Goal: Task Accomplishment & Management: Manage account settings

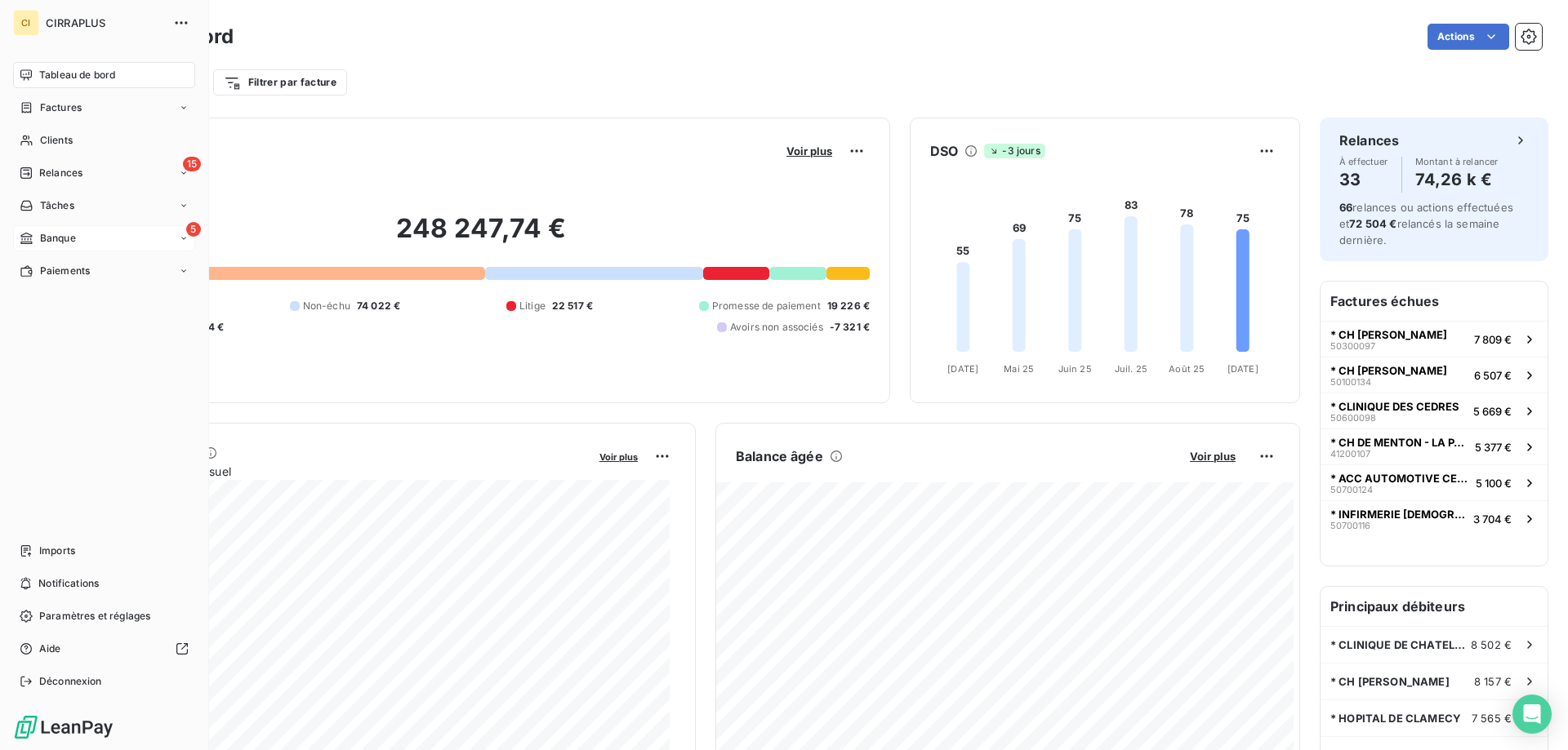
click at [59, 234] on span "Banque" at bounding box center [57, 238] width 36 height 15
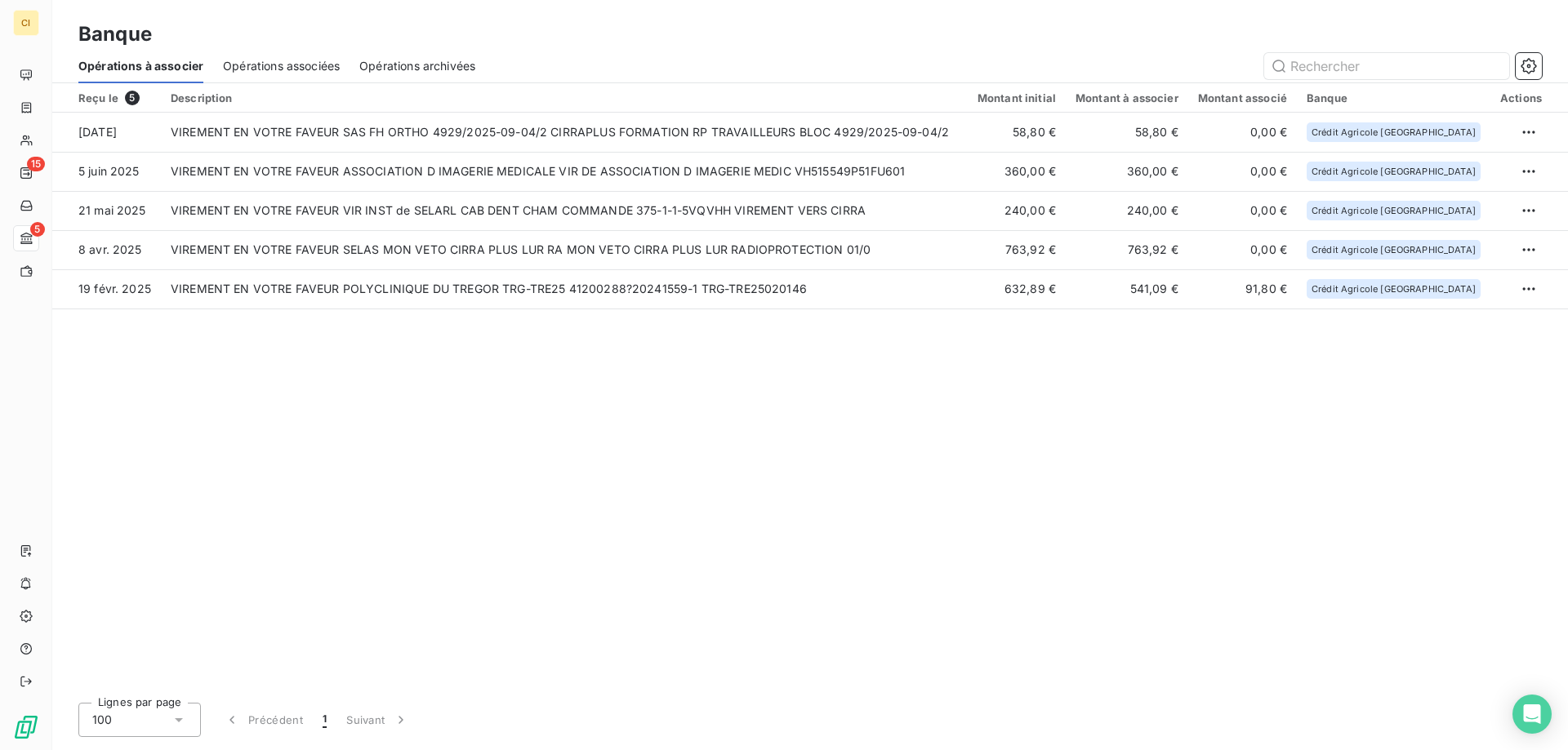
click at [674, 469] on div "Reçu le 5 Description Montant initial Montant à associer Montant associé Banque…" at bounding box center [809, 386] width 1515 height 606
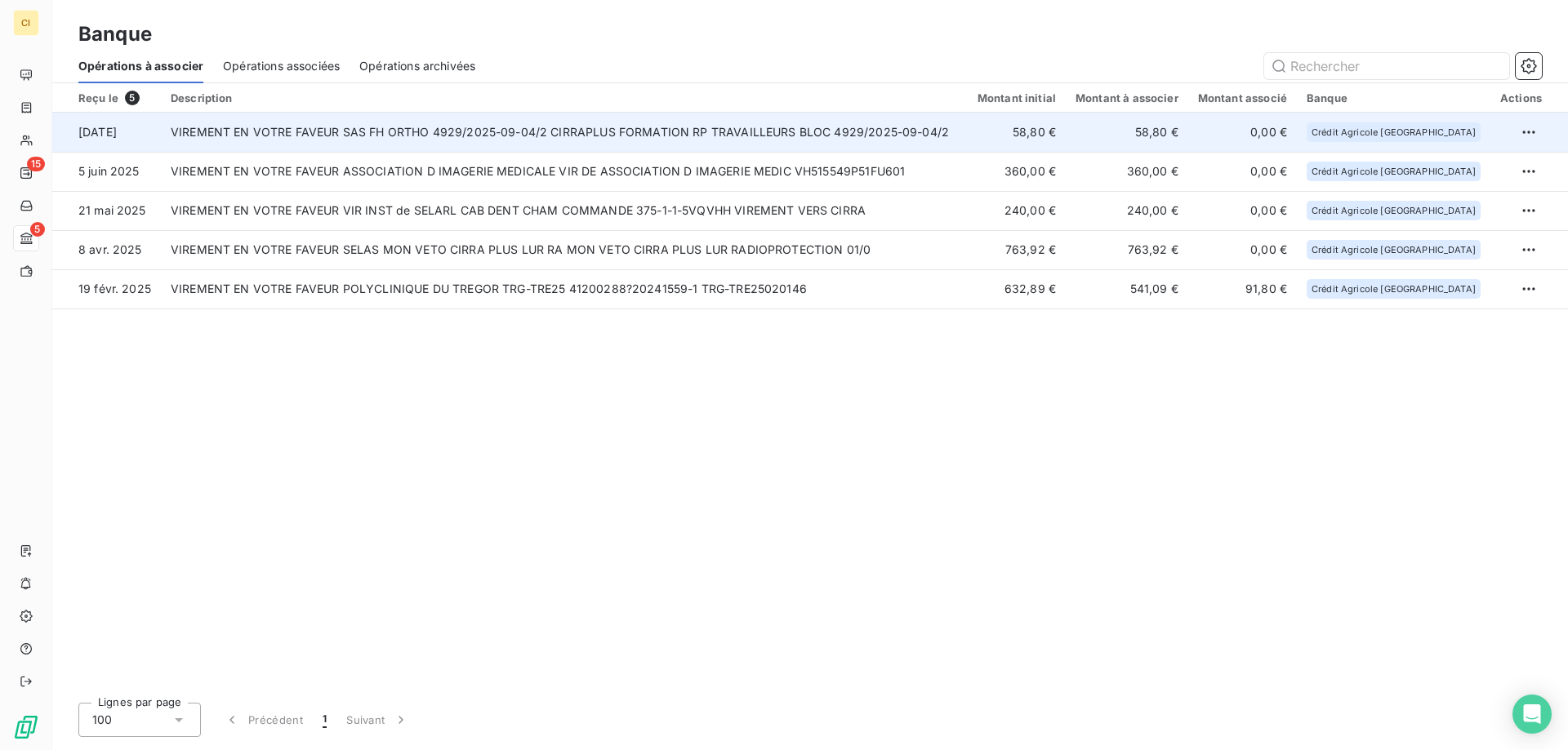
click at [547, 132] on td "VIREMENT EN VOTRE FAVEUR SAS FH ORTHO 4929/2025-09-04/2 CIRRAPLUS FORMATION RP …" at bounding box center [564, 132] width 807 height 39
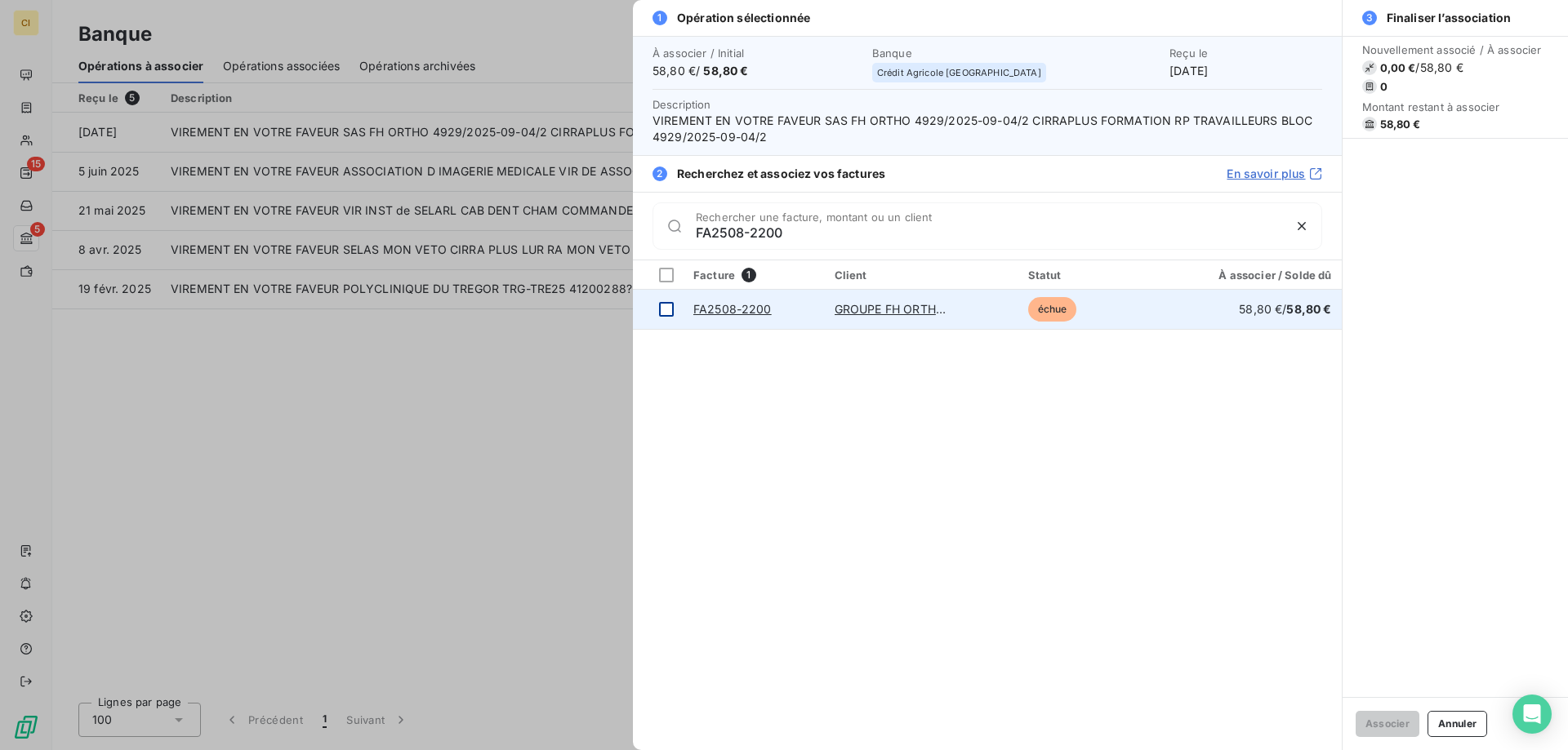
type input "FA2508-2200"
click at [662, 304] on div at bounding box center [666, 309] width 15 height 15
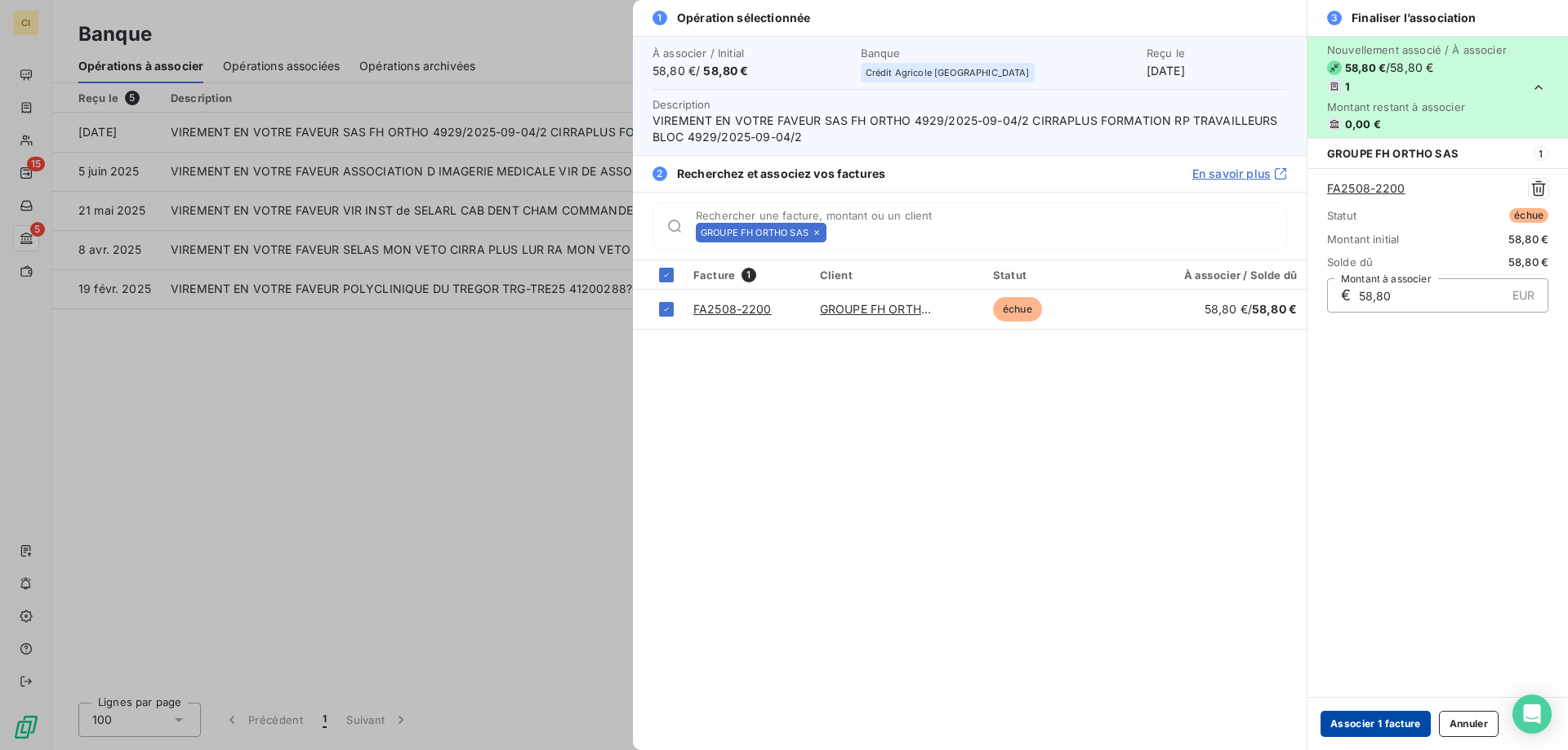
click at [1377, 725] on button "Associer 1 facture" at bounding box center [1375, 724] width 110 height 26
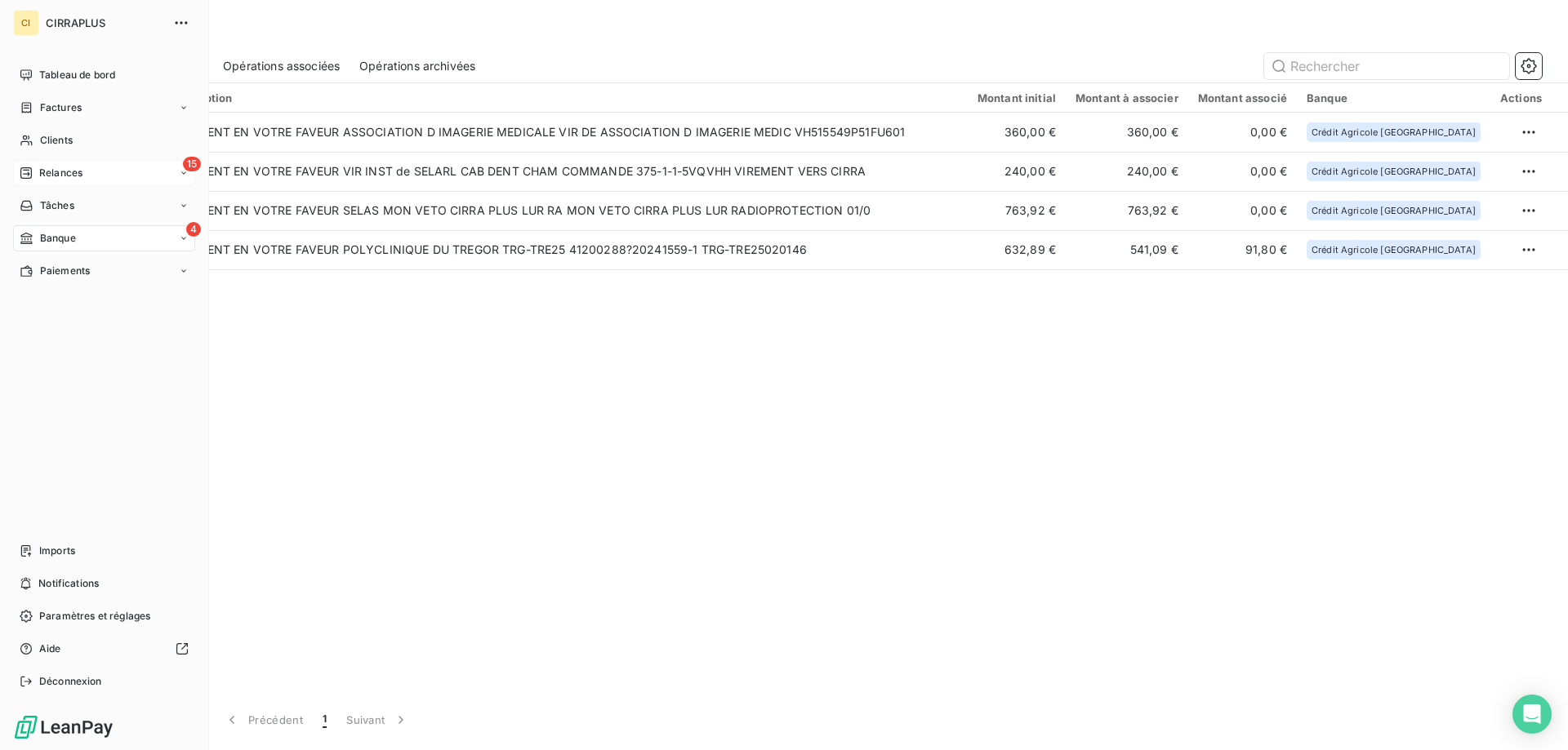
click at [61, 170] on span "Relances" at bounding box center [61, 172] width 43 height 15
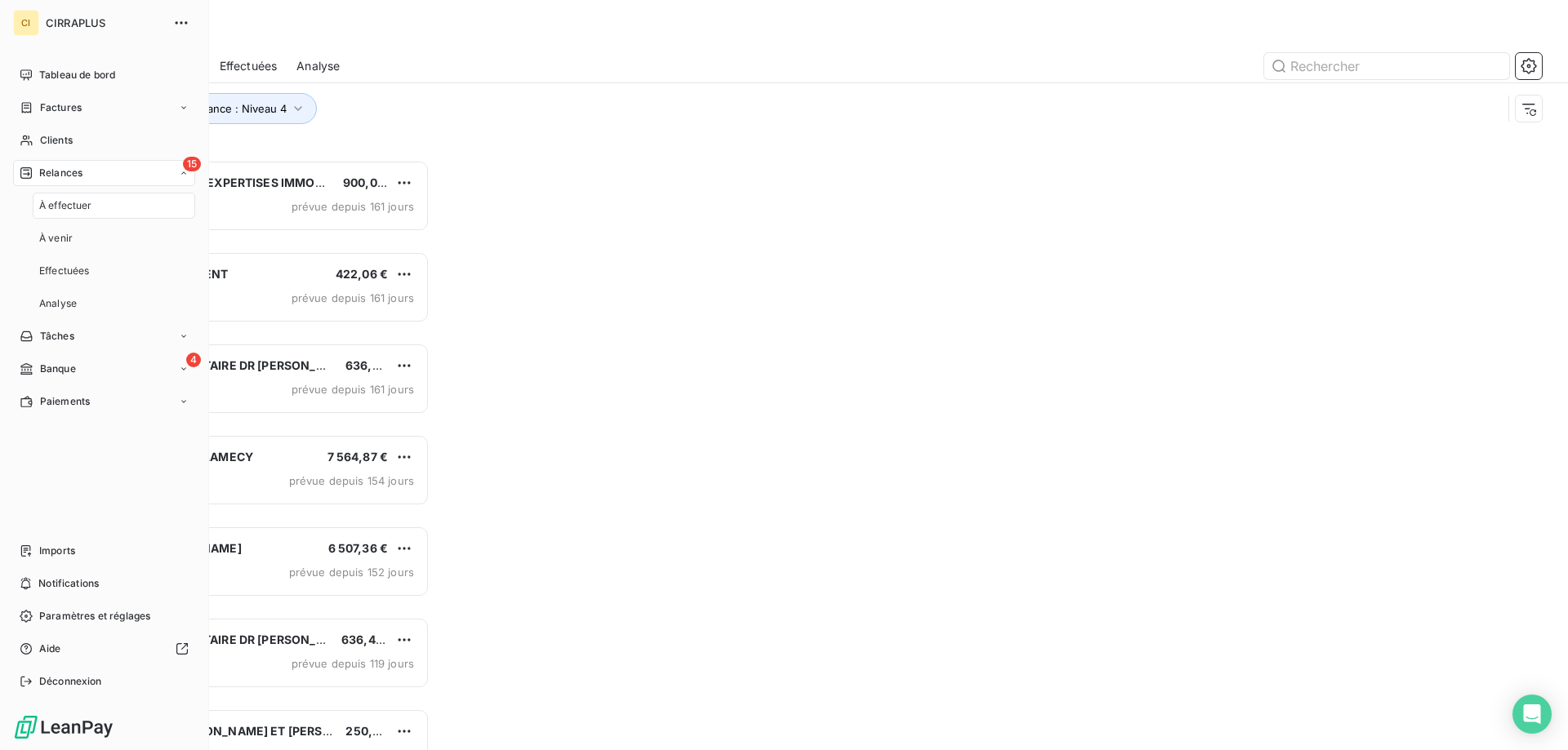
scroll to position [578, 339]
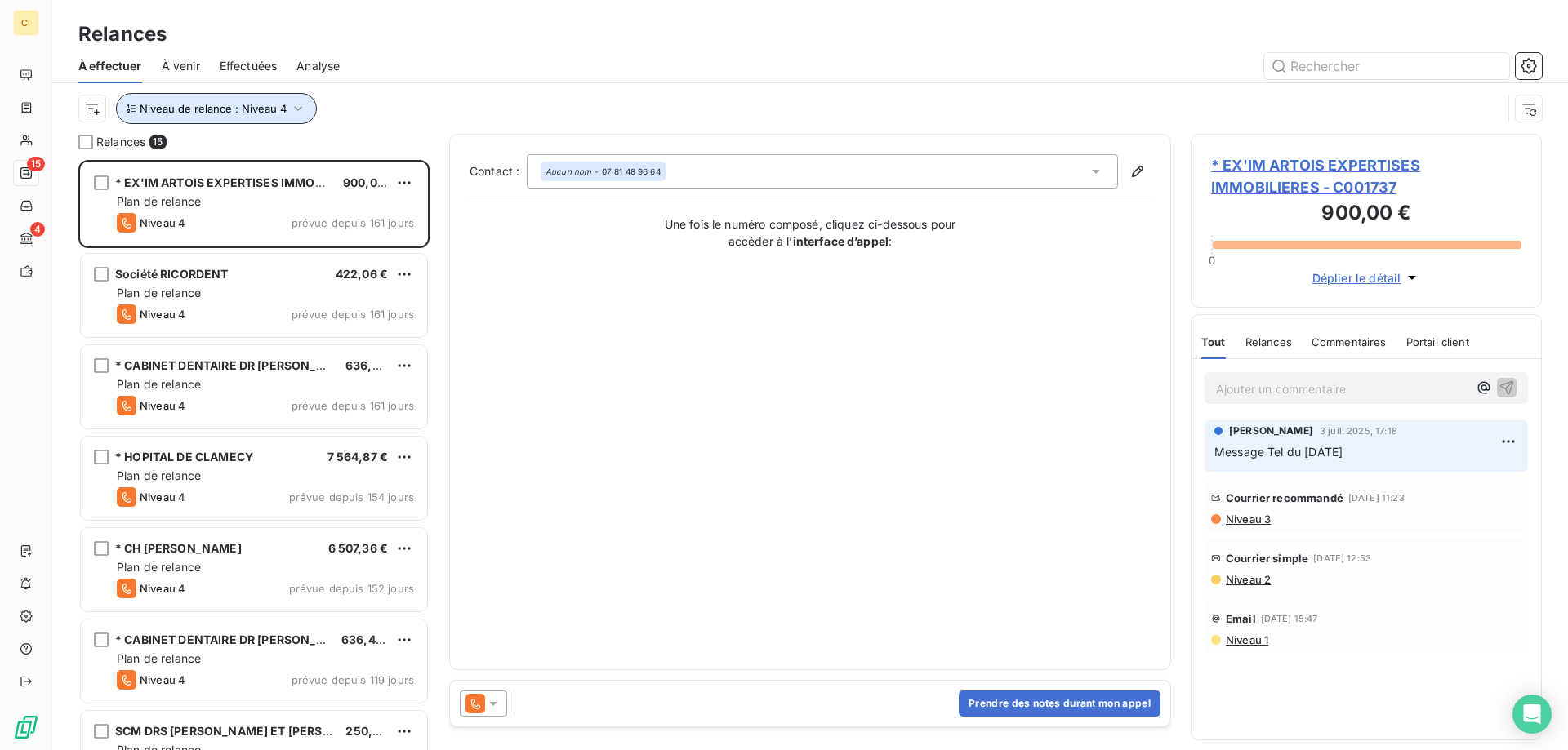
click at [296, 113] on icon "button" at bounding box center [298, 108] width 16 height 16
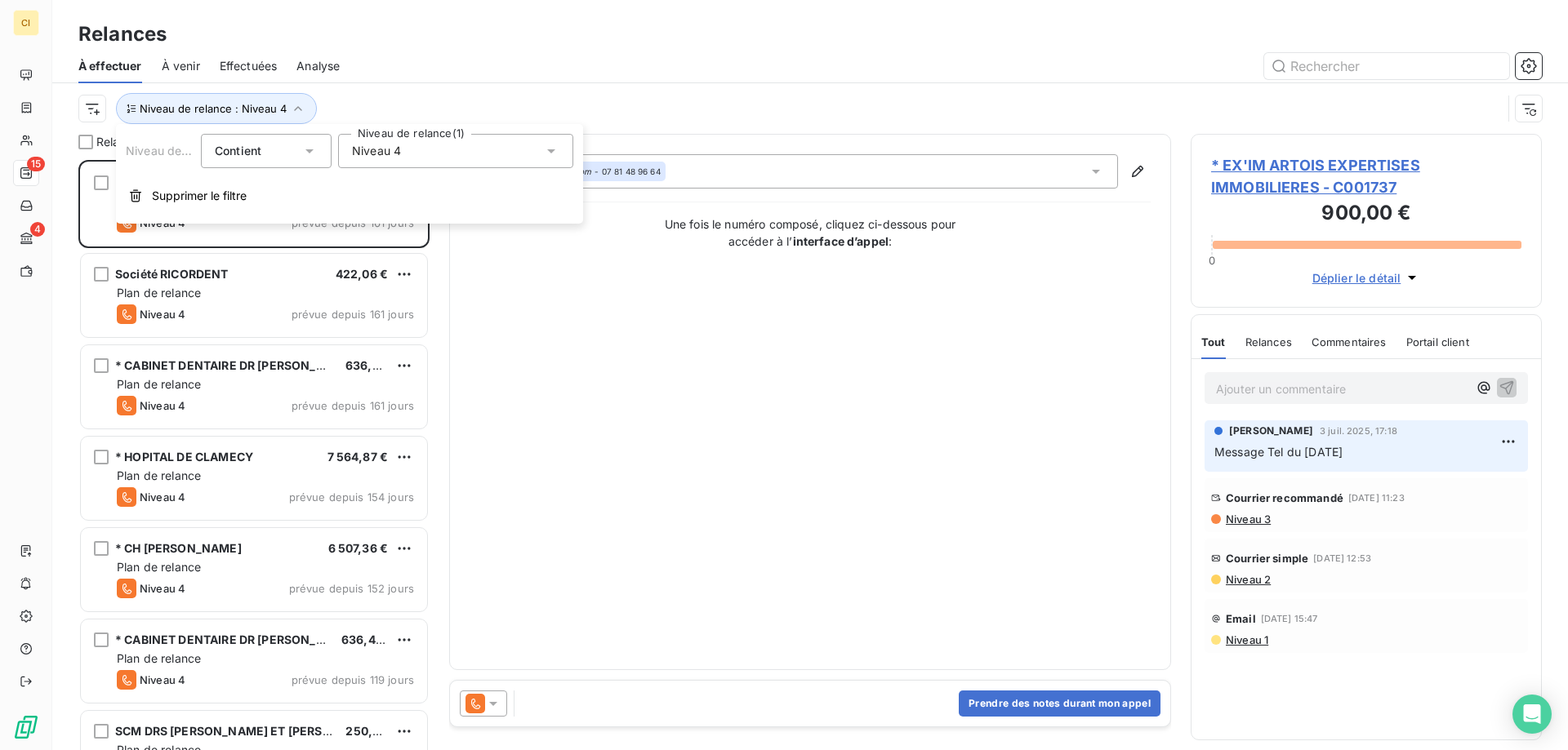
click at [551, 149] on icon at bounding box center [550, 151] width 8 height 4
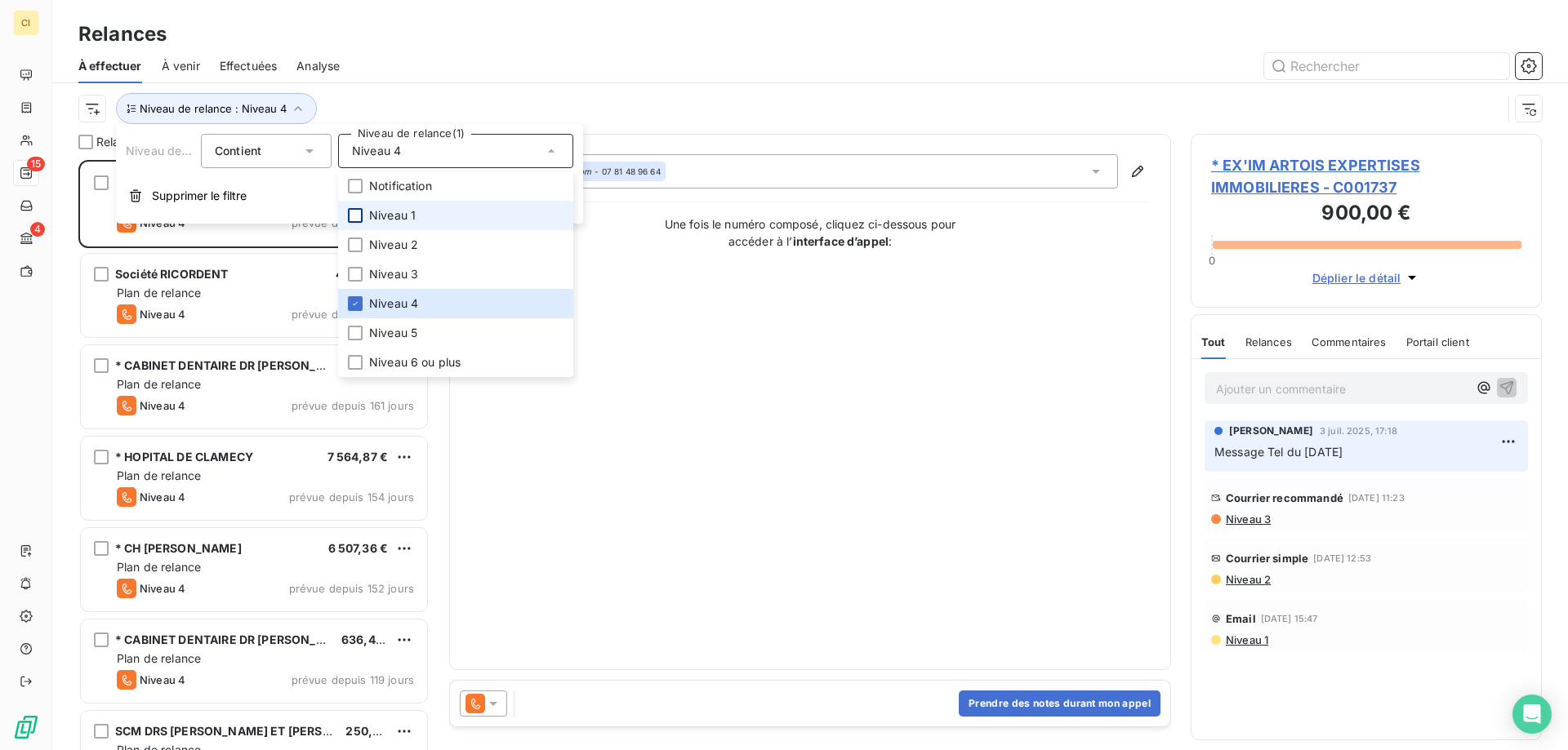
click at [353, 212] on div at bounding box center [354, 215] width 15 height 15
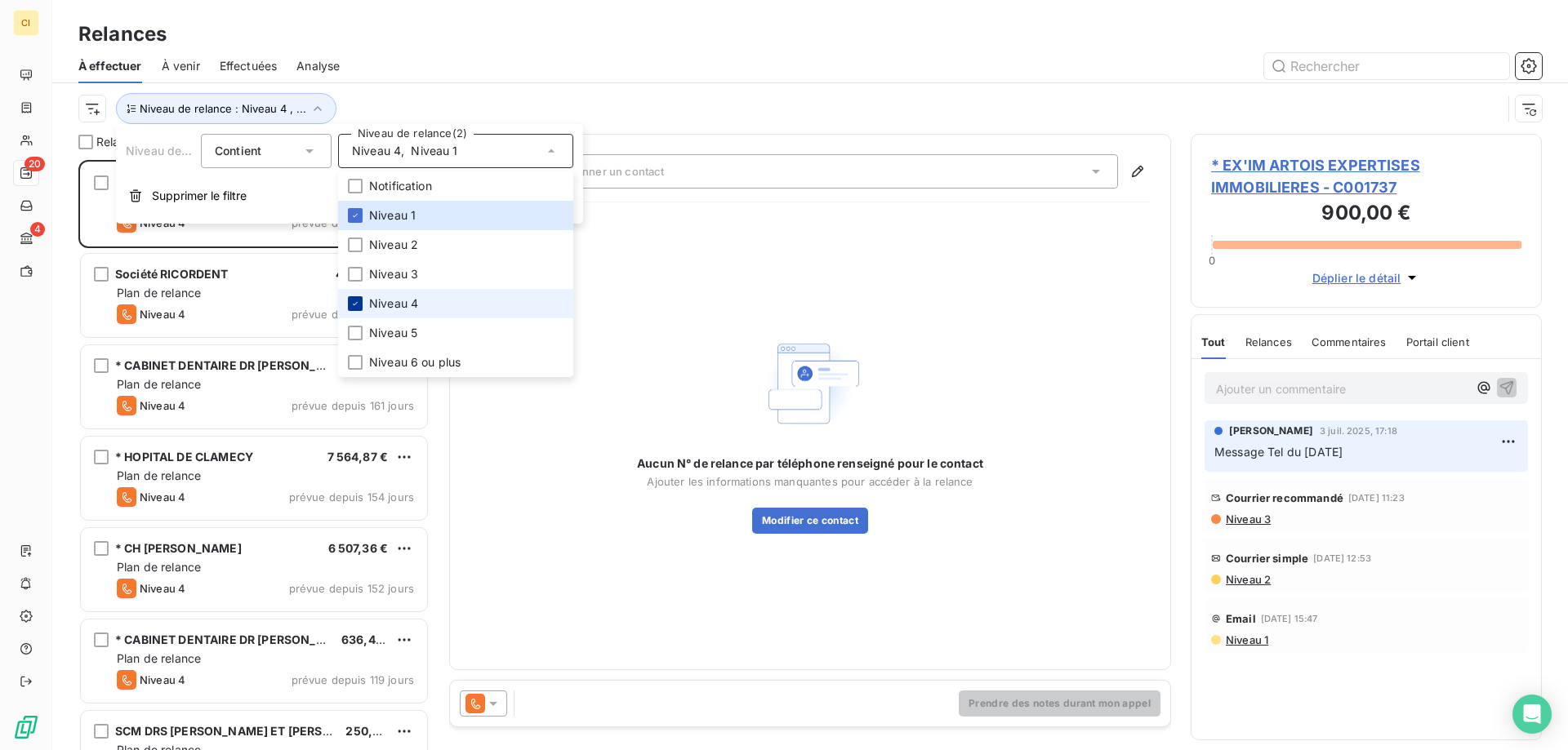
click at [353, 300] on icon at bounding box center [354, 303] width 10 height 10
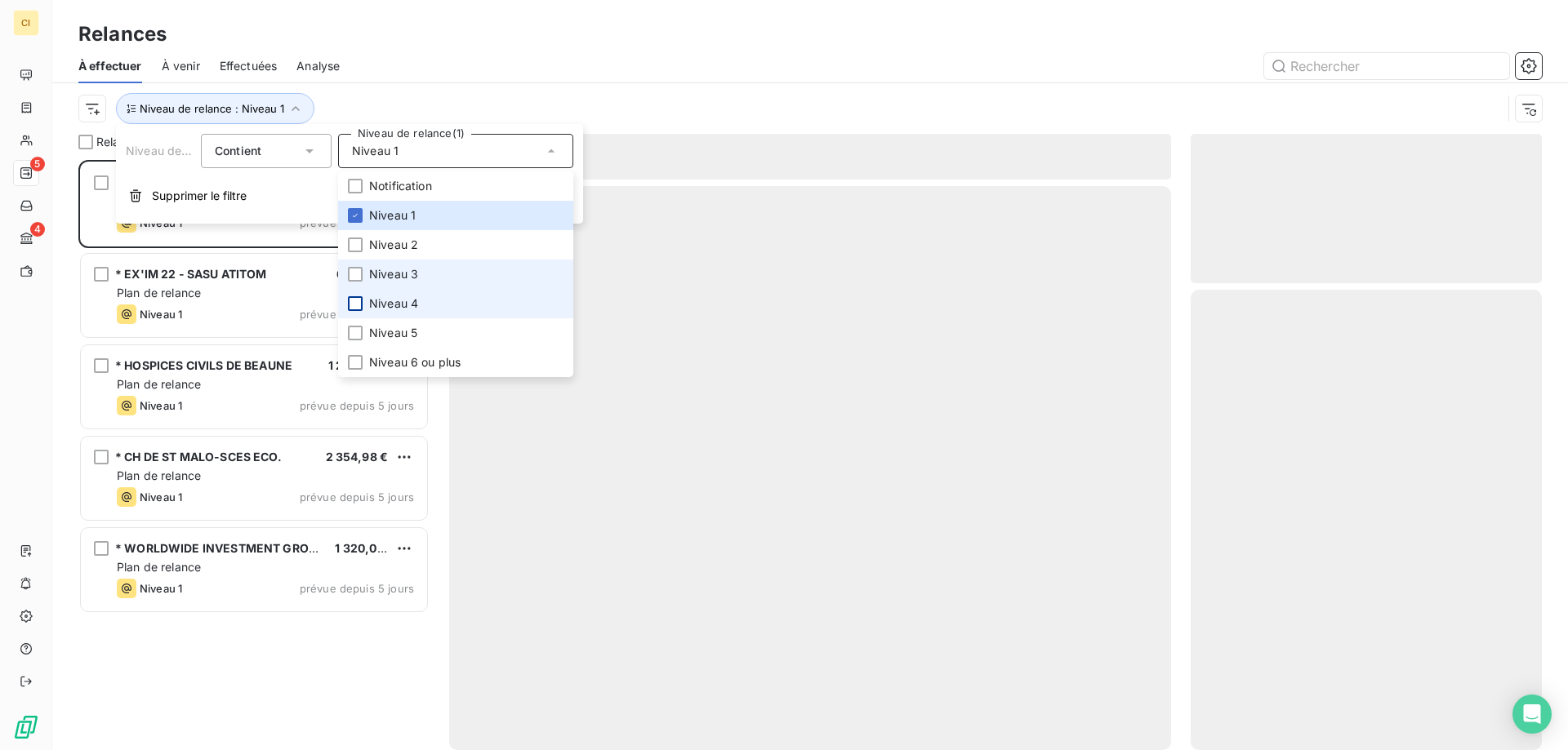
scroll to position [578, 339]
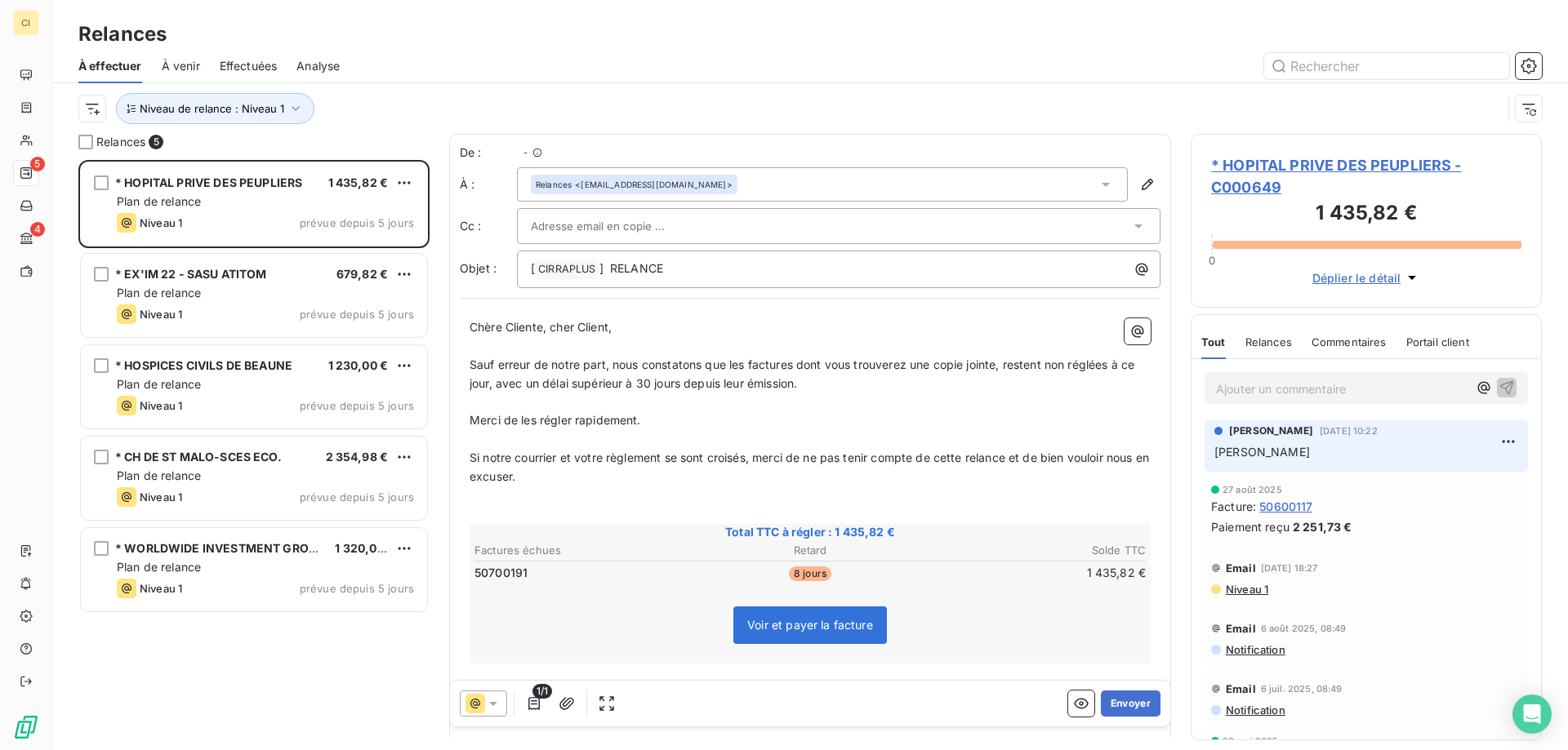
click at [469, 53] on div at bounding box center [950, 66] width 1182 height 26
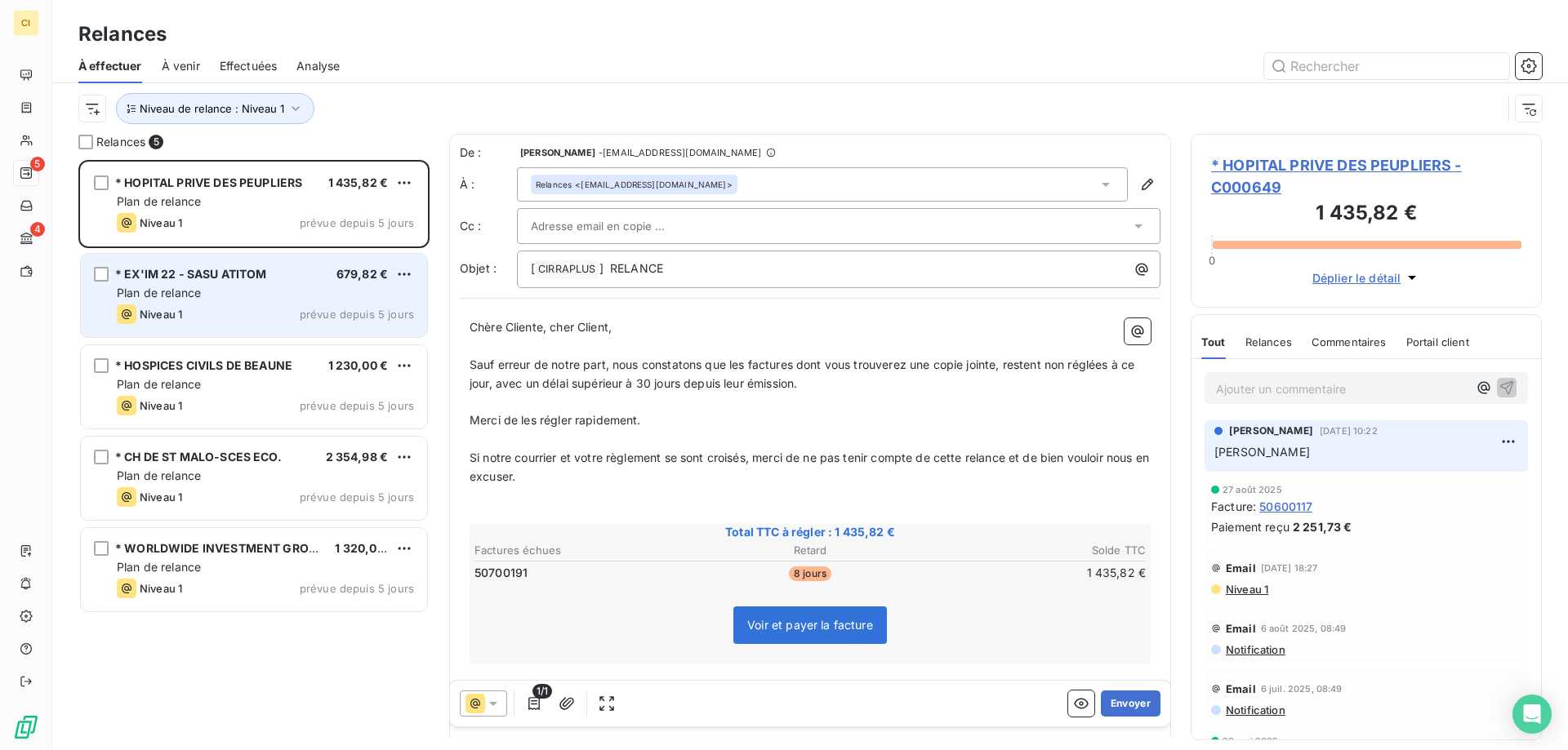
click at [219, 295] on div "Plan de relance" at bounding box center [265, 293] width 297 height 16
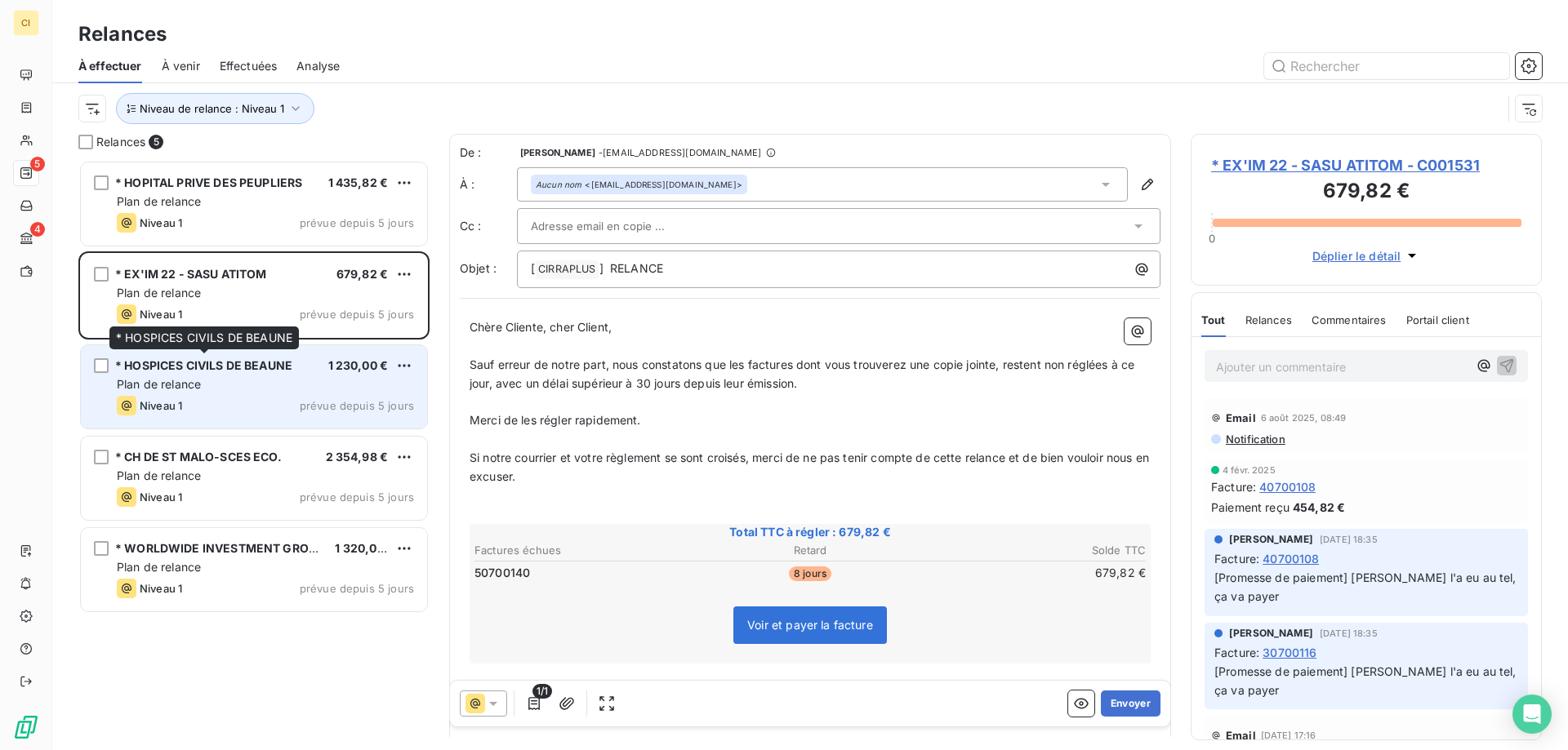
click at [209, 372] on span "* HOSPICES CIVILS DE BEAUNE" at bounding box center [204, 365] width 178 height 14
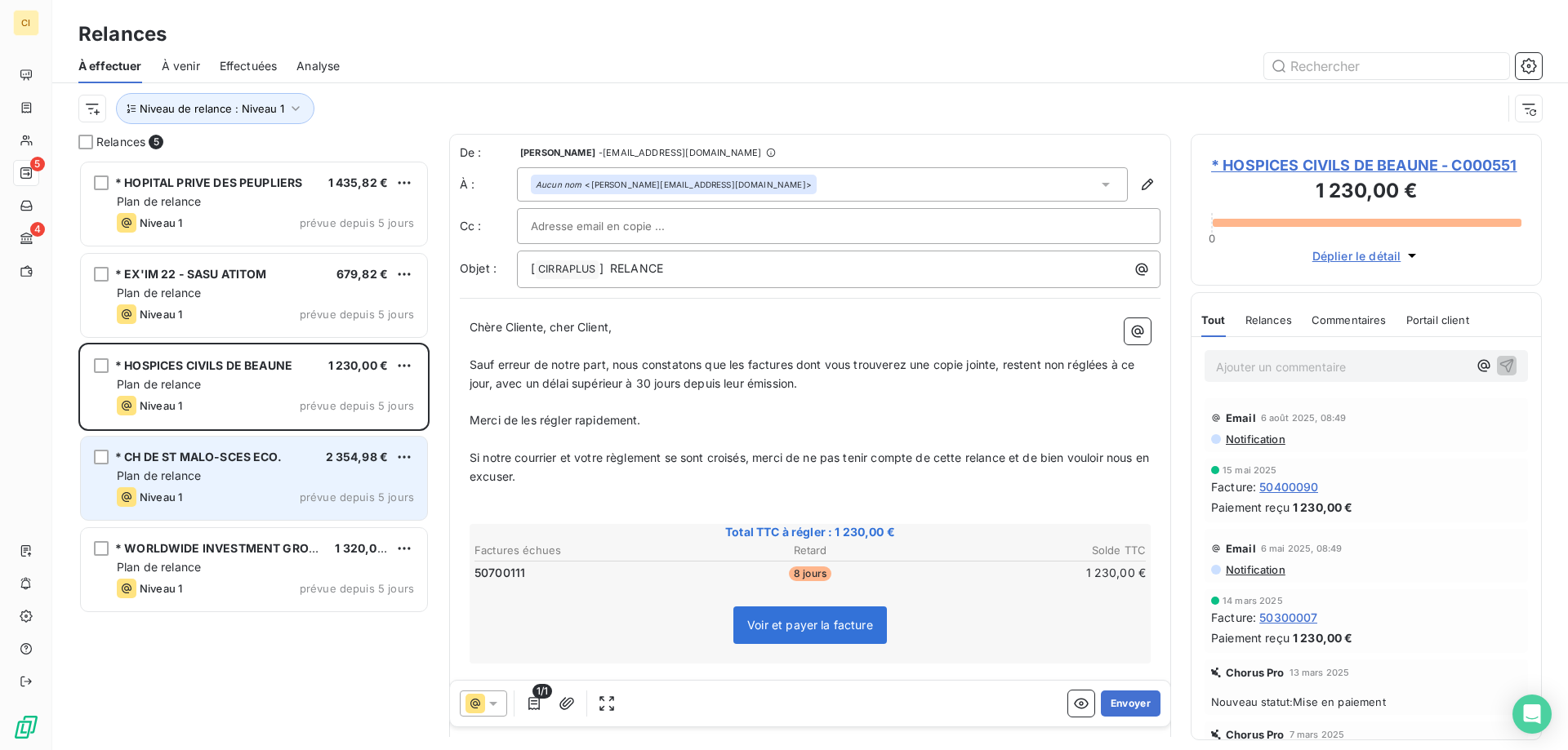
click at [198, 481] on span "Plan de relance" at bounding box center [159, 475] width 84 height 14
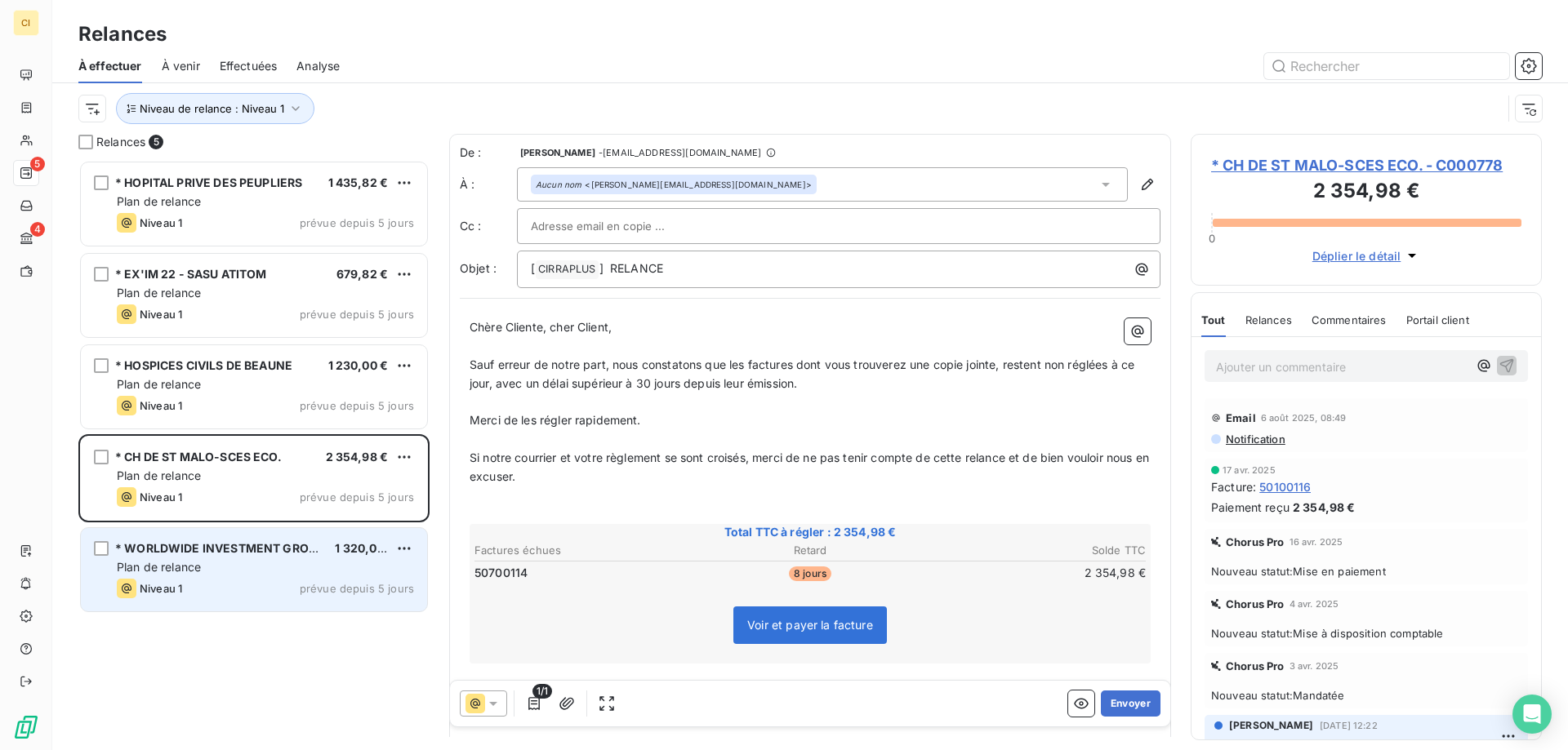
click at [186, 560] on span "Plan de relance" at bounding box center [159, 567] width 84 height 14
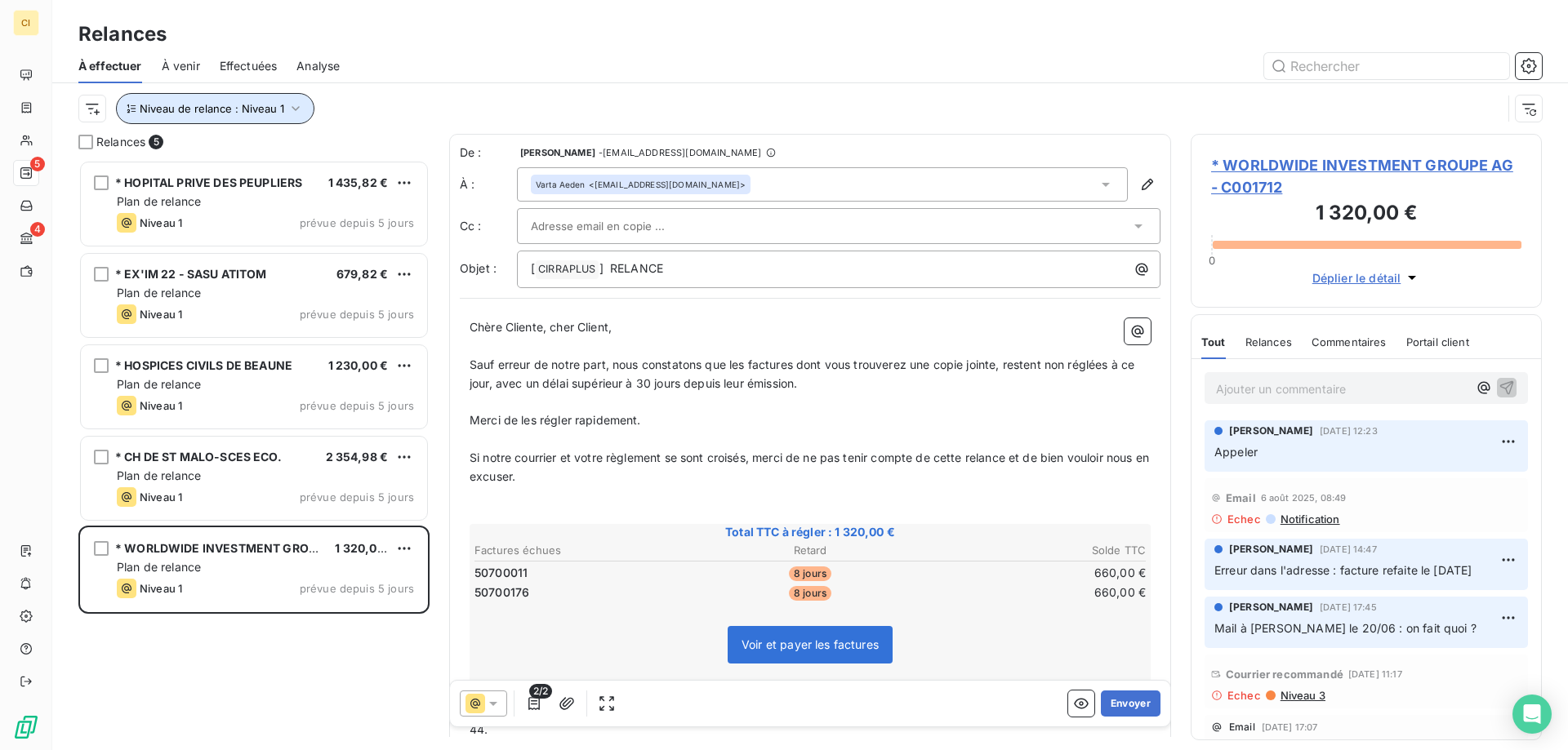
click at [291, 110] on icon "button" at bounding box center [295, 108] width 16 height 16
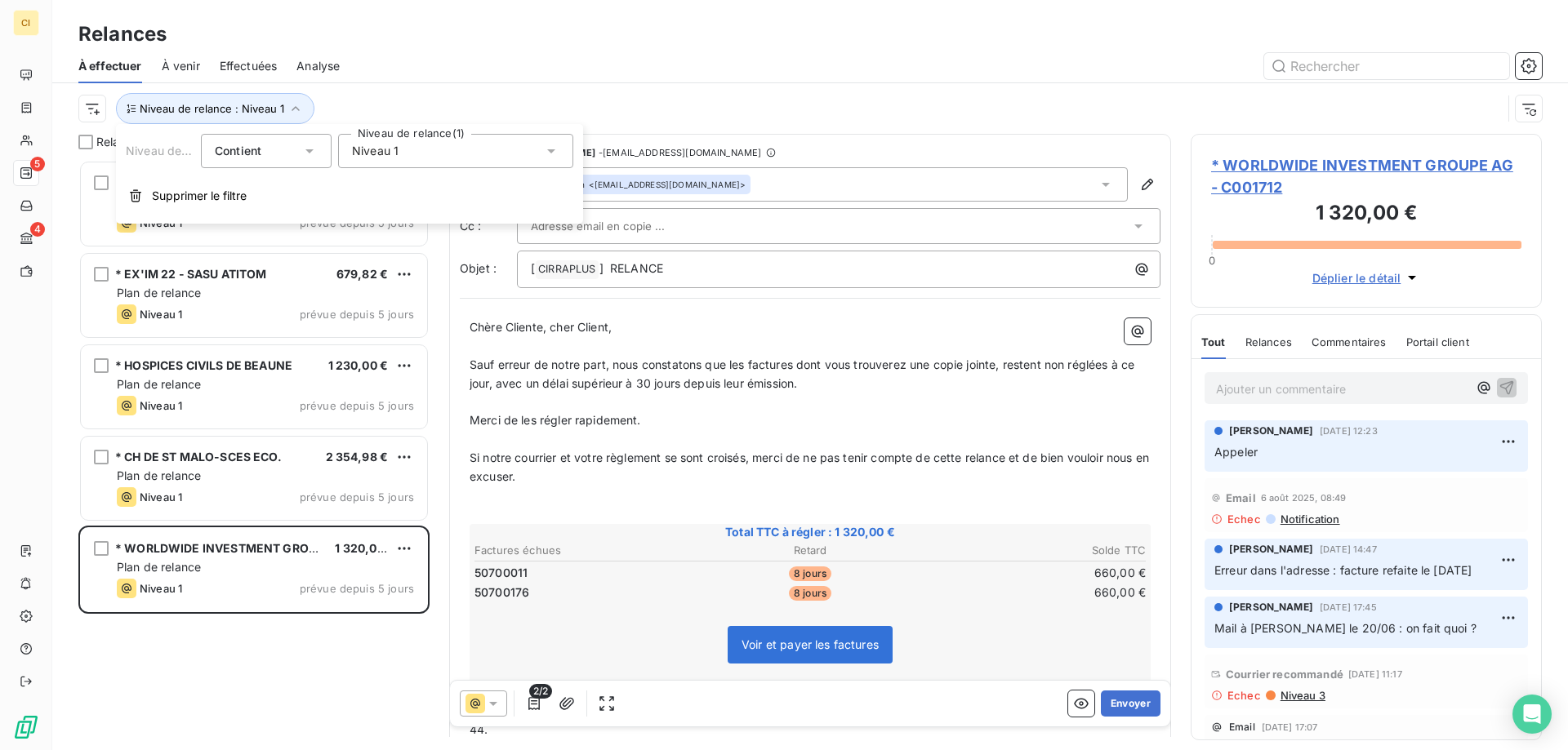
click at [548, 154] on icon at bounding box center [551, 151] width 16 height 16
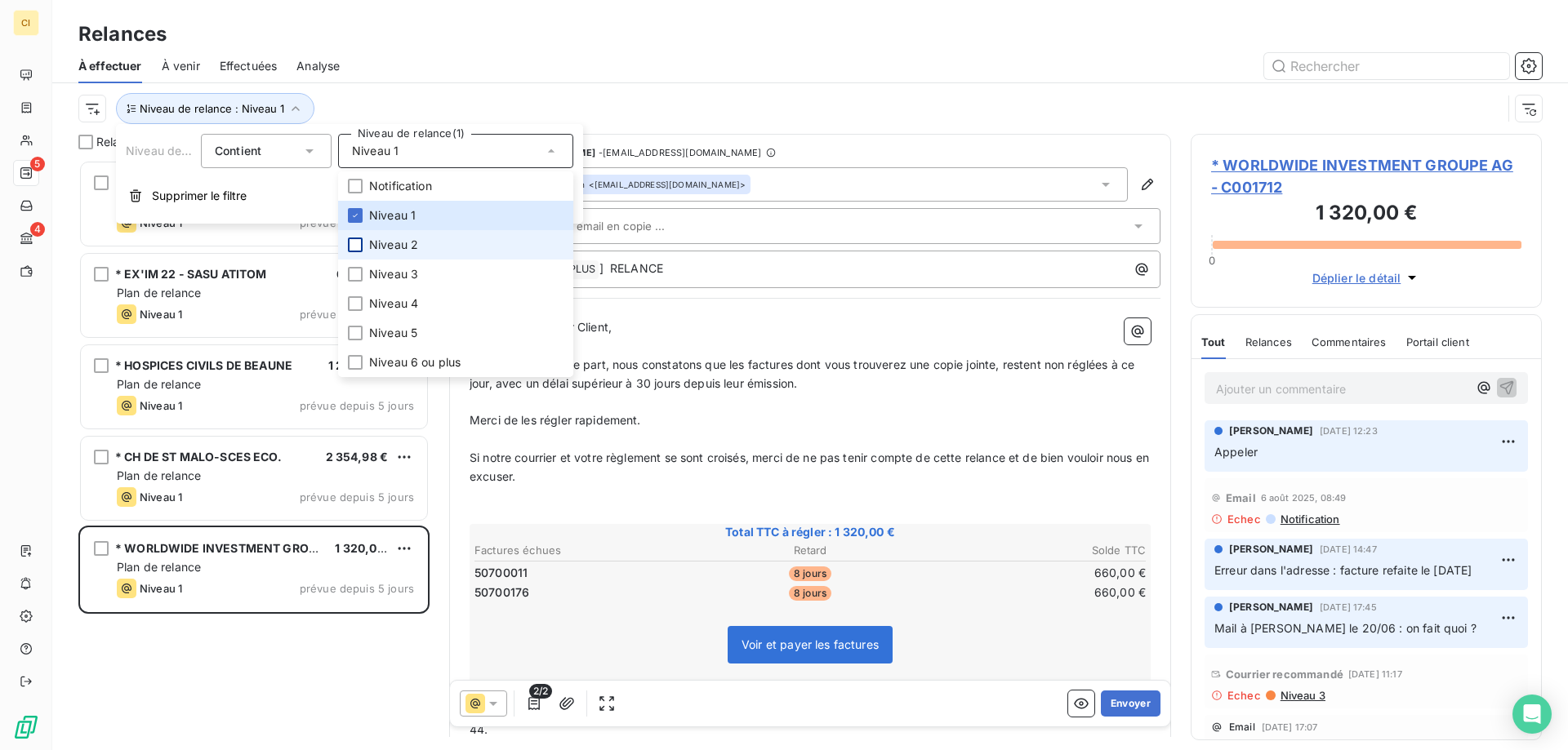
click at [348, 250] on div at bounding box center [354, 244] width 15 height 15
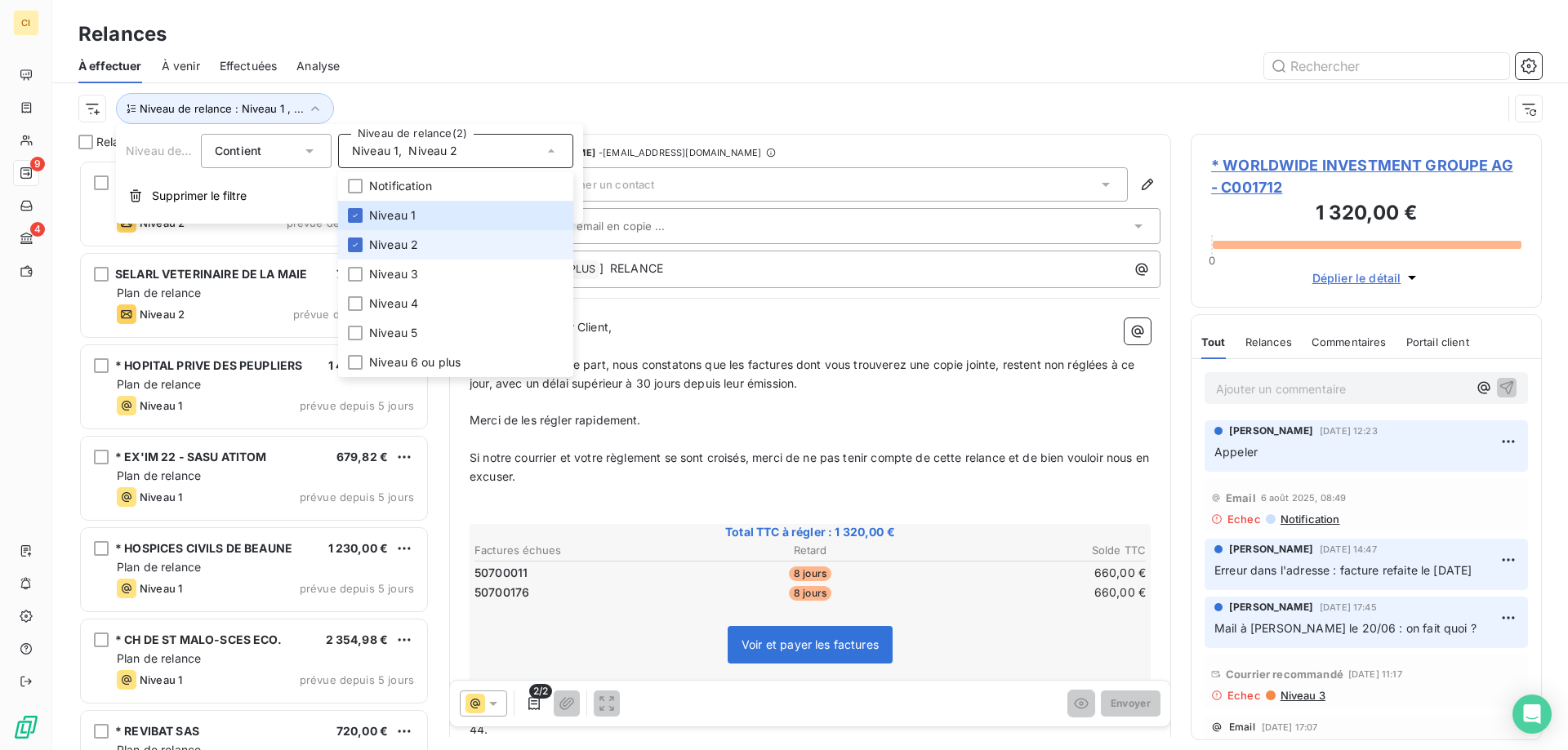
scroll to position [578, 339]
click at [354, 216] on icon at bounding box center [354, 215] width 10 height 10
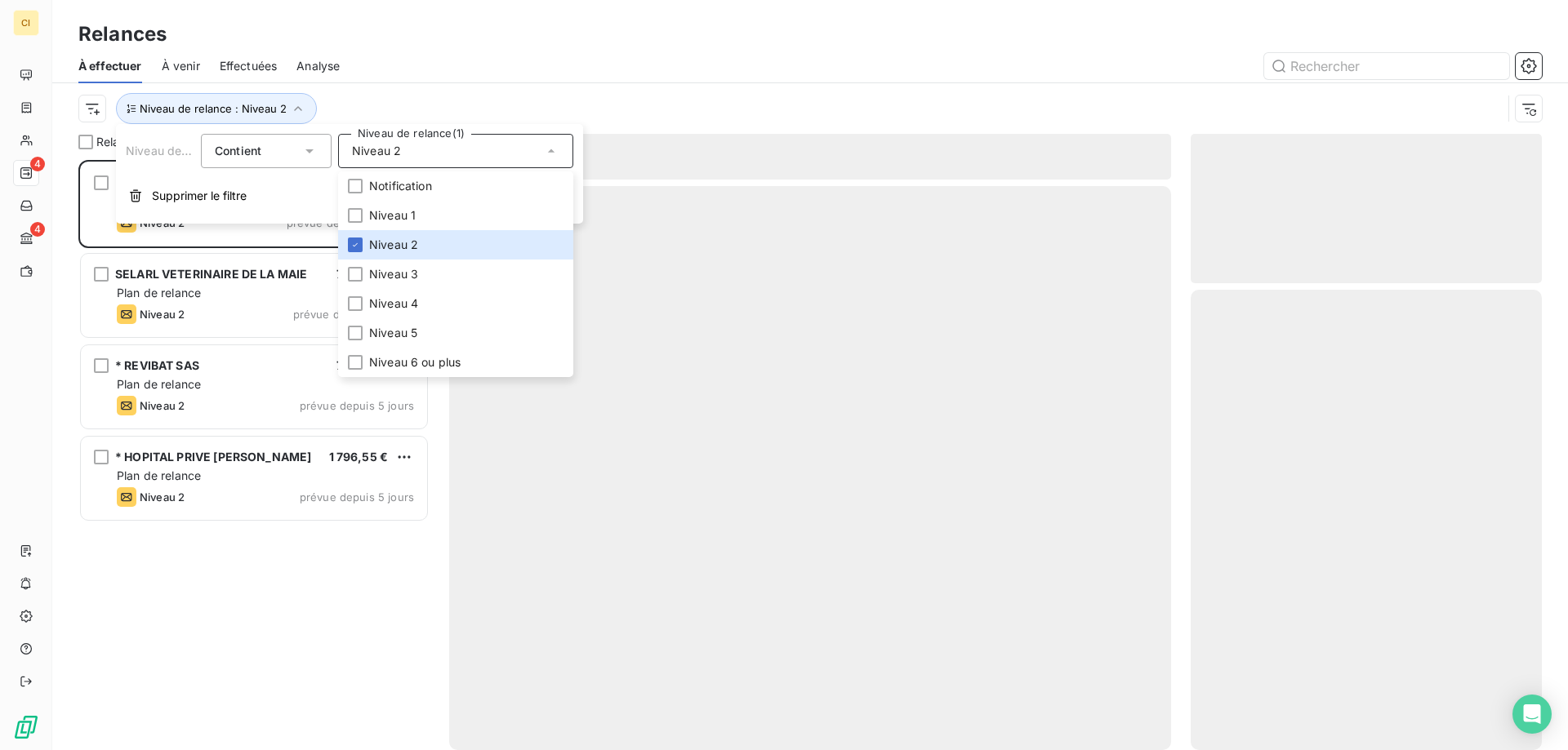
scroll to position [578, 339]
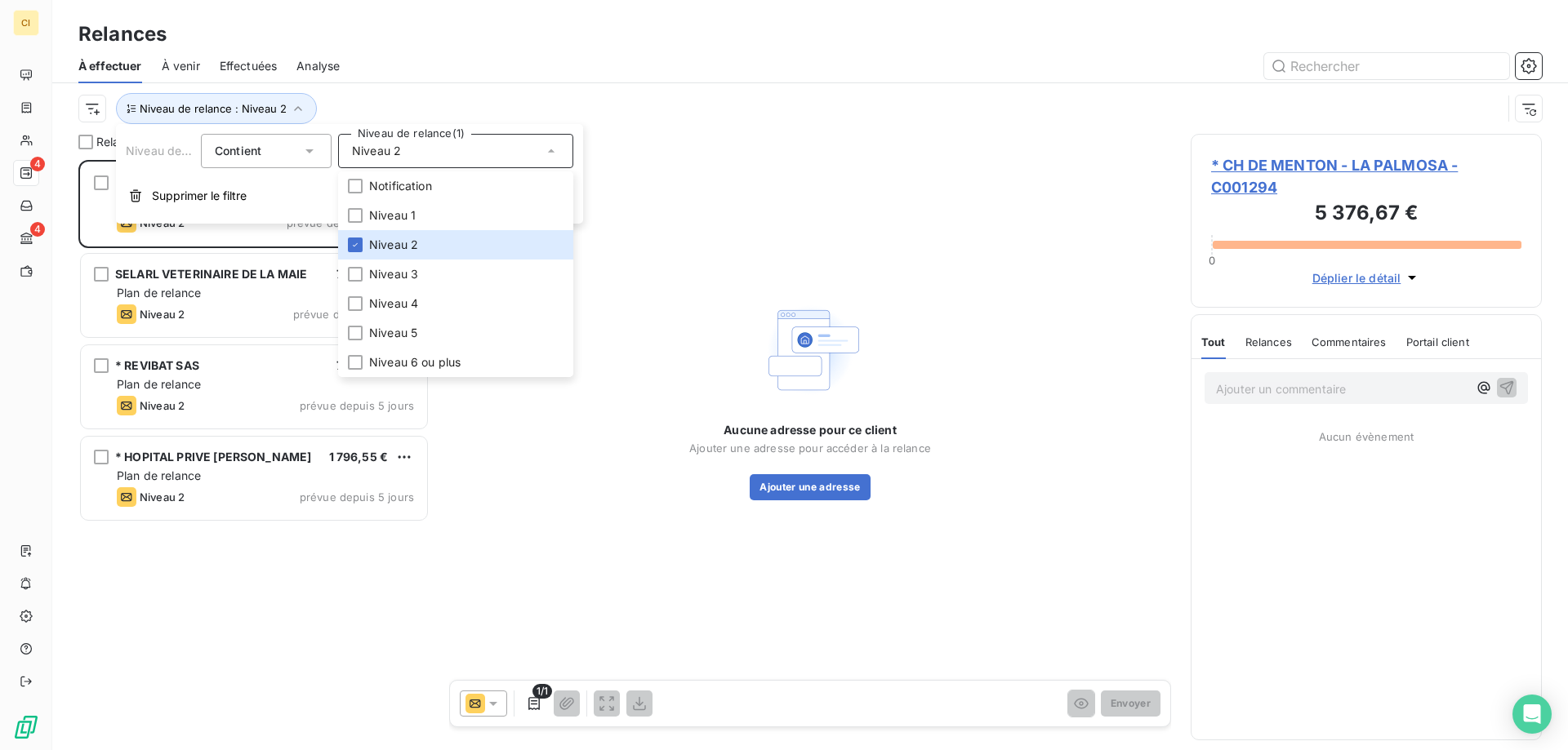
click at [454, 42] on div "Relances" at bounding box center [809, 35] width 1515 height 29
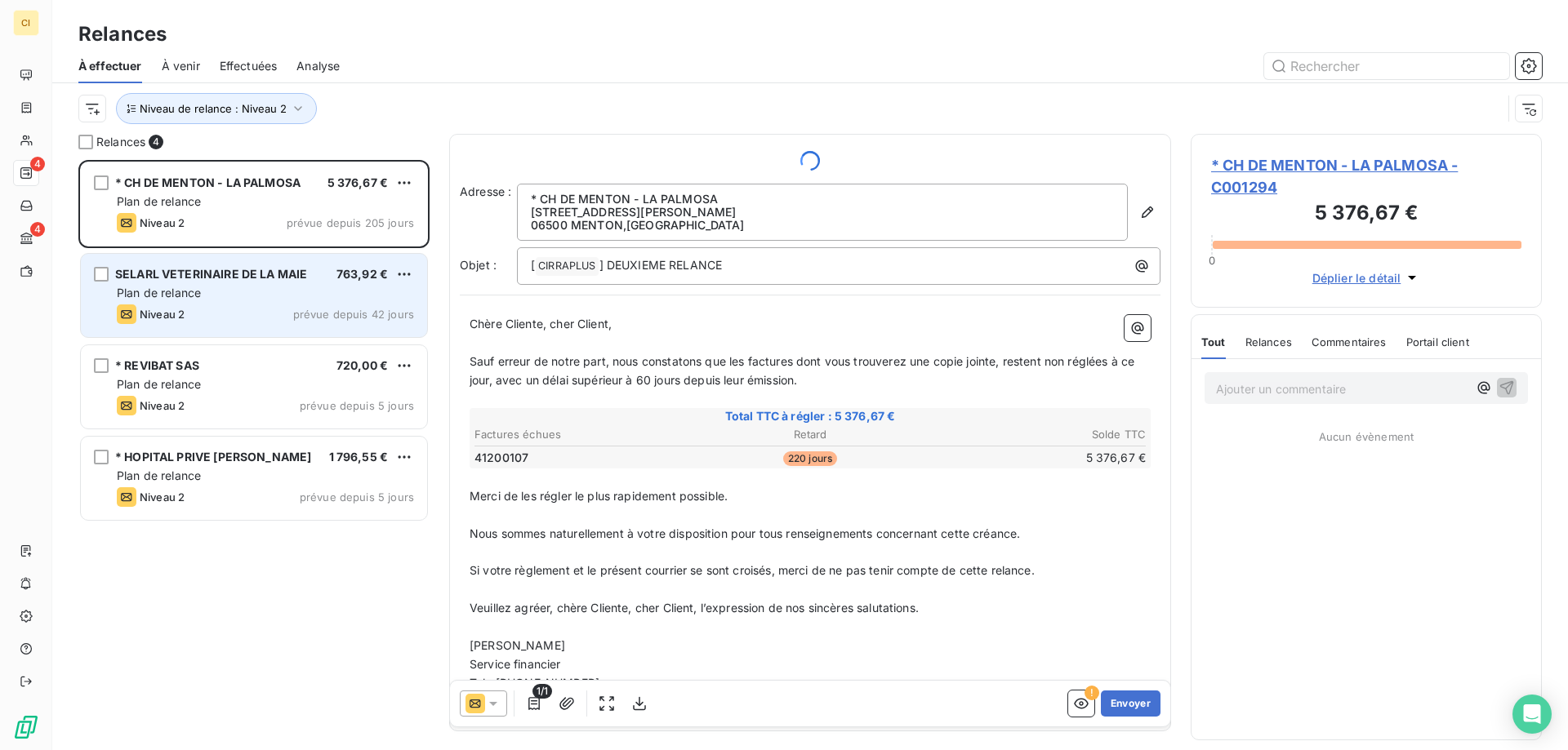
click at [224, 272] on span "SELARL VETERINAIRE DE LA MAIE" at bounding box center [211, 274] width 191 height 14
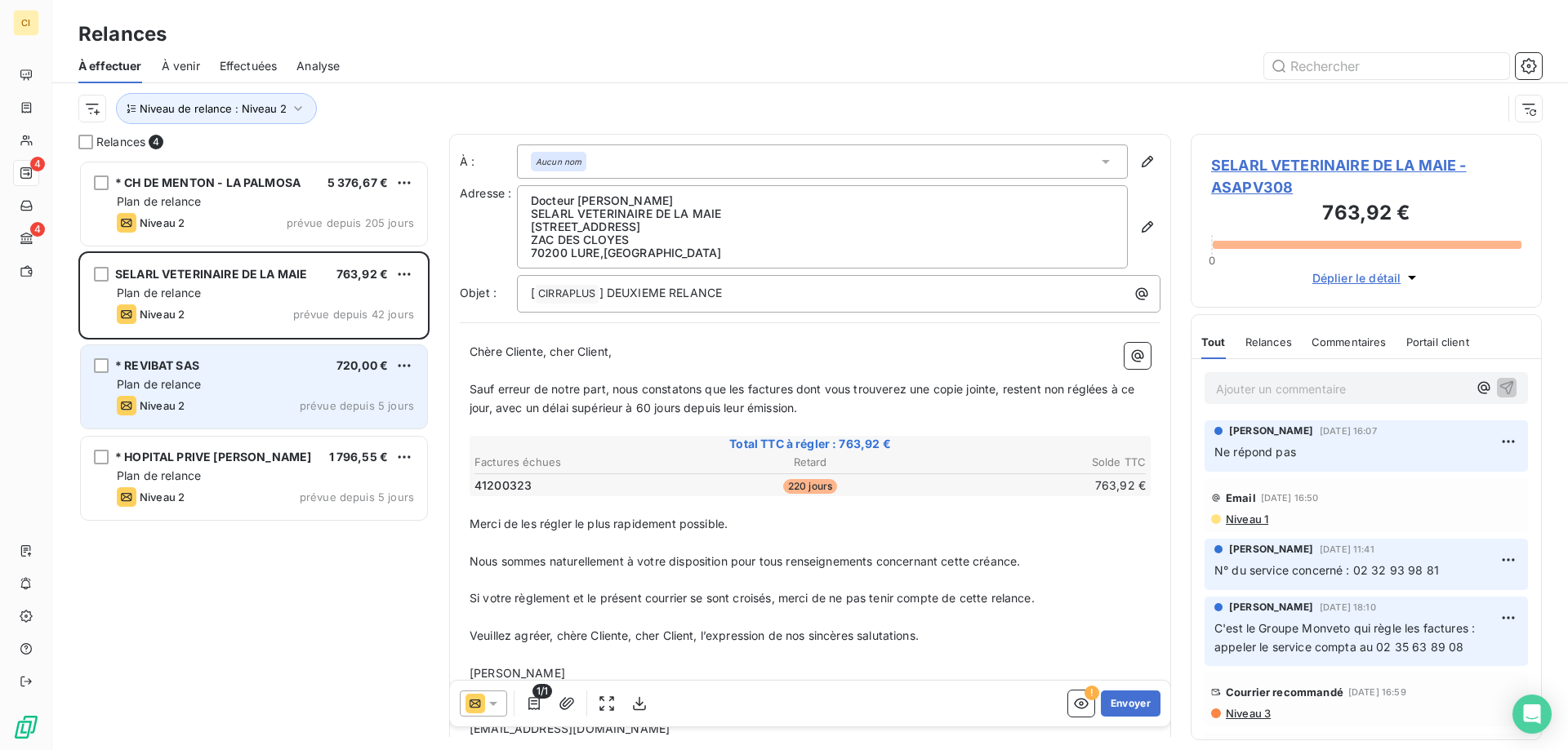
click at [211, 380] on div "Plan de relance" at bounding box center [265, 384] width 297 height 16
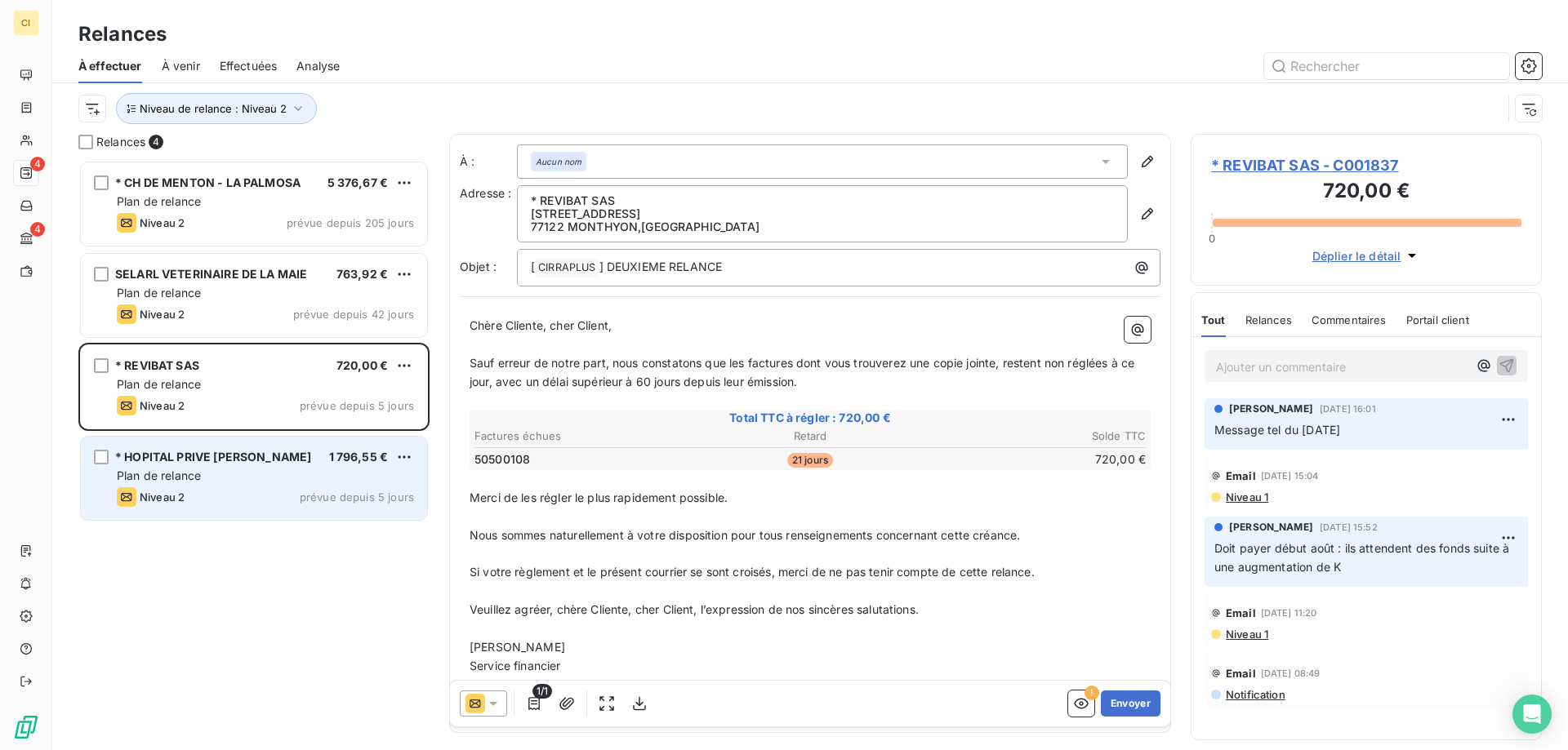
click at [204, 456] on span "* HOPITAL PRIVE JEAN MERMOZ" at bounding box center [213, 456] width 196 height 14
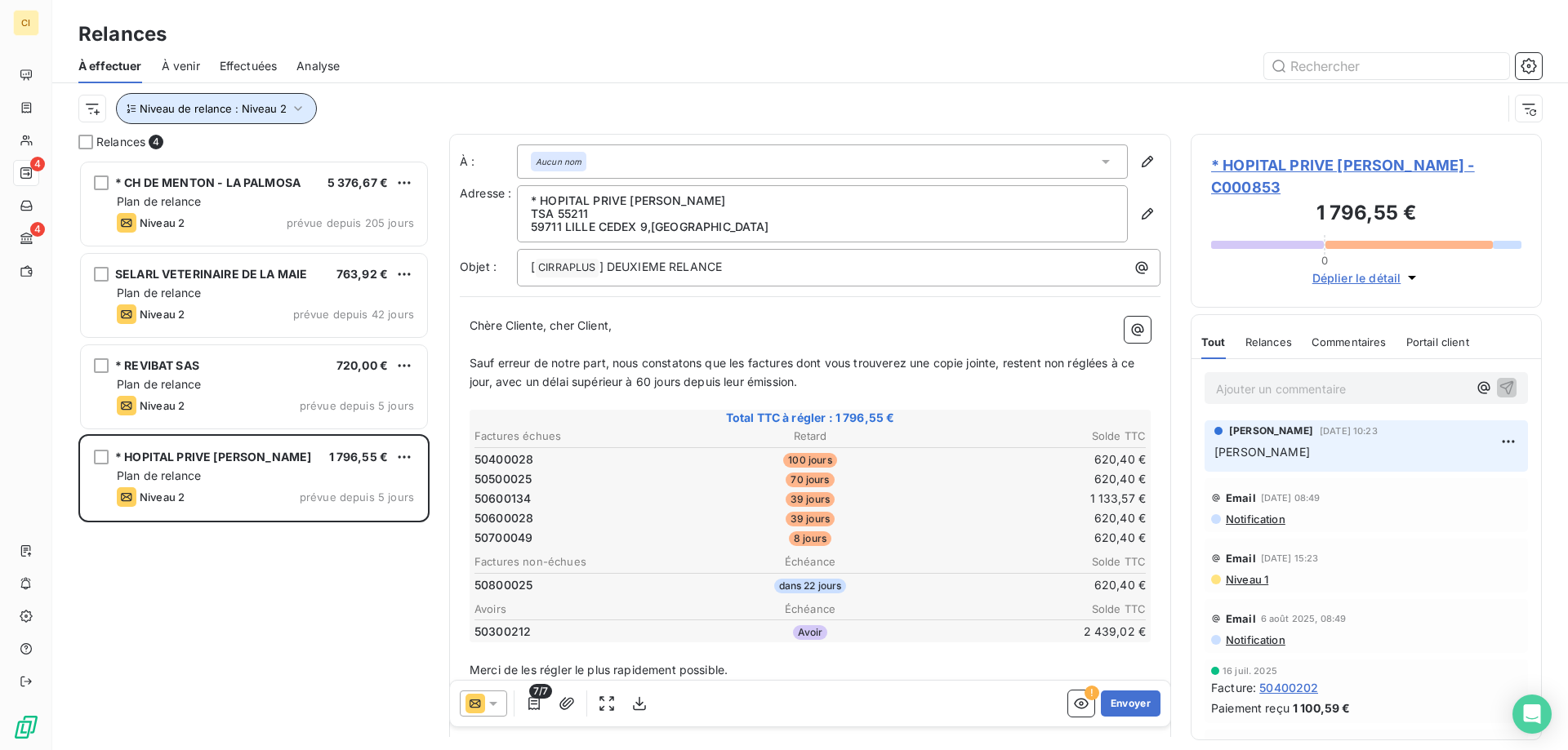
click at [295, 105] on icon "button" at bounding box center [298, 108] width 16 height 16
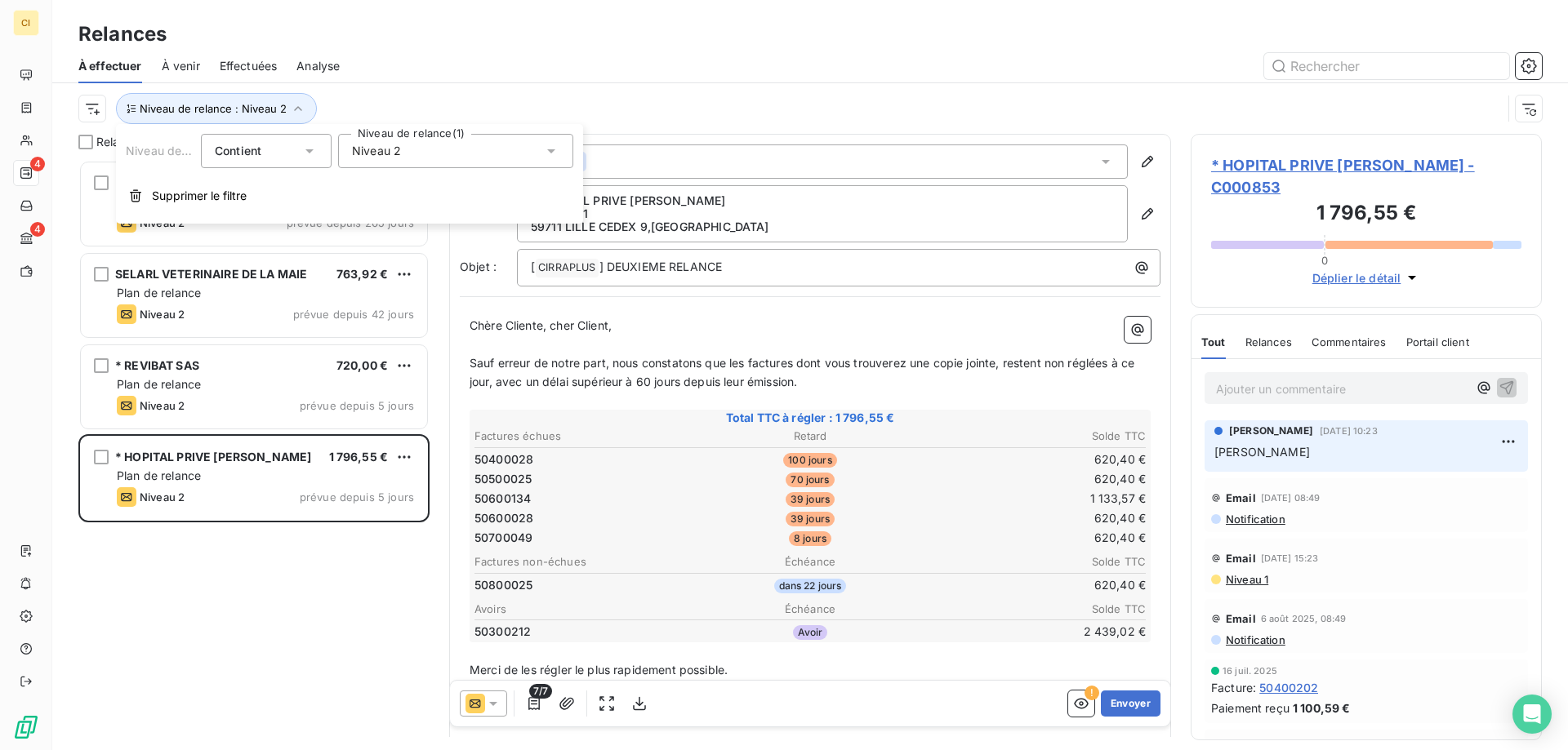
click at [552, 150] on icon at bounding box center [550, 151] width 8 height 4
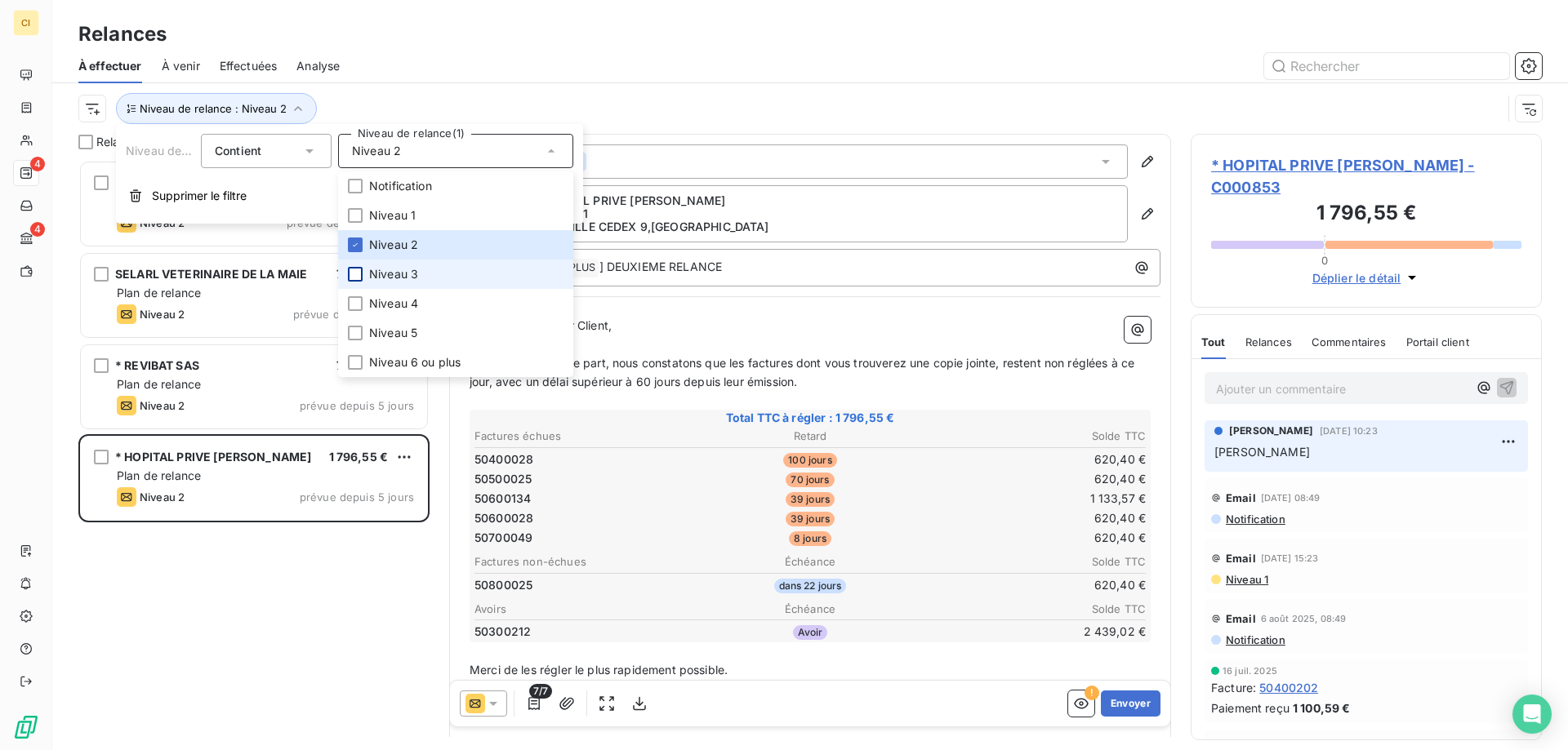
click at [352, 271] on div at bounding box center [354, 274] width 15 height 15
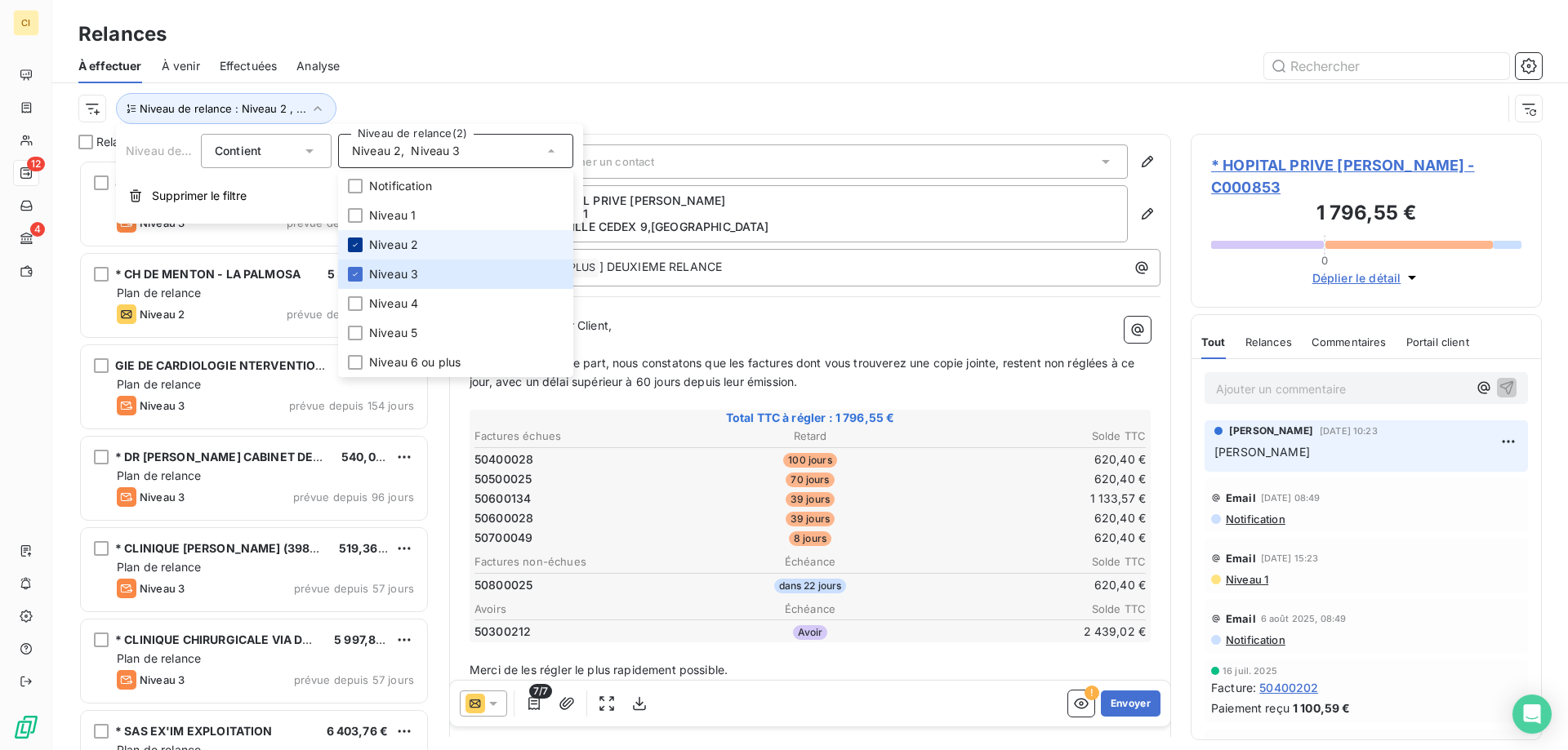
click at [360, 242] on icon at bounding box center [354, 244] width 10 height 10
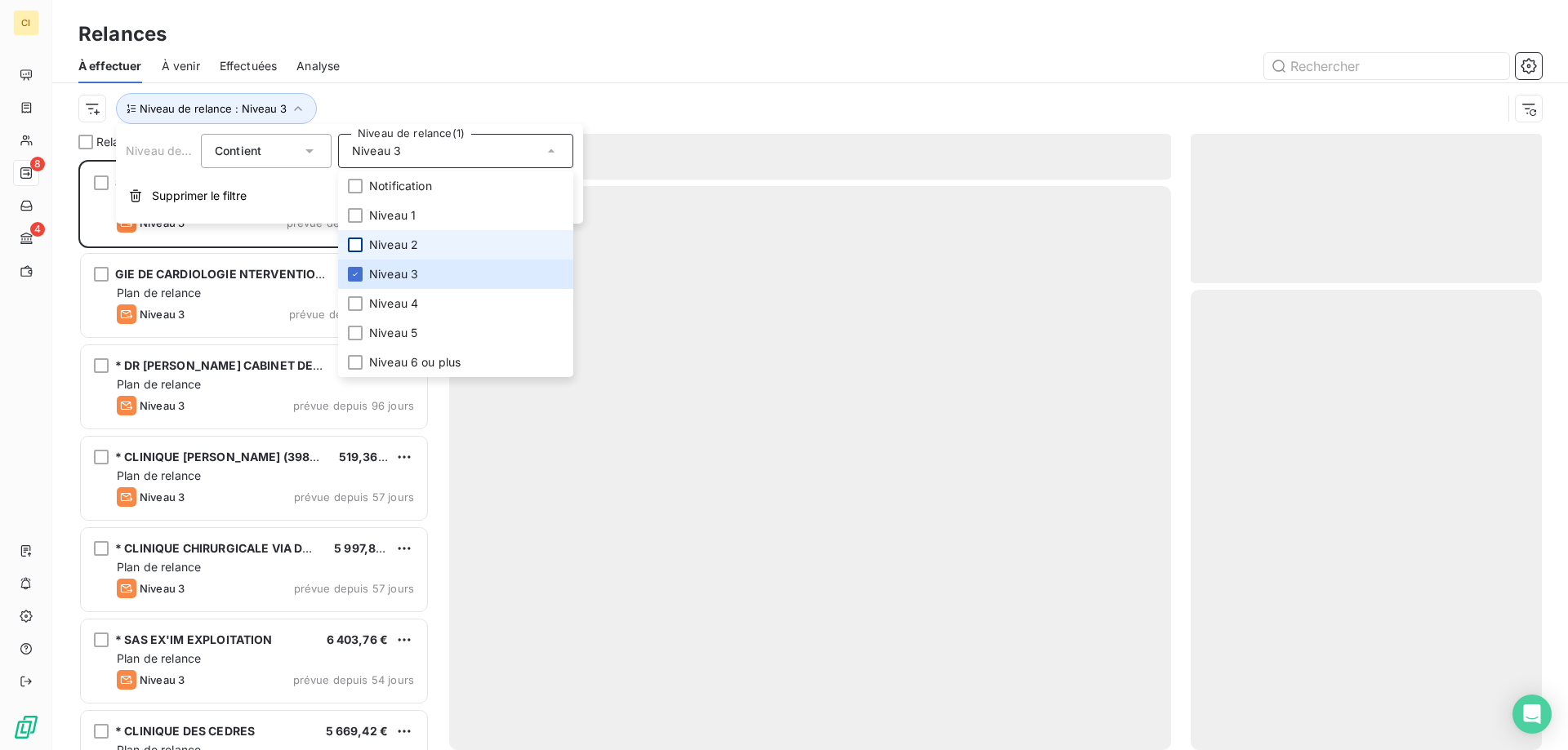
scroll to position [578, 339]
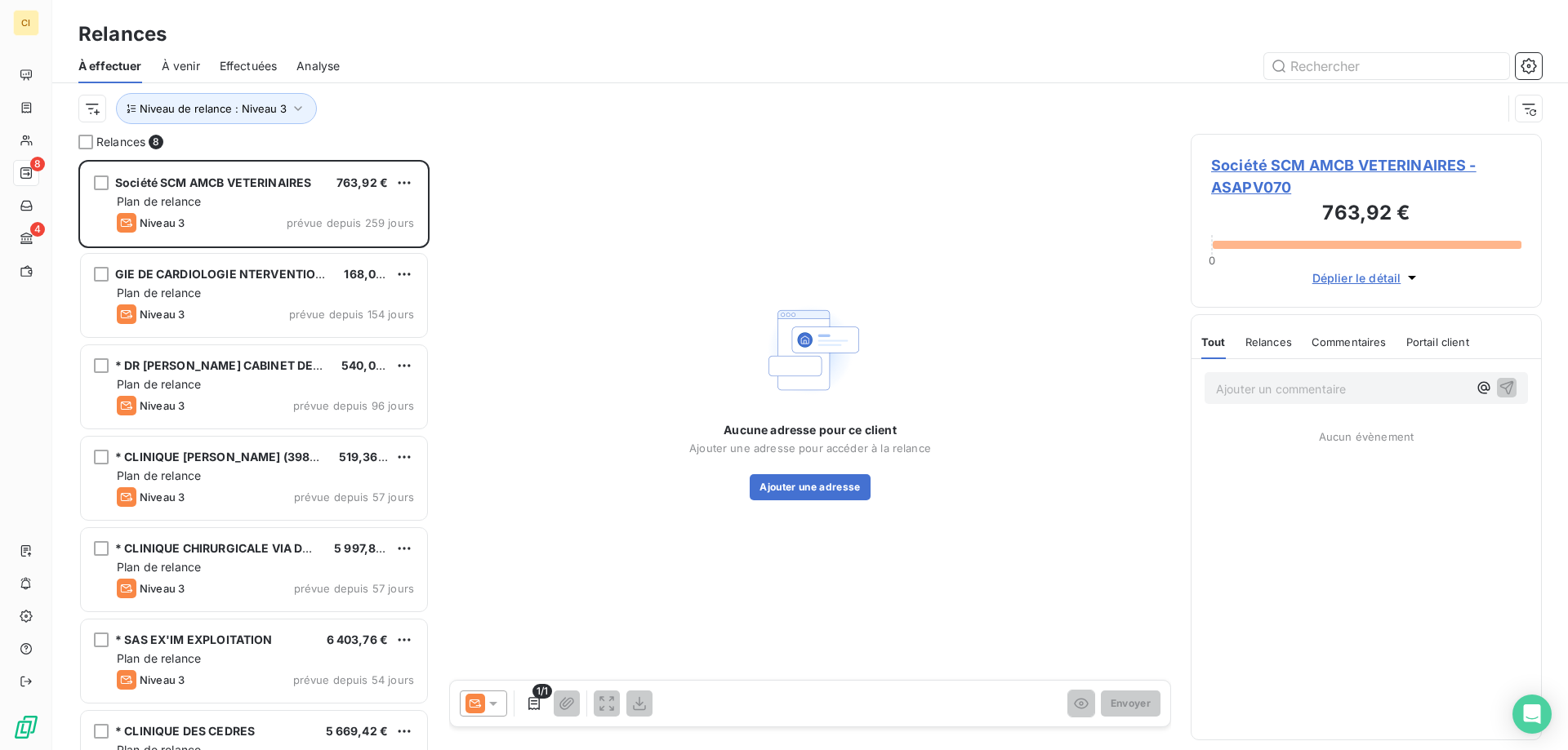
click at [433, 55] on div at bounding box center [950, 66] width 1182 height 26
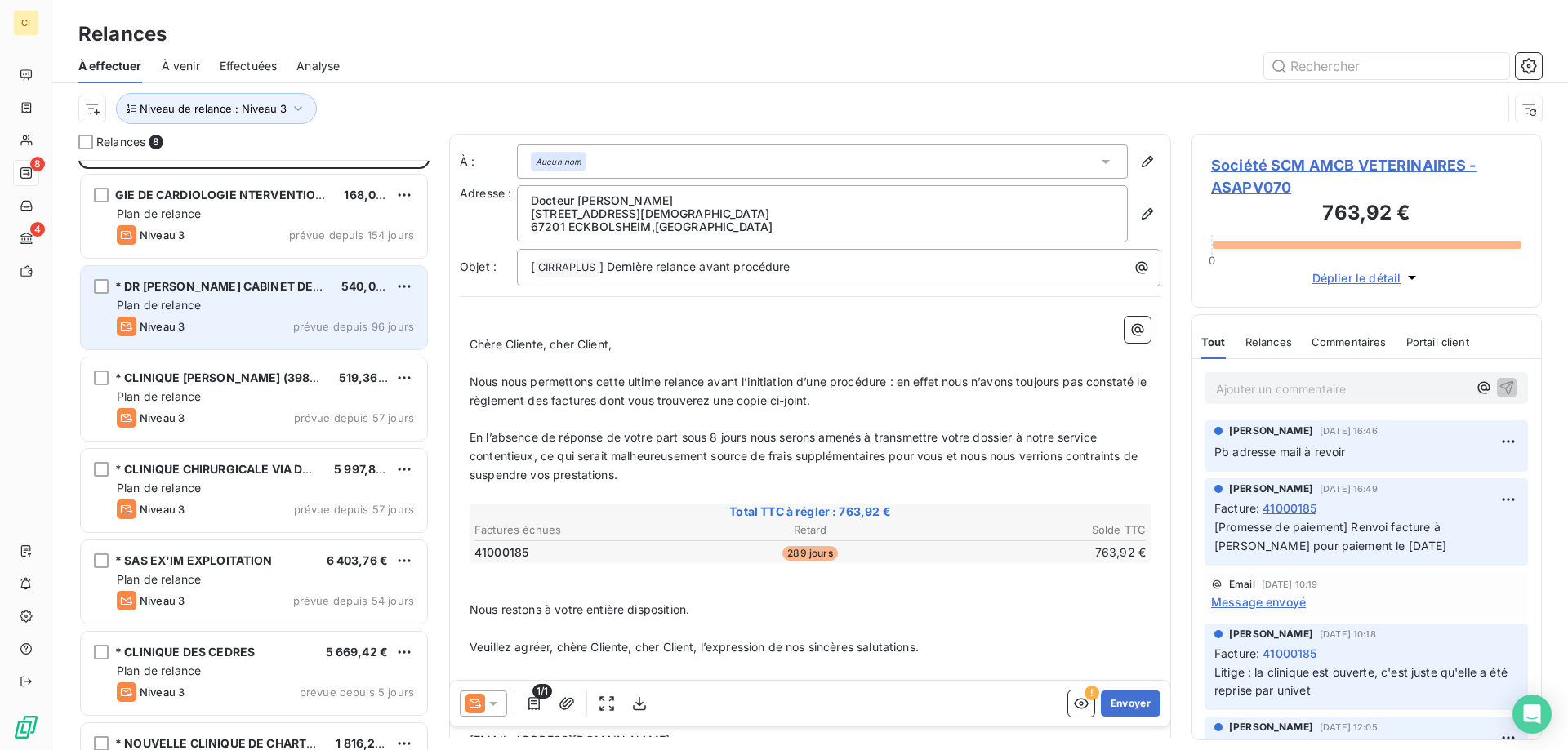
scroll to position [0, 0]
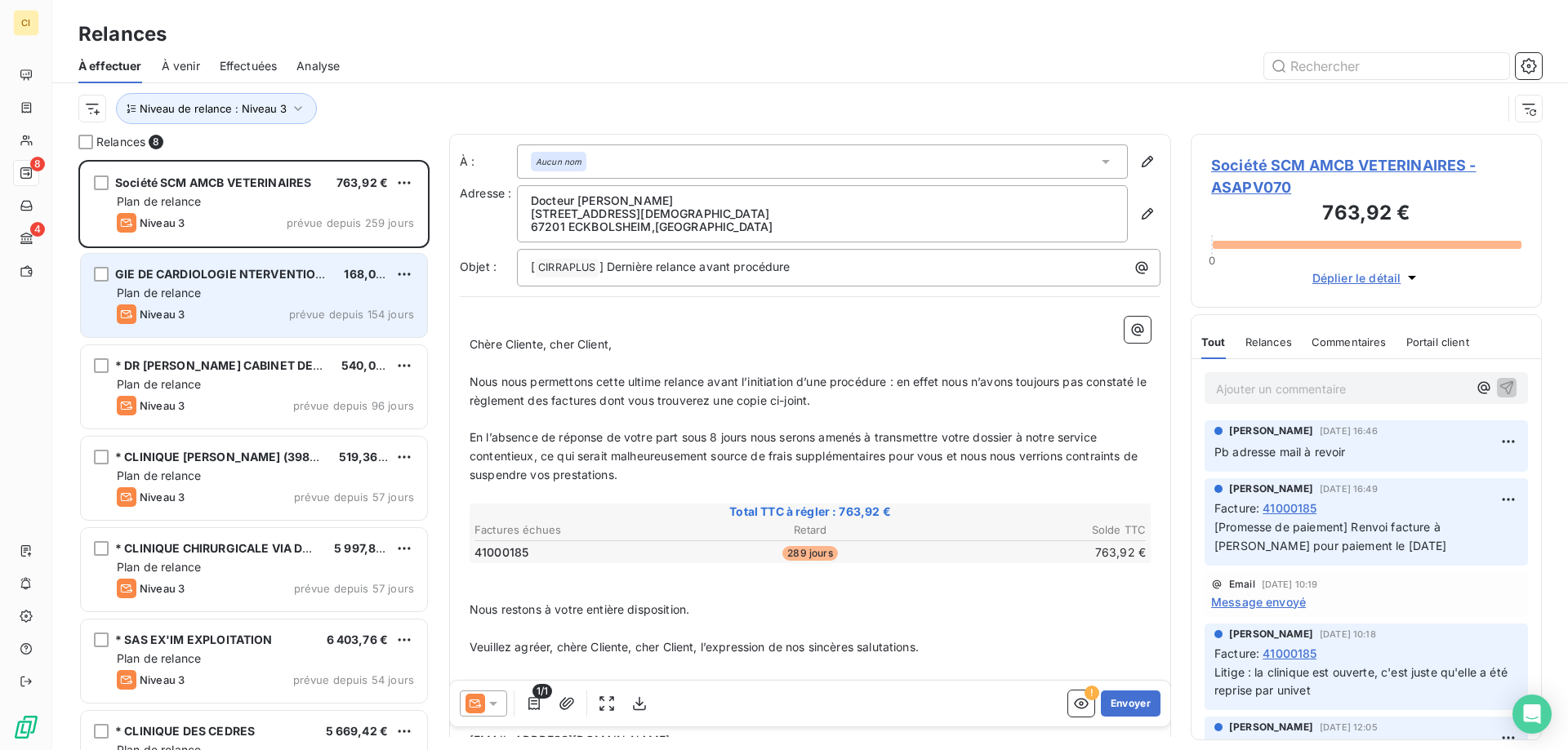
click at [201, 292] on span "Plan de relance" at bounding box center [159, 293] width 84 height 14
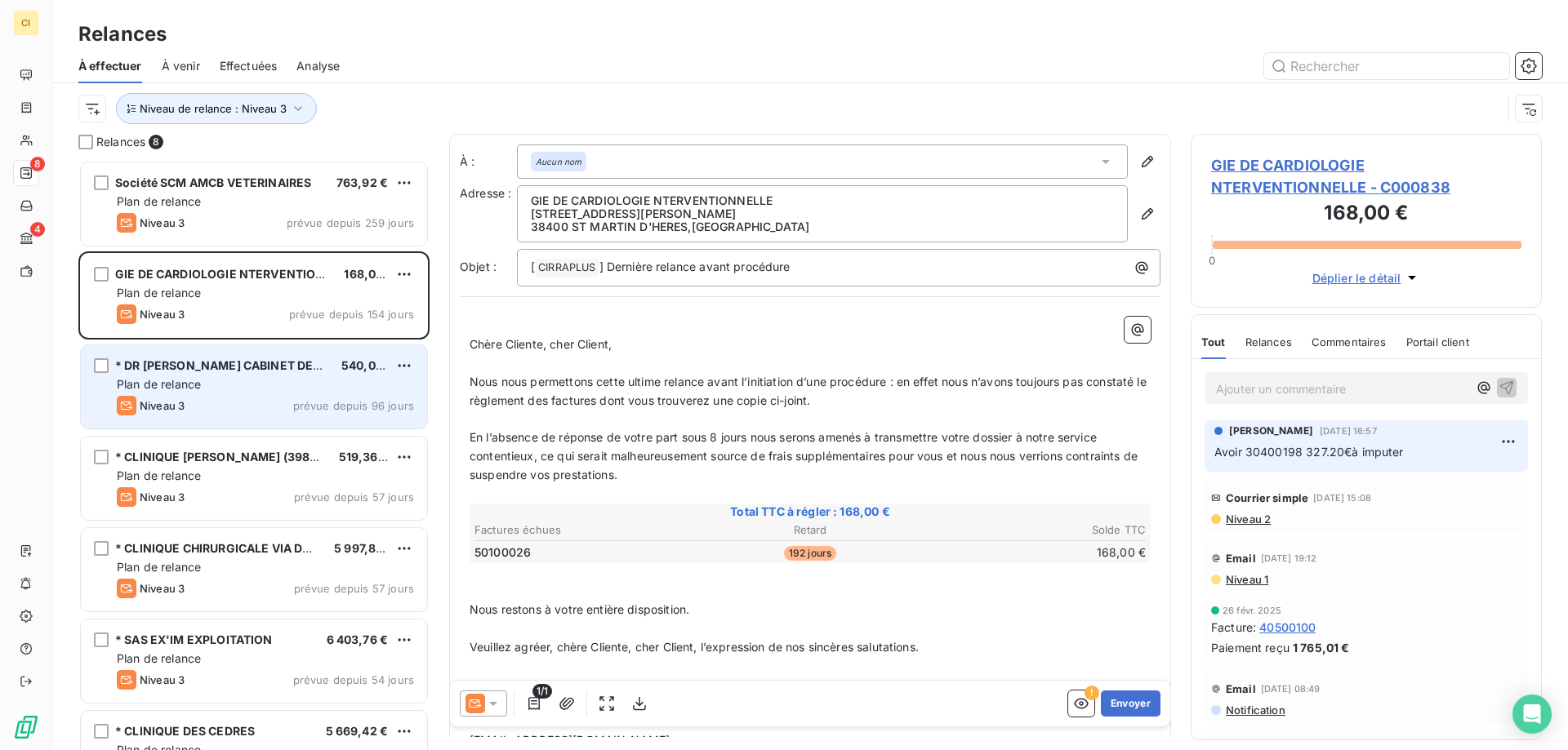
click at [201, 381] on span "Plan de relance" at bounding box center [159, 384] width 84 height 14
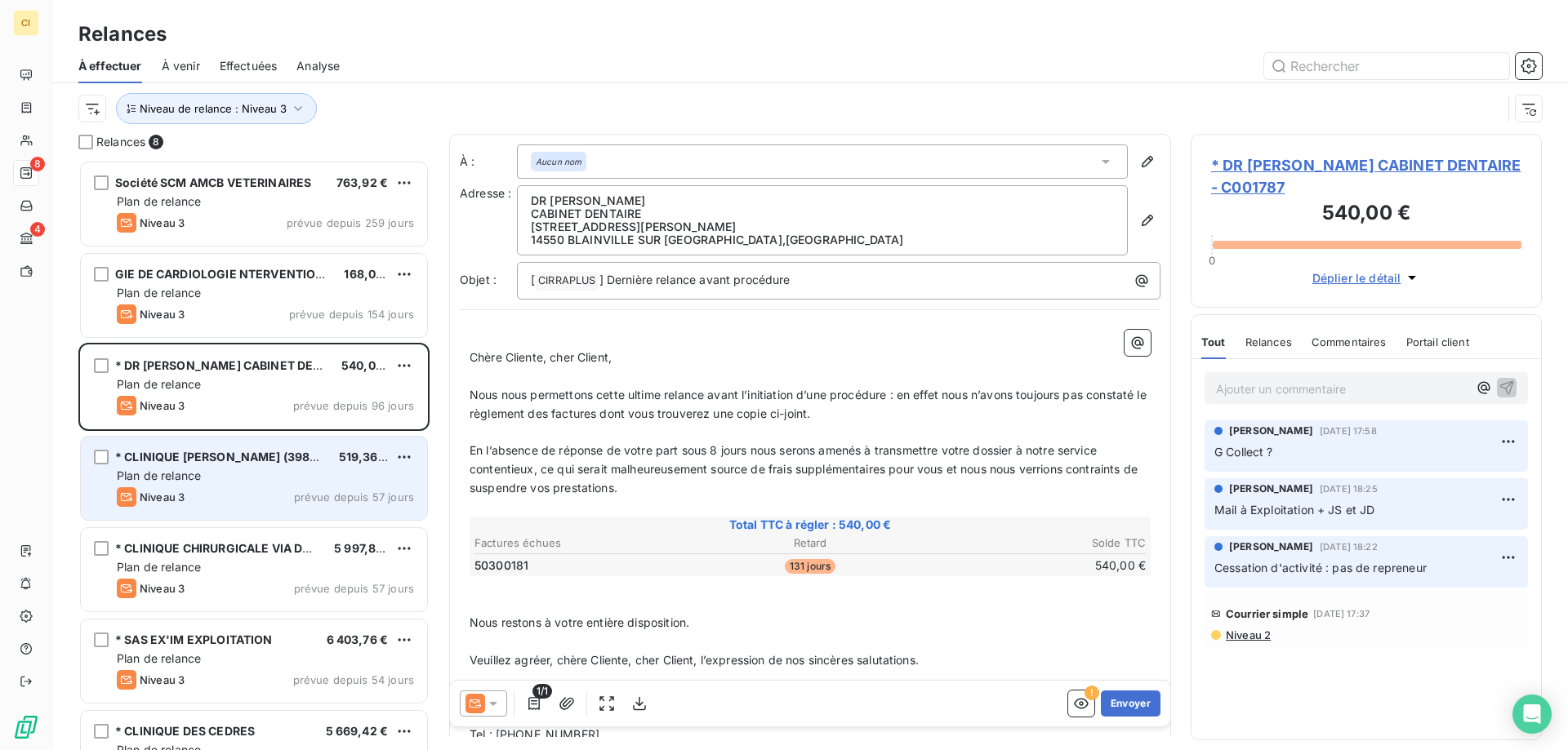
click at [201, 469] on span "Plan de relance" at bounding box center [159, 475] width 84 height 14
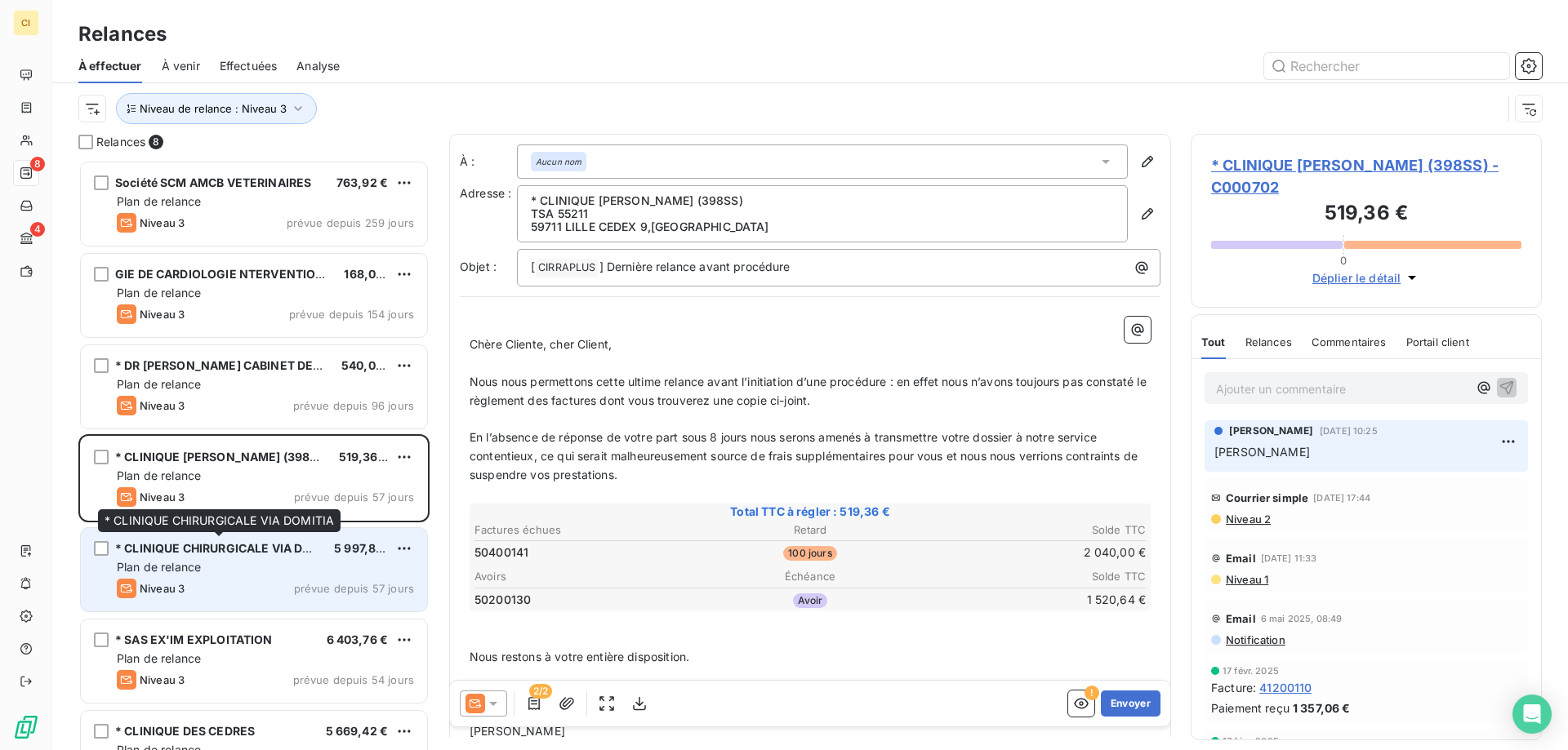
click at [181, 552] on span "* CLINIQUE CHIRURGICALE VIA DOMITIA" at bounding box center [230, 548] width 230 height 14
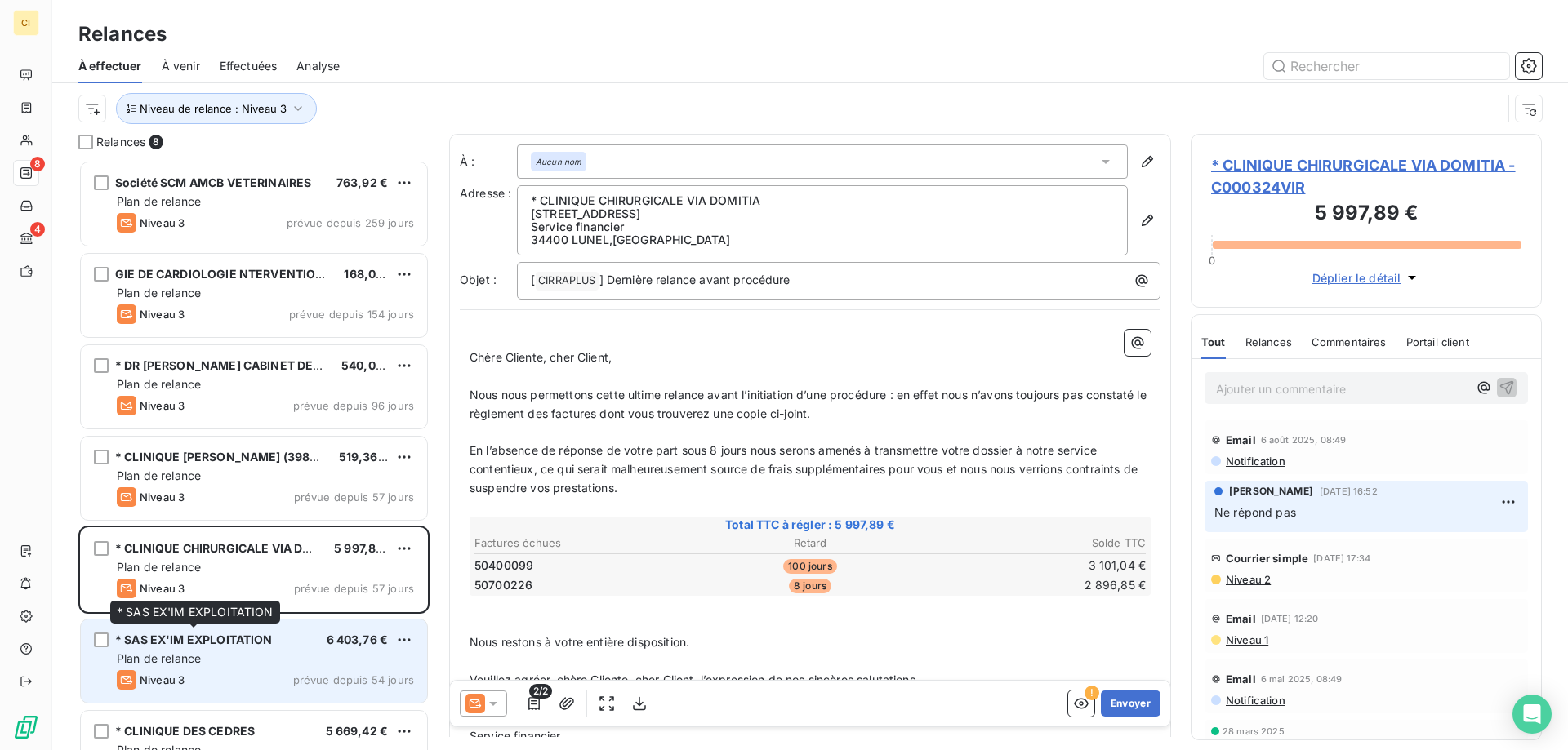
click at [190, 646] on span "* SAS EX'IM EXPLOITATION" at bounding box center [194, 639] width 158 height 14
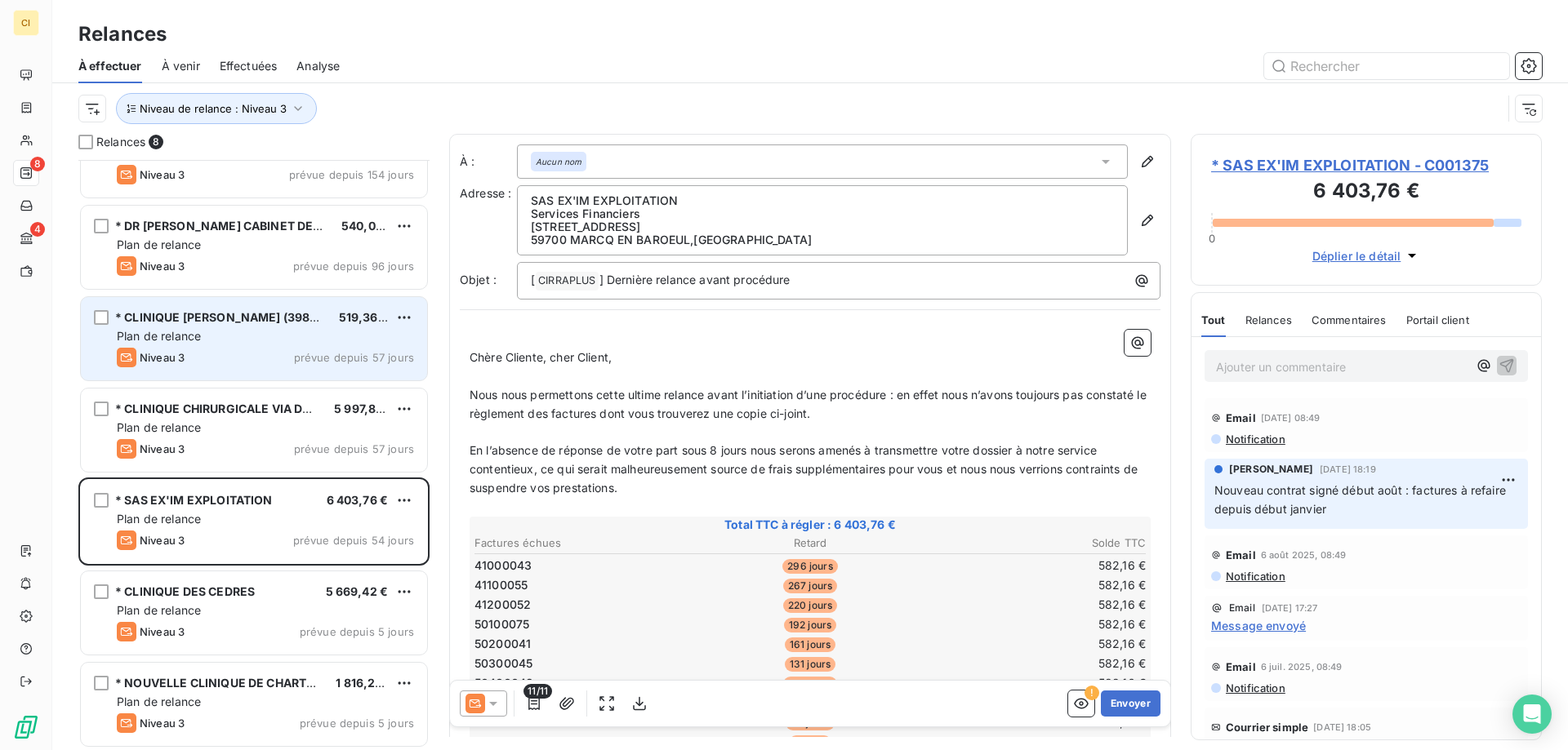
scroll to position [142, 0]
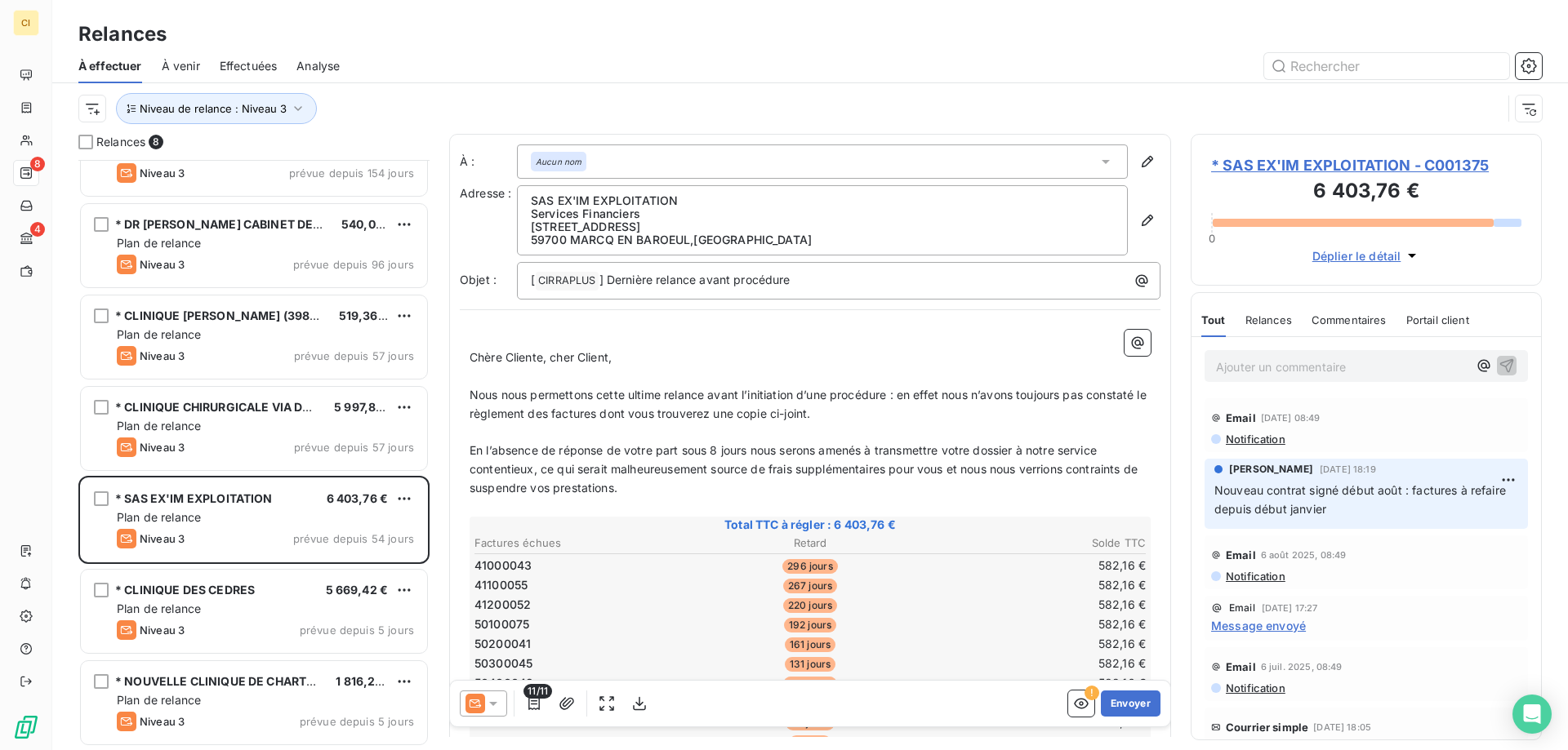
click at [1255, 366] on p "Ajouter un commentaire ﻿" at bounding box center [1341, 367] width 251 height 21
click at [1285, 368] on span "En attente corection contrat sur S9000 / NDP" at bounding box center [1340, 365] width 249 height 14
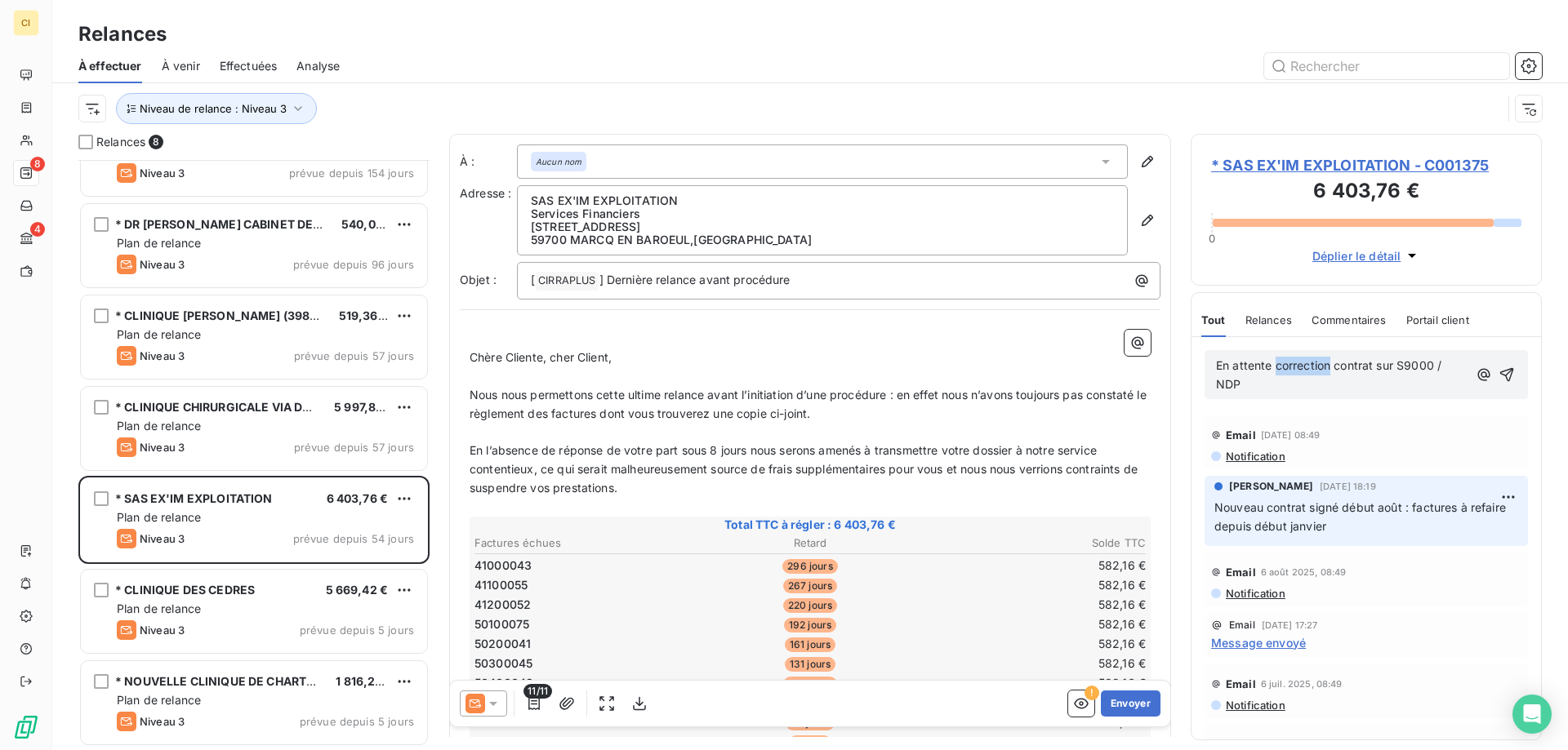
drag, startPoint x: 1273, startPoint y: 365, endPoint x: 1331, endPoint y: 361, distance: 58.1
click at [1331, 361] on span "En attente correction contrat sur S9000 / NDP" at bounding box center [1330, 375] width 229 height 33
click at [1371, 407] on div "En attente modification contrat sur S9000 / NDP" at bounding box center [1365, 374] width 349 height 75
click at [1309, 388] on p "En attente modification contrat sur S9000 / NDP" at bounding box center [1342, 375] width 253 height 37
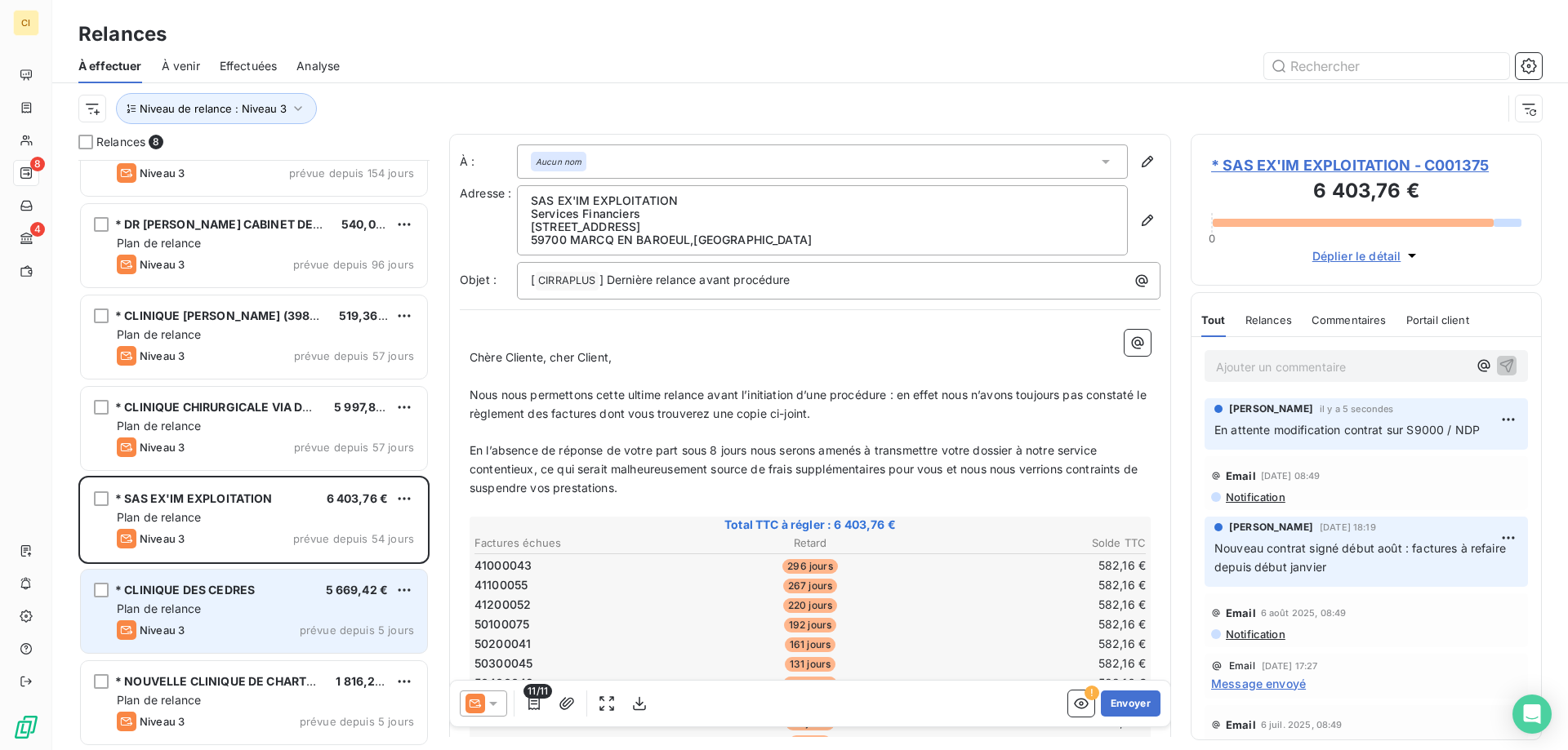
click at [242, 593] on span "* CLINIQUE DES CEDRES" at bounding box center [185, 590] width 139 height 14
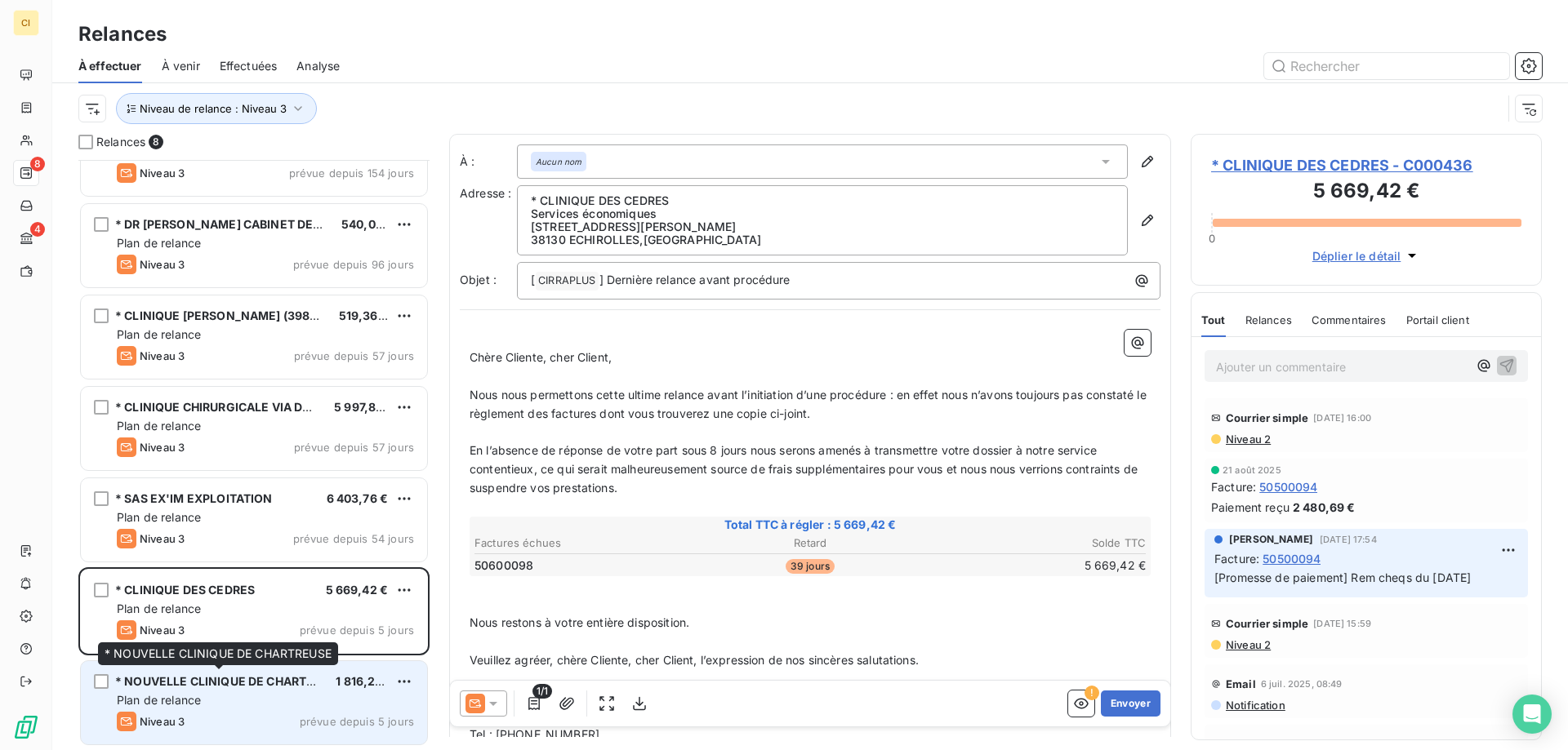
click at [216, 687] on span "* NOUVELLE CLINIQUE DE CHARTREUSE" at bounding box center [230, 681] width 230 height 14
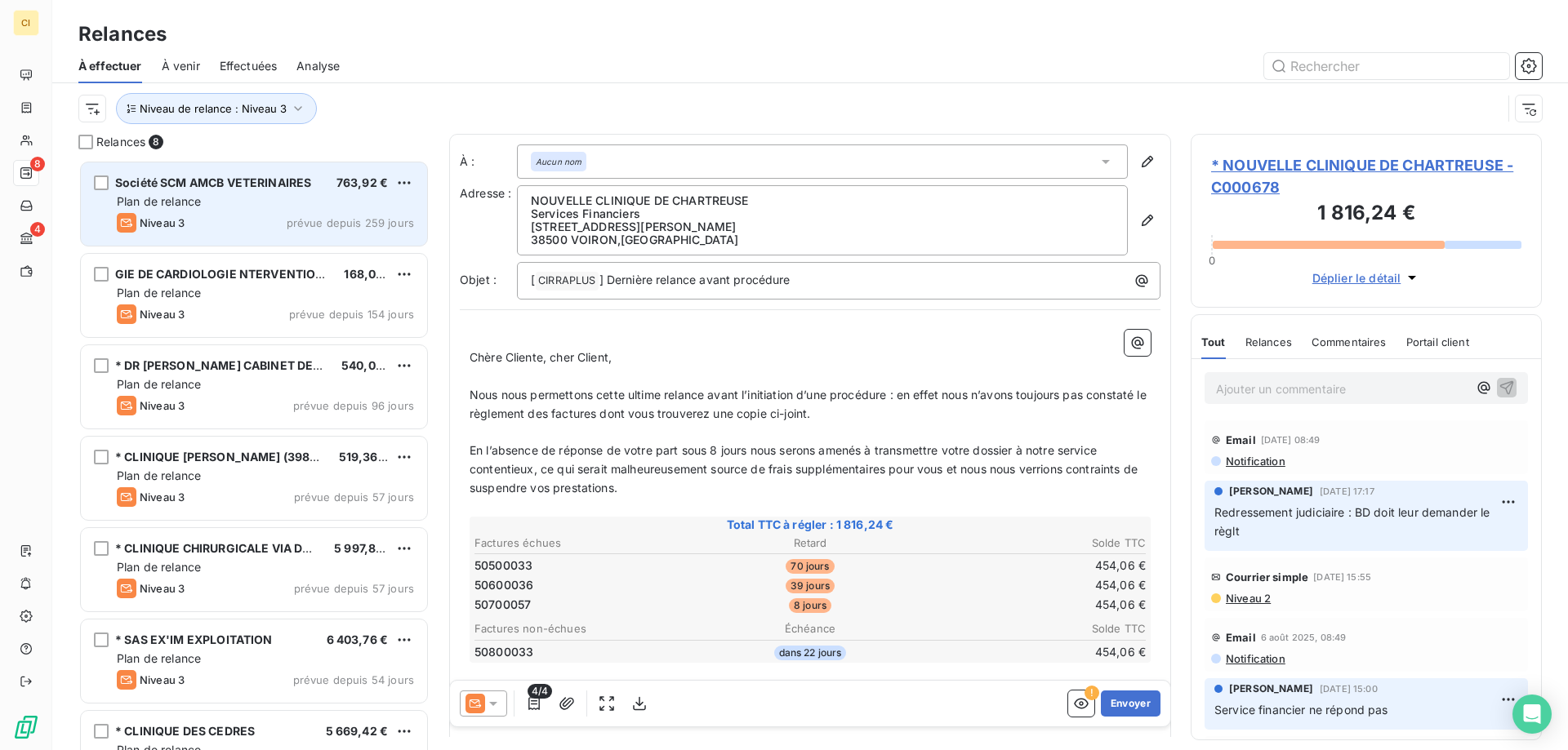
click at [243, 200] on div "Plan de relance" at bounding box center [265, 201] width 297 height 16
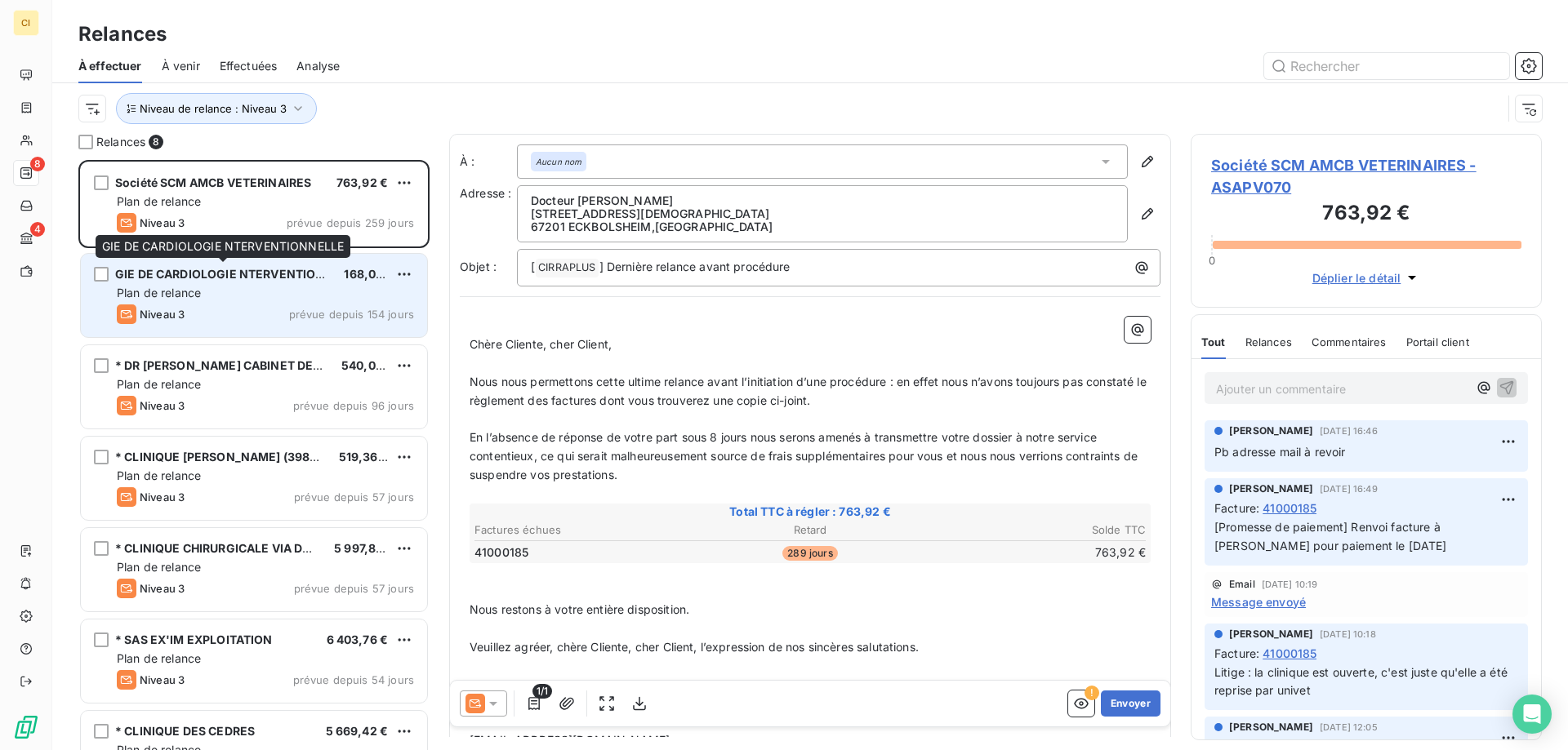
click at [234, 281] on div "GIE DE CARDIOLOGIE NTERVENTIONNELLE" at bounding box center [223, 274] width 216 height 16
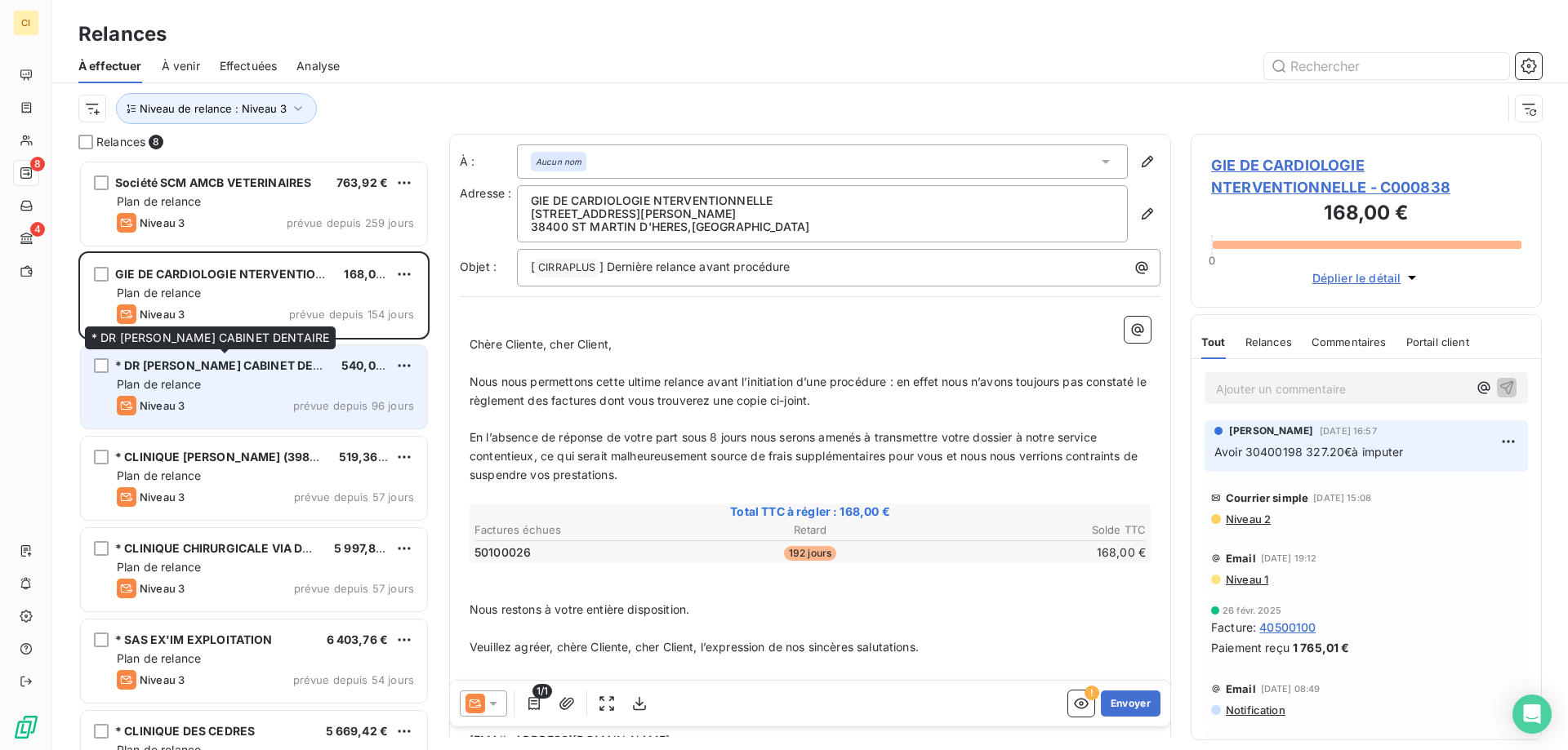
click at [195, 363] on span "* DR BONNET JEAN-MARIE CABINET DENTAIRE" at bounding box center [235, 365] width 240 height 14
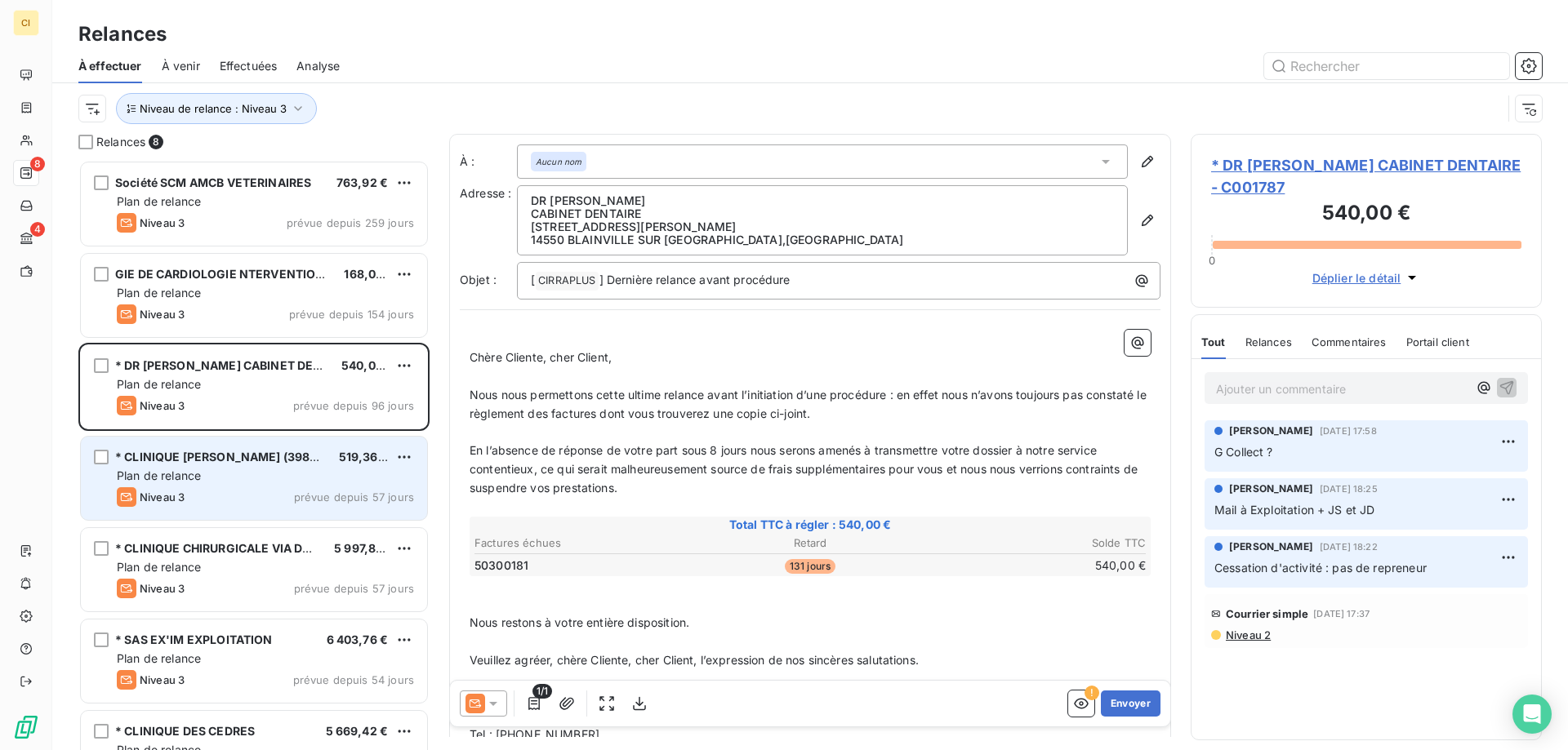
click at [179, 466] on div "* CLINIQUE GEOFFROY SAINT HILAIRE (398SS) 519,36 € Plan de relance Niveau 3 pré…" at bounding box center [254, 478] width 347 height 83
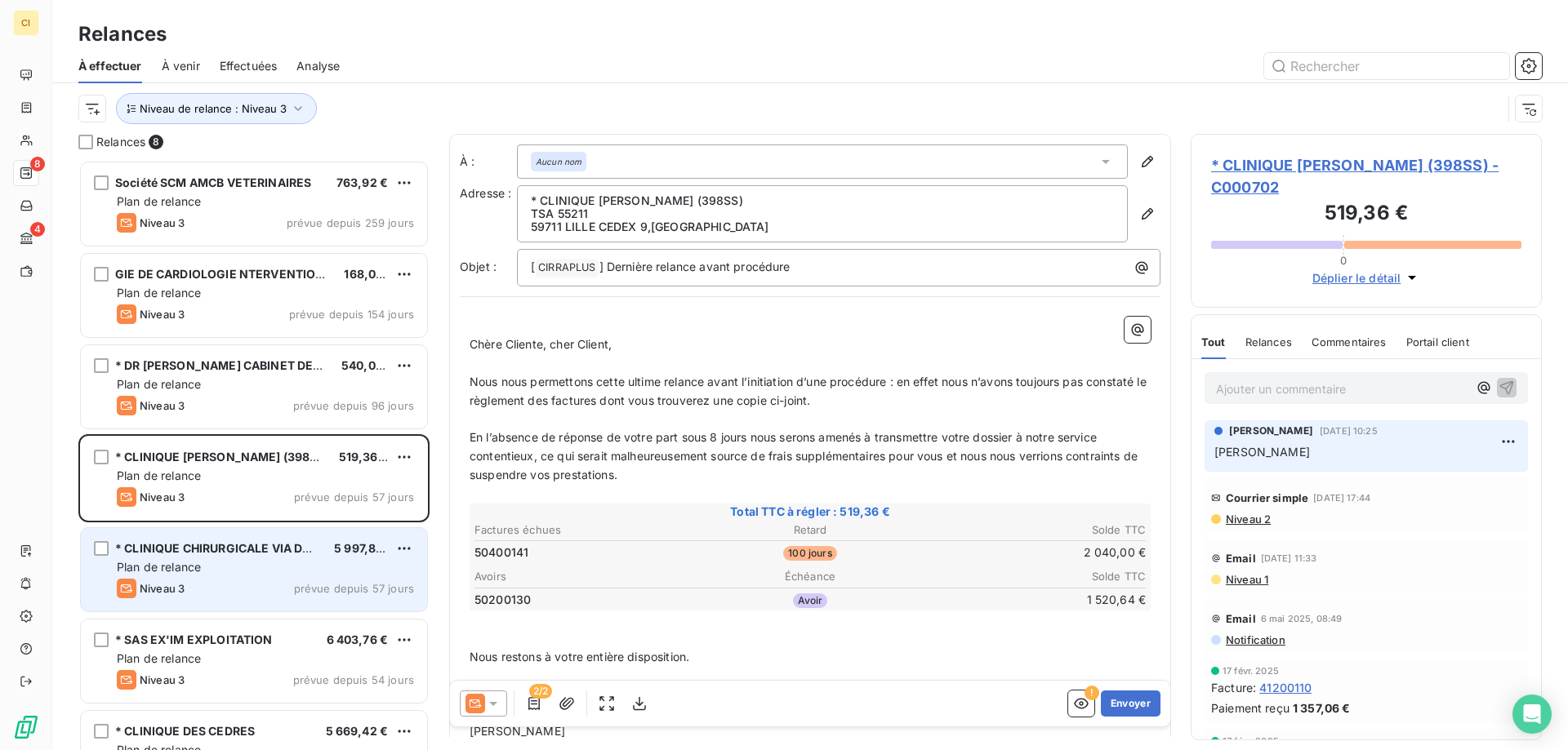
click at [161, 560] on span "Plan de relance" at bounding box center [159, 567] width 84 height 14
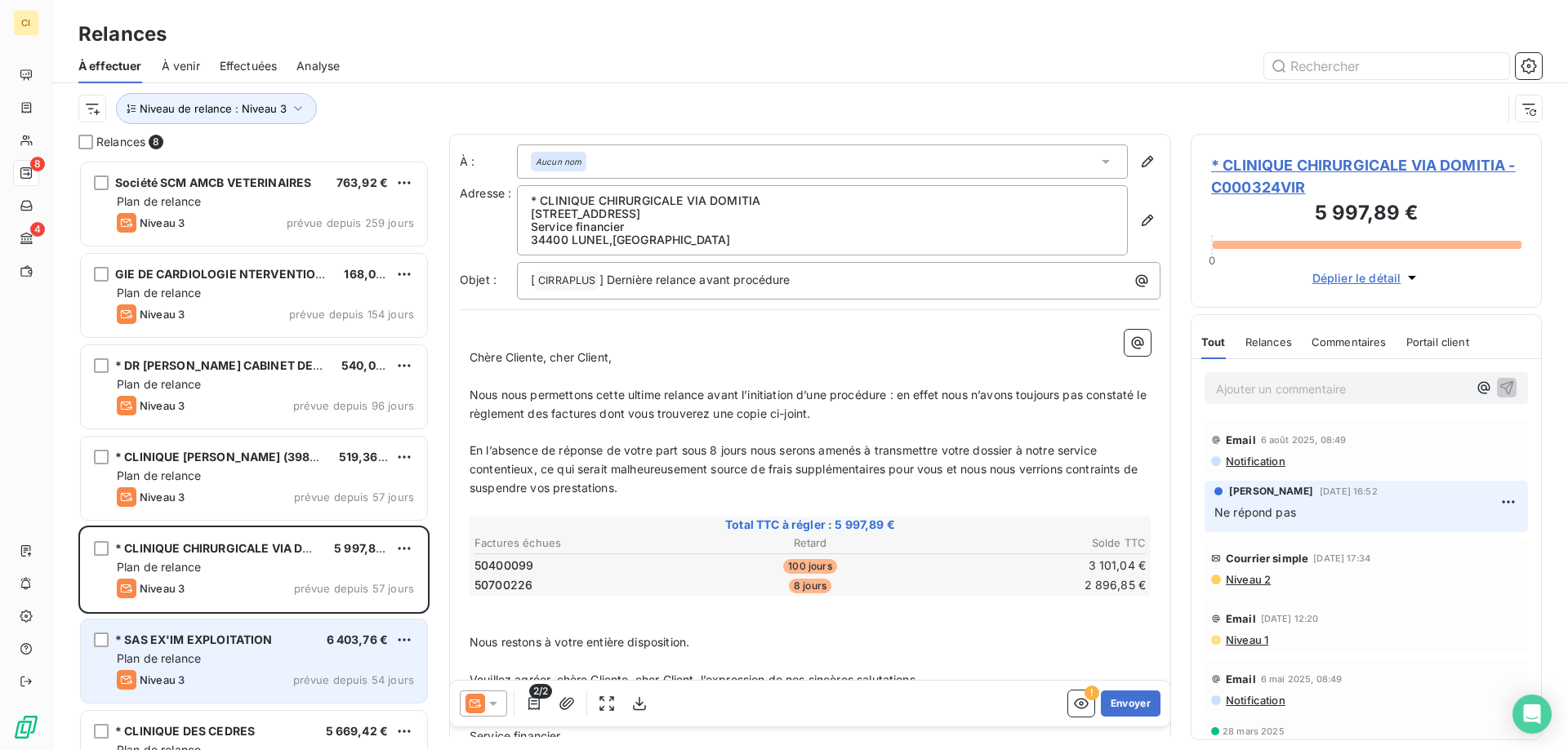
click at [172, 665] on div "Plan de relance" at bounding box center [265, 658] width 297 height 16
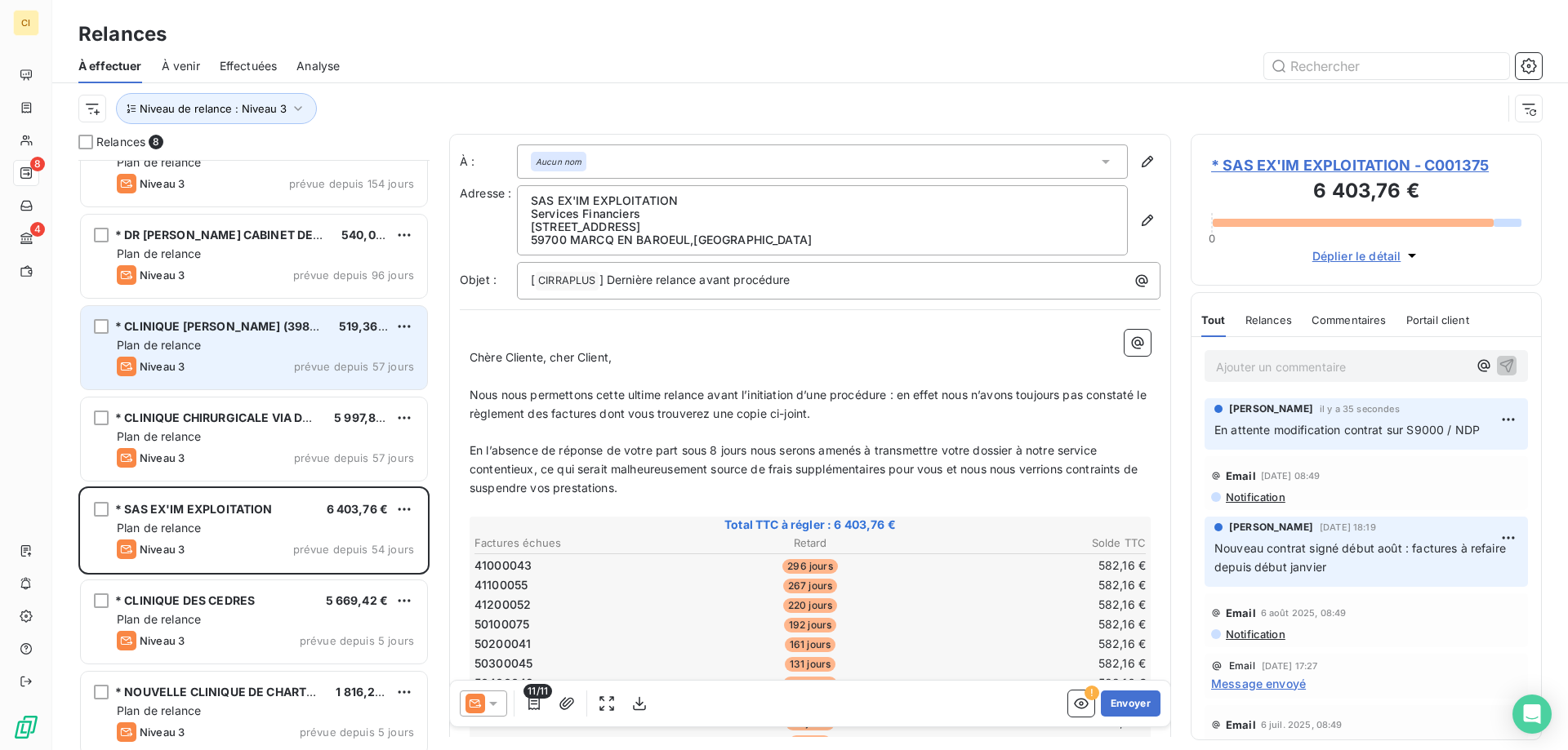
scroll to position [142, 0]
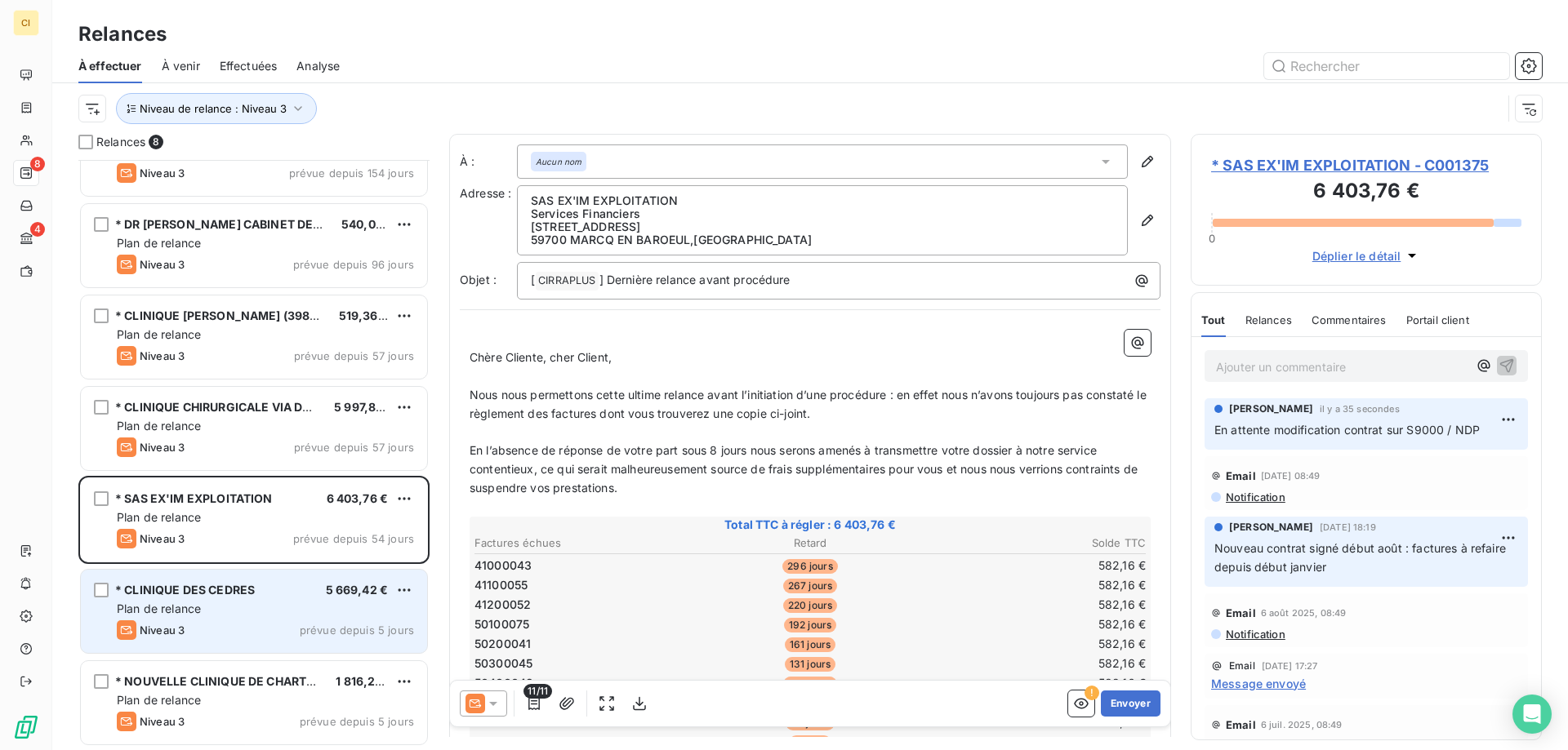
click at [198, 595] on span "* CLINIQUE DES CEDRES" at bounding box center [185, 590] width 139 height 14
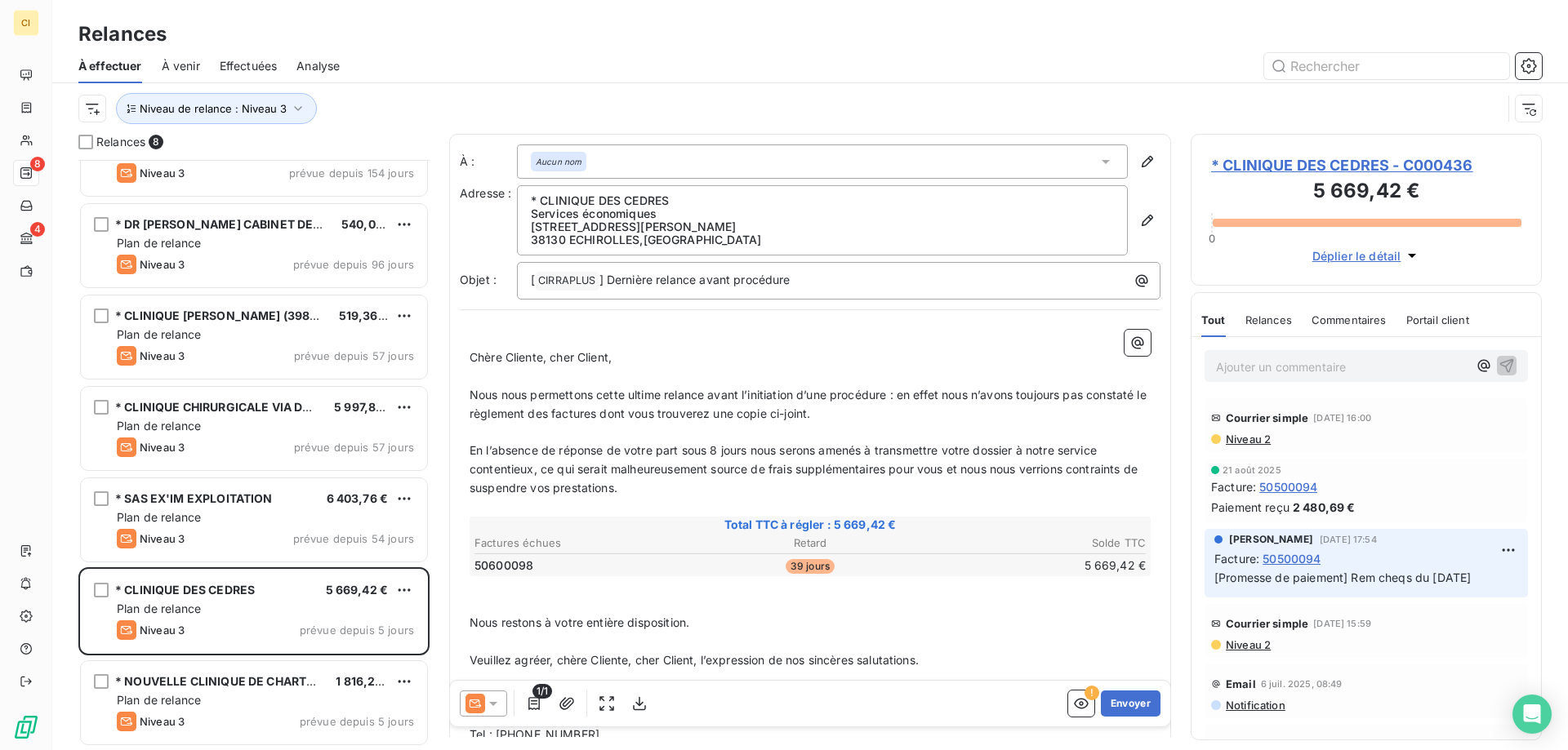
click at [1250, 433] on span "Niveau 2" at bounding box center [1247, 439] width 47 height 13
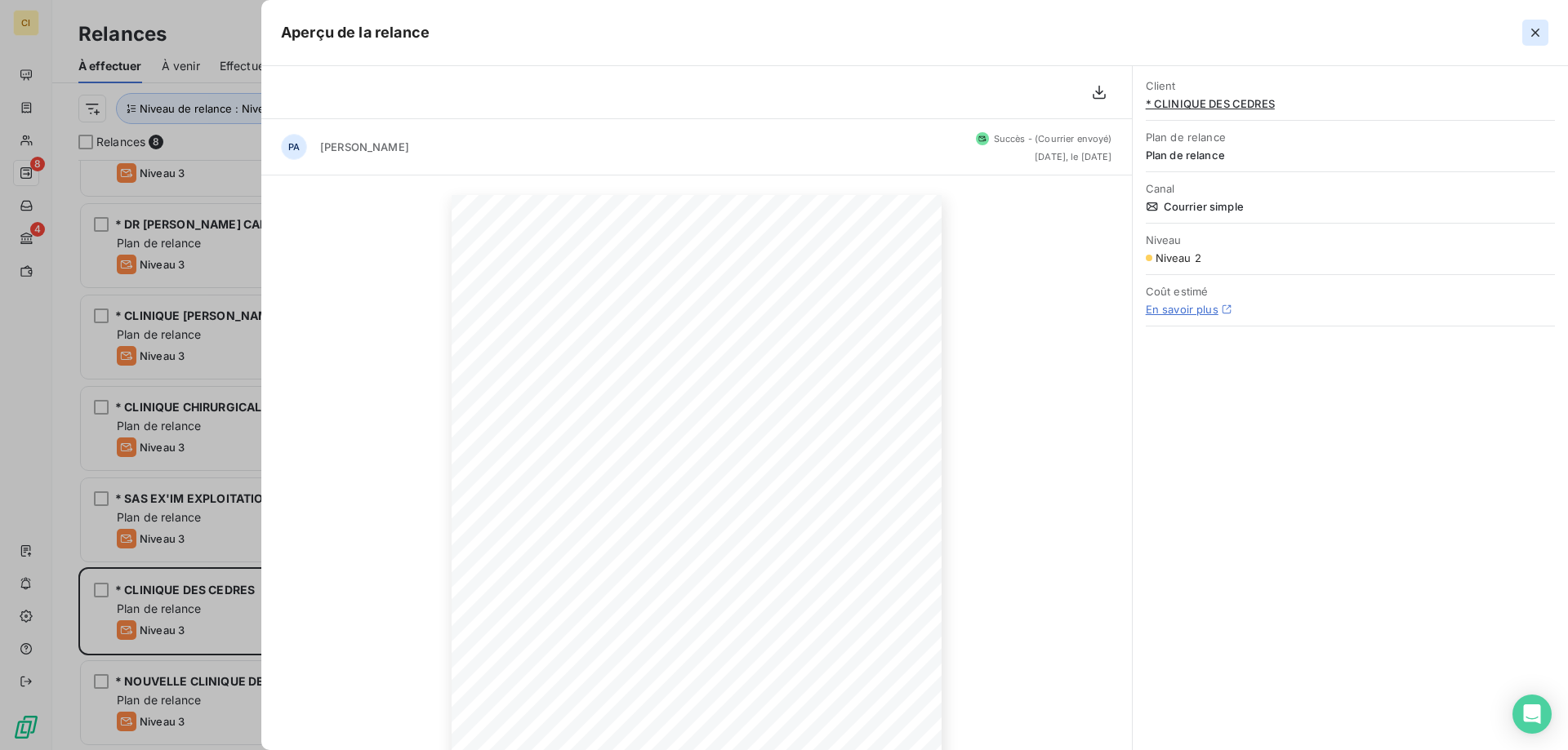
click at [1545, 30] on button "button" at bounding box center [1535, 33] width 26 height 26
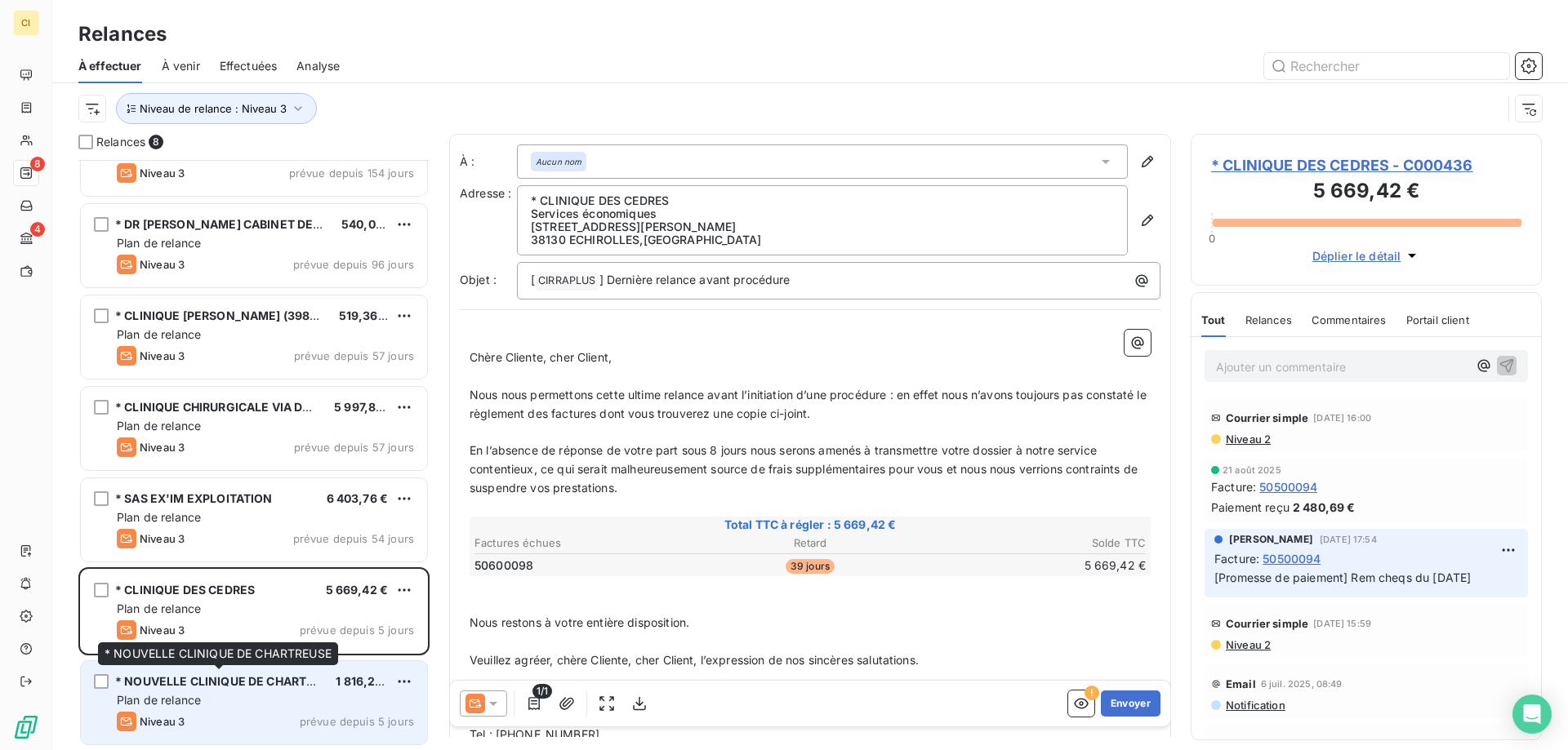
click at [262, 685] on span "* NOUVELLE CLINIQUE DE CHARTREUSE" at bounding box center [230, 681] width 230 height 14
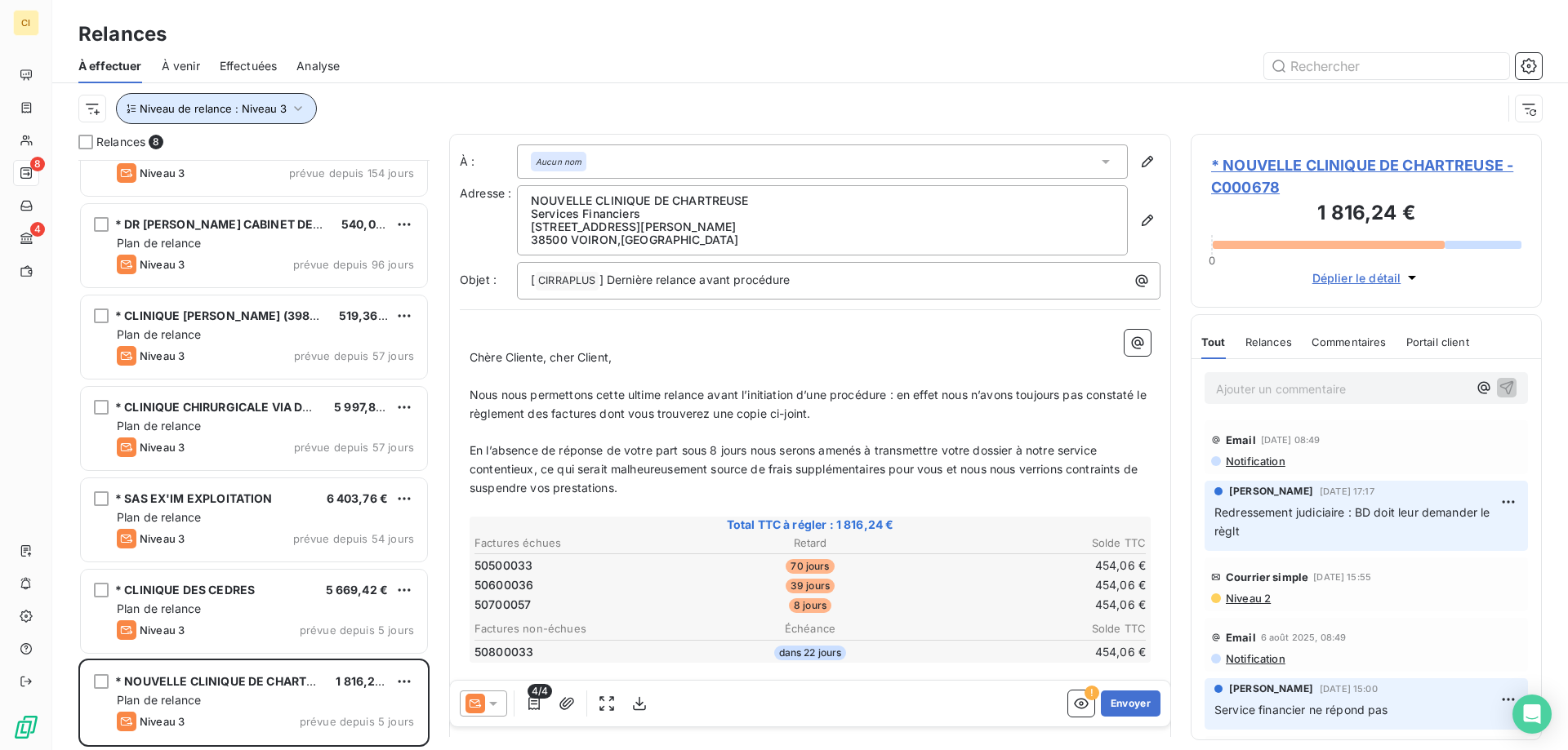
click at [301, 108] on icon "button" at bounding box center [298, 108] width 16 height 16
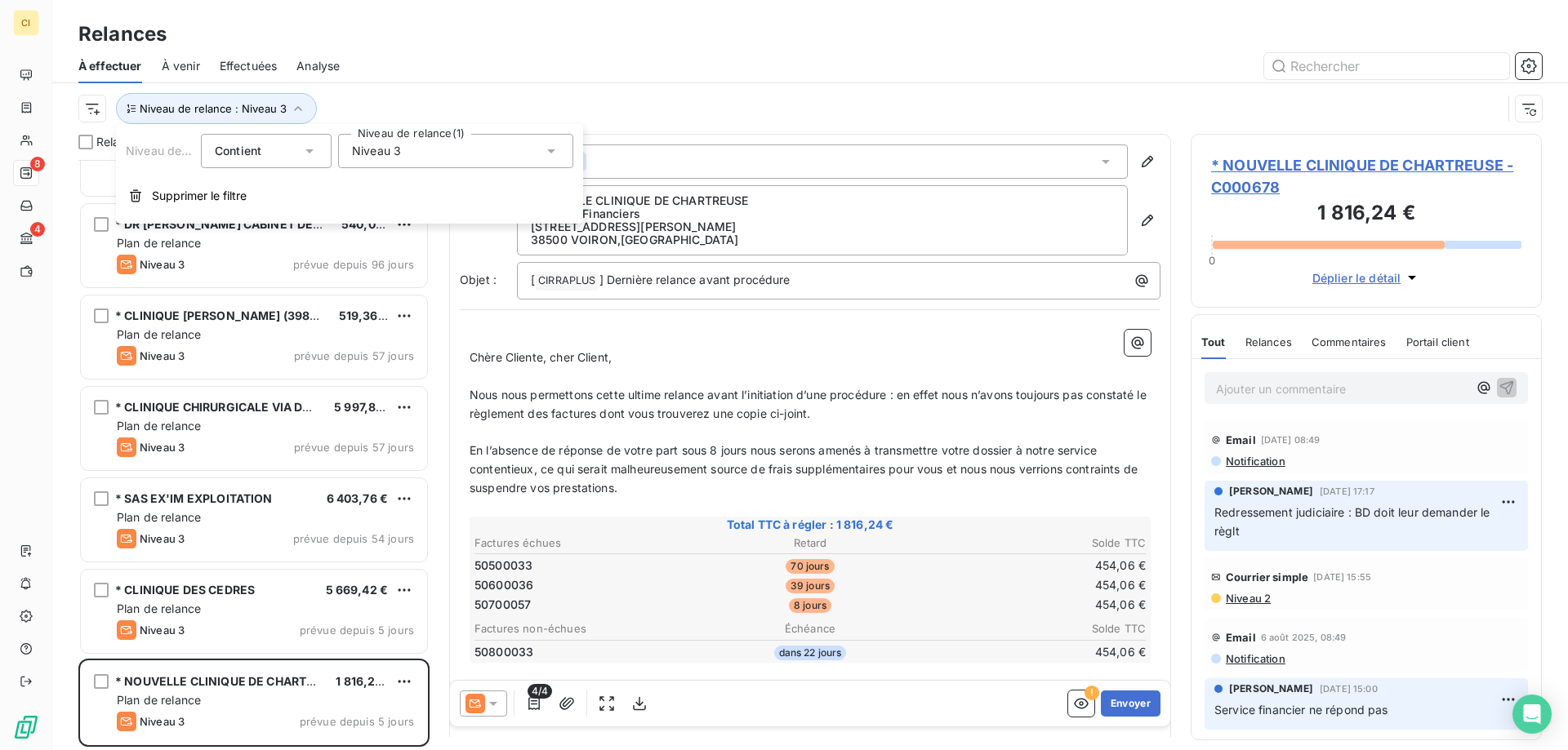
click at [548, 147] on icon at bounding box center [551, 151] width 16 height 16
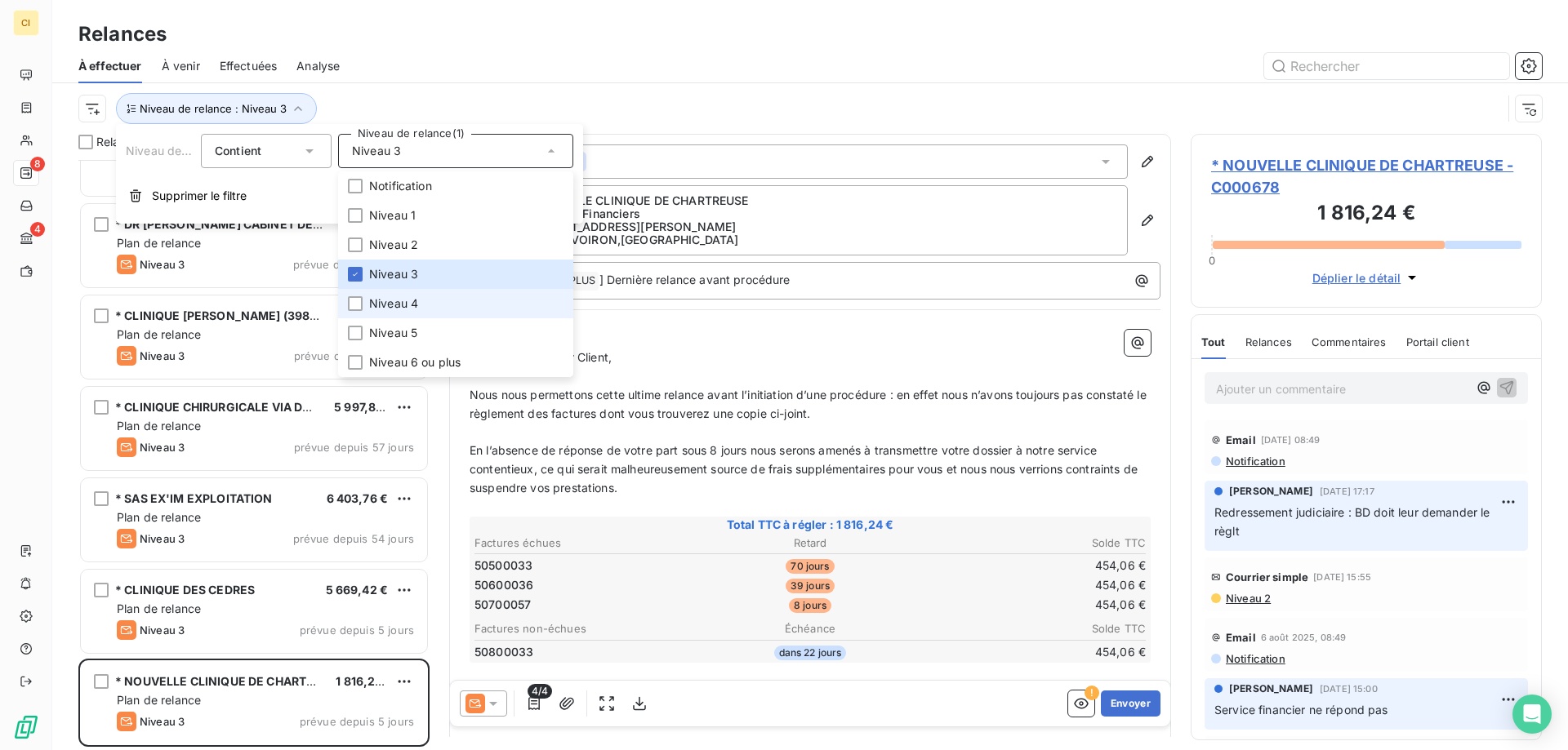
click at [351, 302] on div at bounding box center [354, 303] width 15 height 15
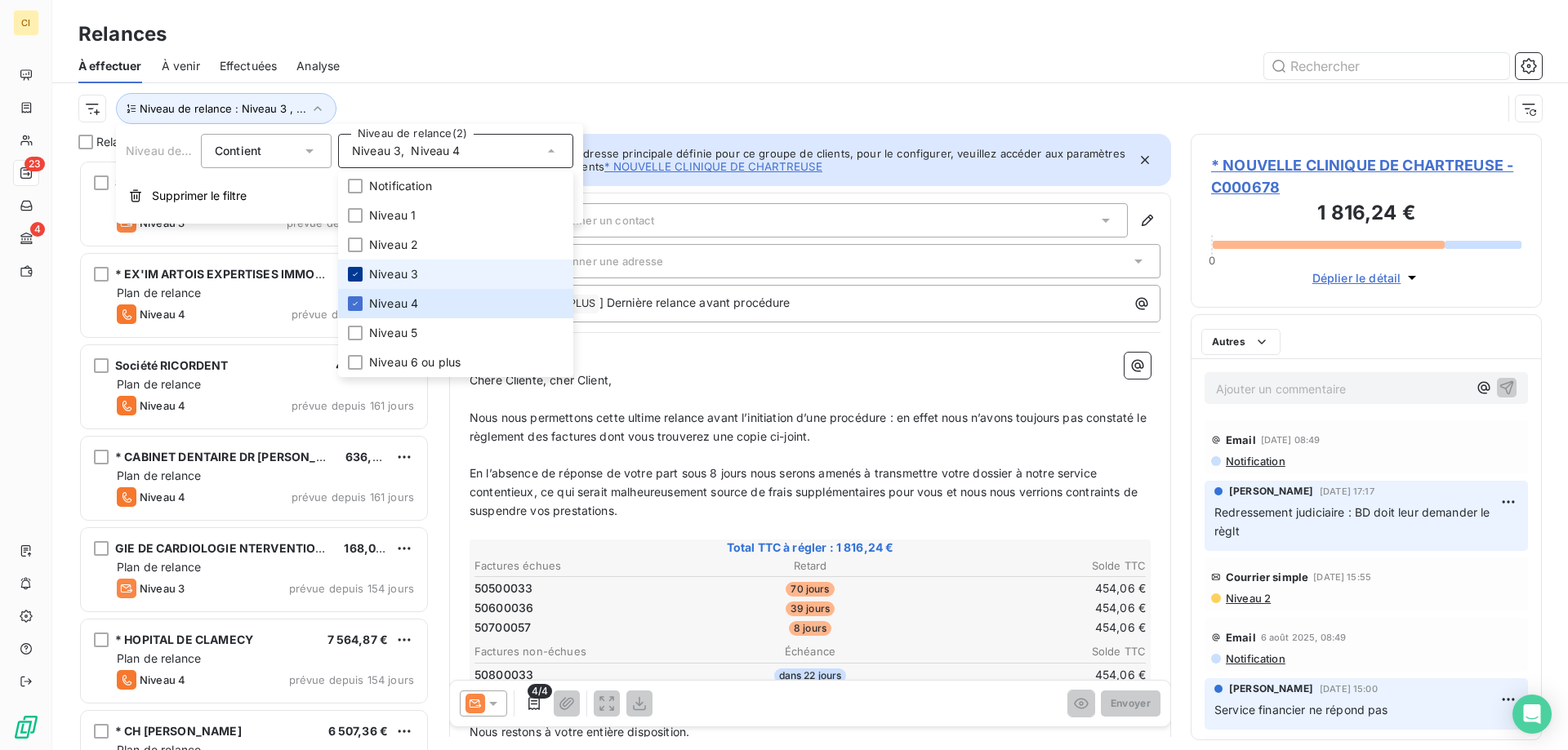
scroll to position [578, 339]
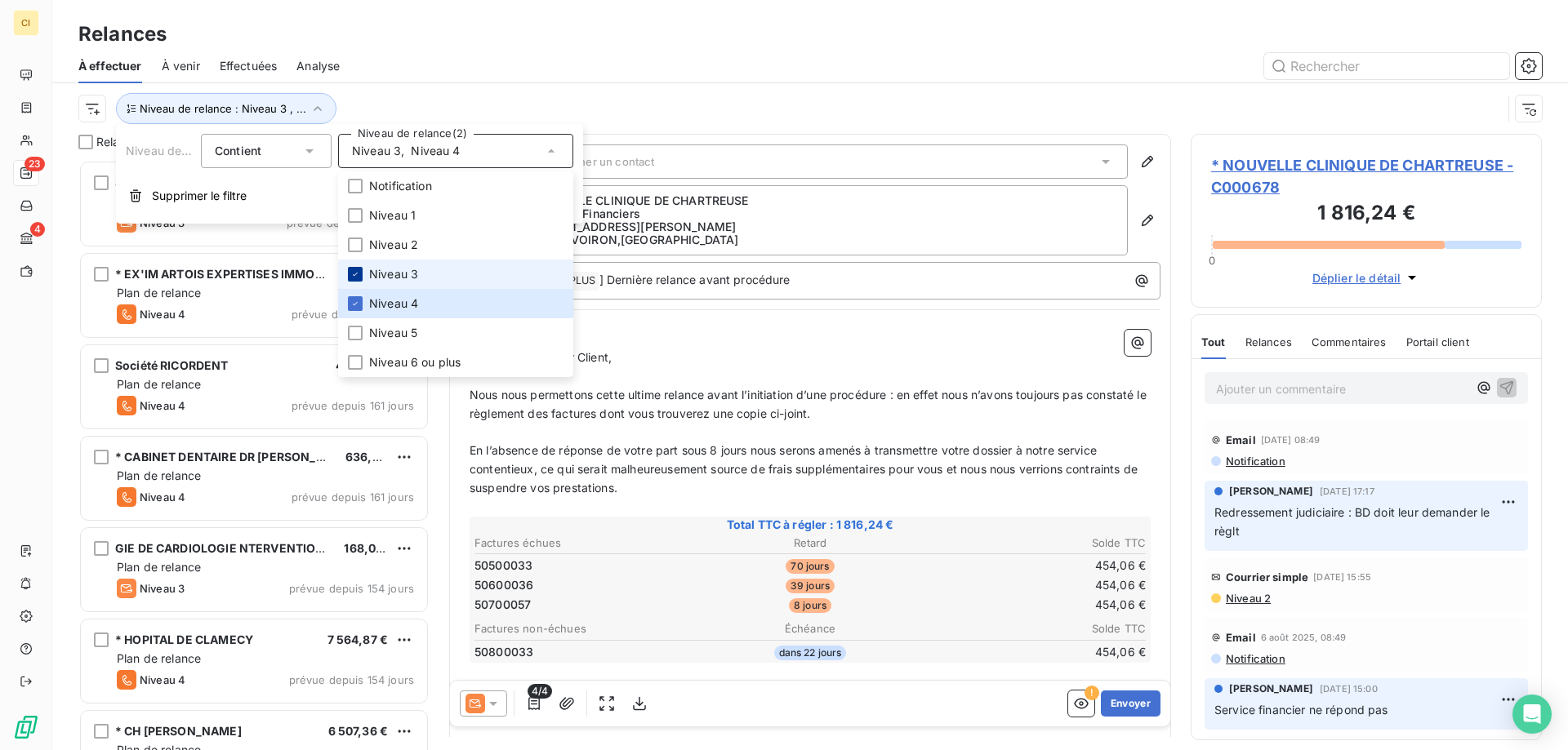
click at [360, 274] on icon at bounding box center [354, 274] width 10 height 10
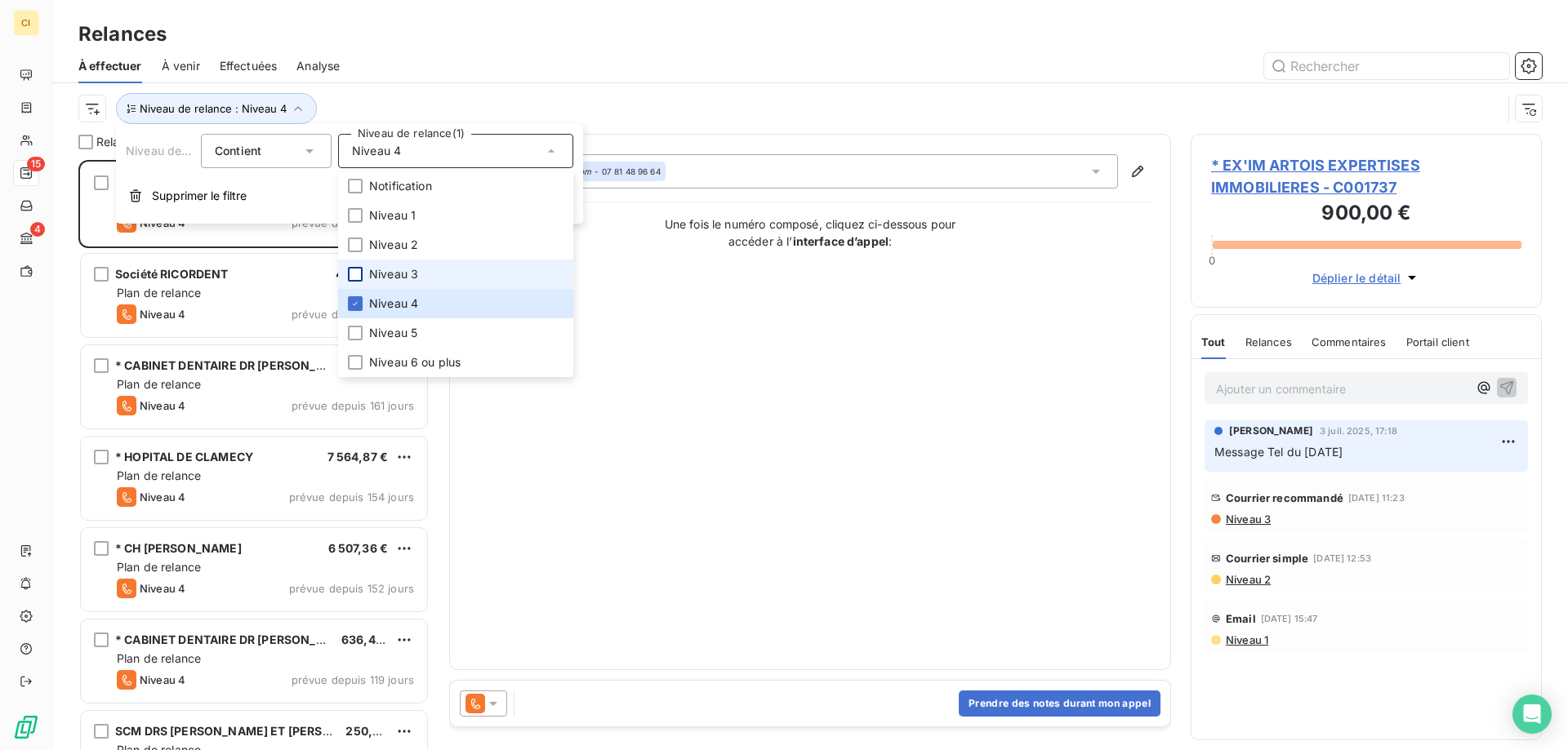
click at [434, 47] on div "Relances" at bounding box center [809, 35] width 1515 height 29
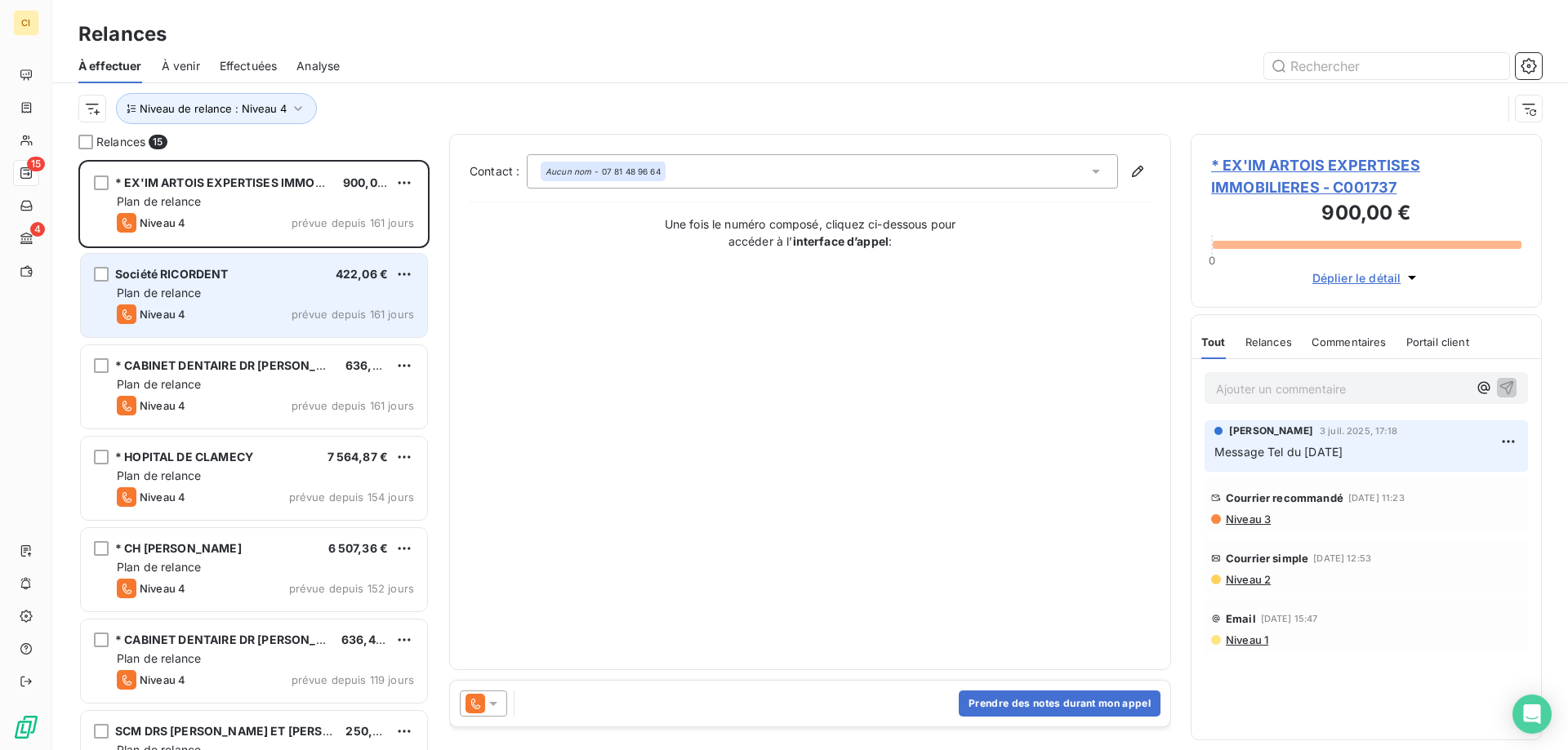
click at [225, 278] on span "Société RICORDENT" at bounding box center [172, 274] width 113 height 14
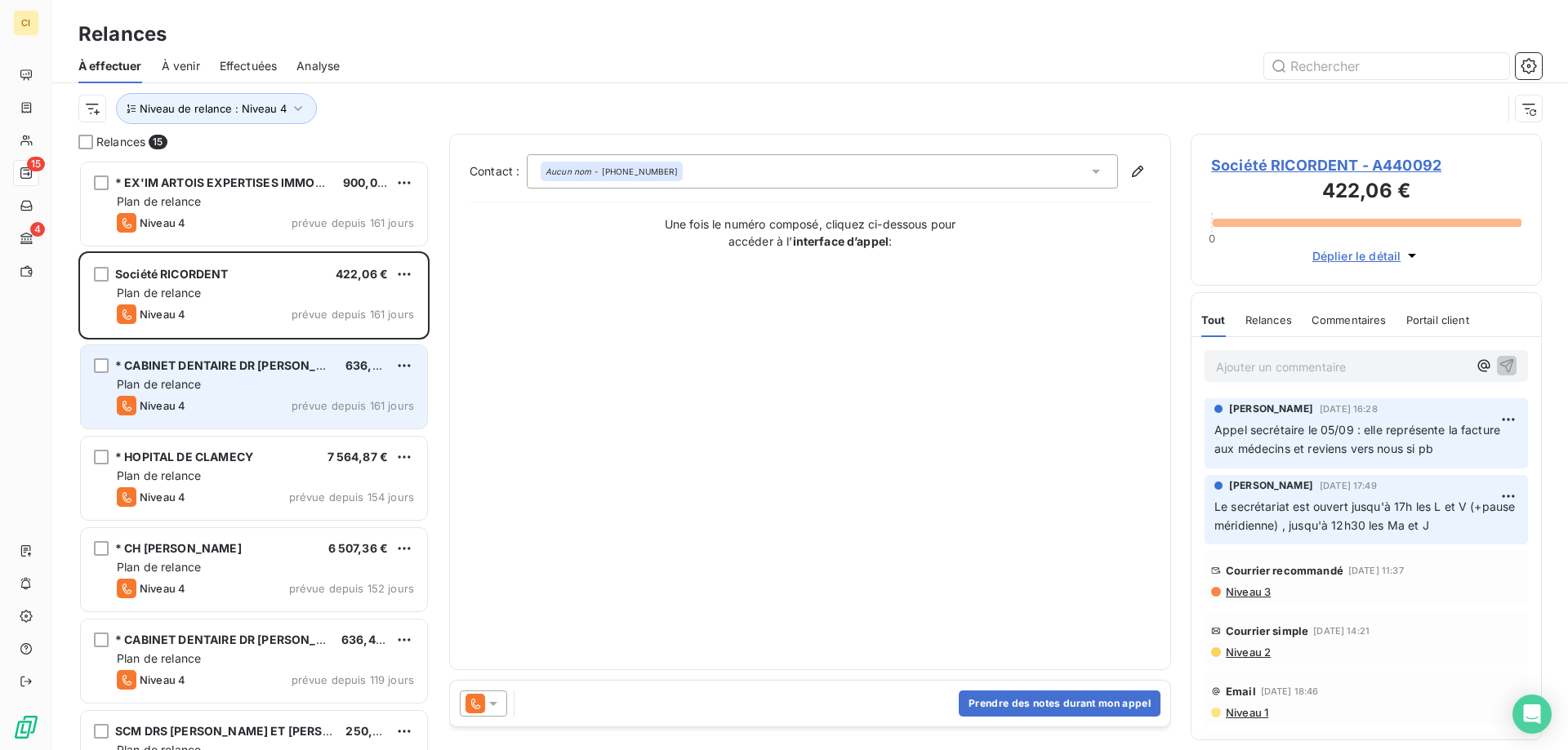
click at [209, 371] on span "* CABINET DENTAIRE DR BAFFELY AKA" at bounding box center [249, 365] width 268 height 14
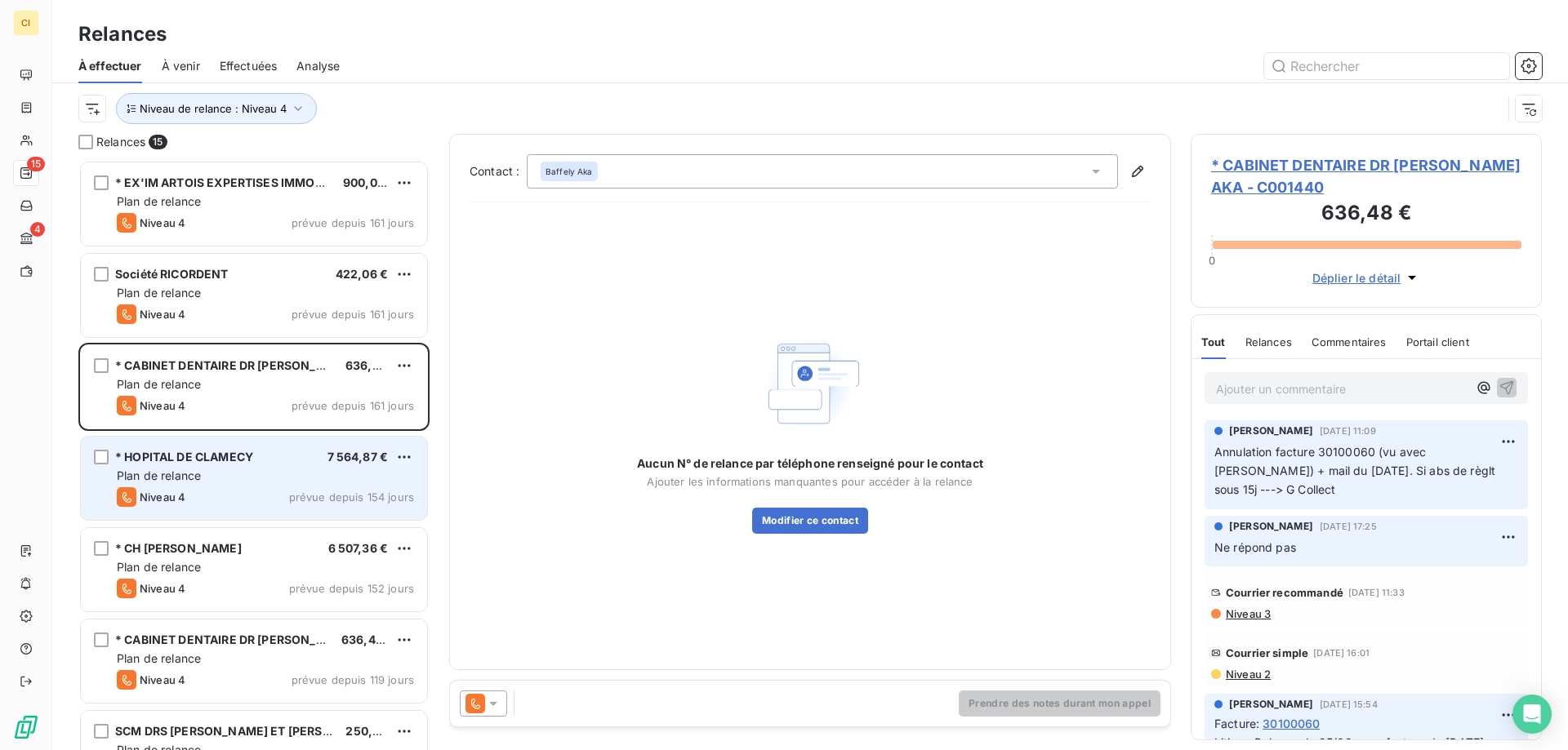
click at [211, 438] on div "* HOPITAL DE CLAMECY 7 564,87 € Plan de relance Niveau 4 prévue depuis 154 jours" at bounding box center [254, 478] width 347 height 83
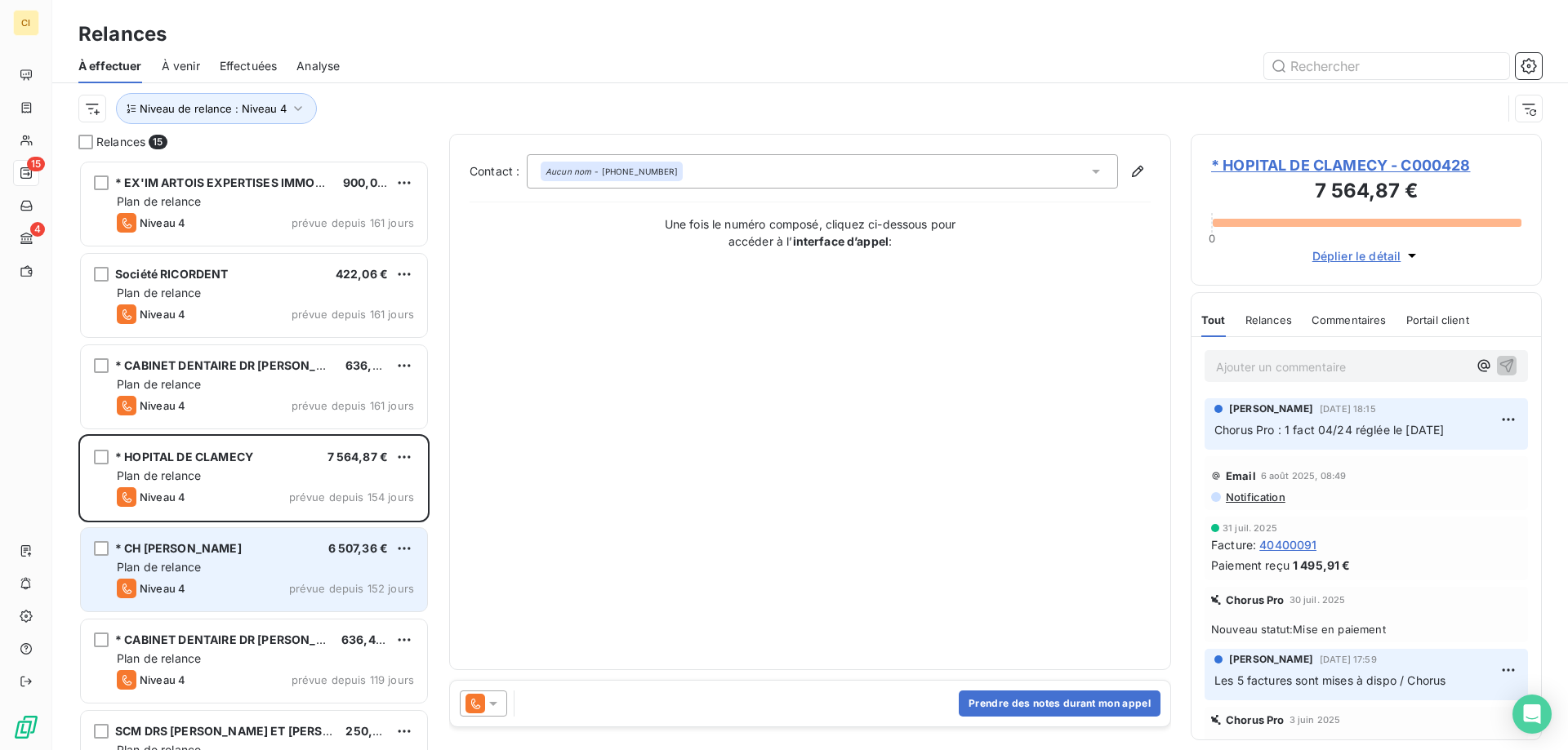
click at [187, 558] on div "* CH LOUIS CONSTANT FLEMING 6 507,36 € Plan de relance Niveau 4 prévue depuis 1…" at bounding box center [254, 570] width 347 height 83
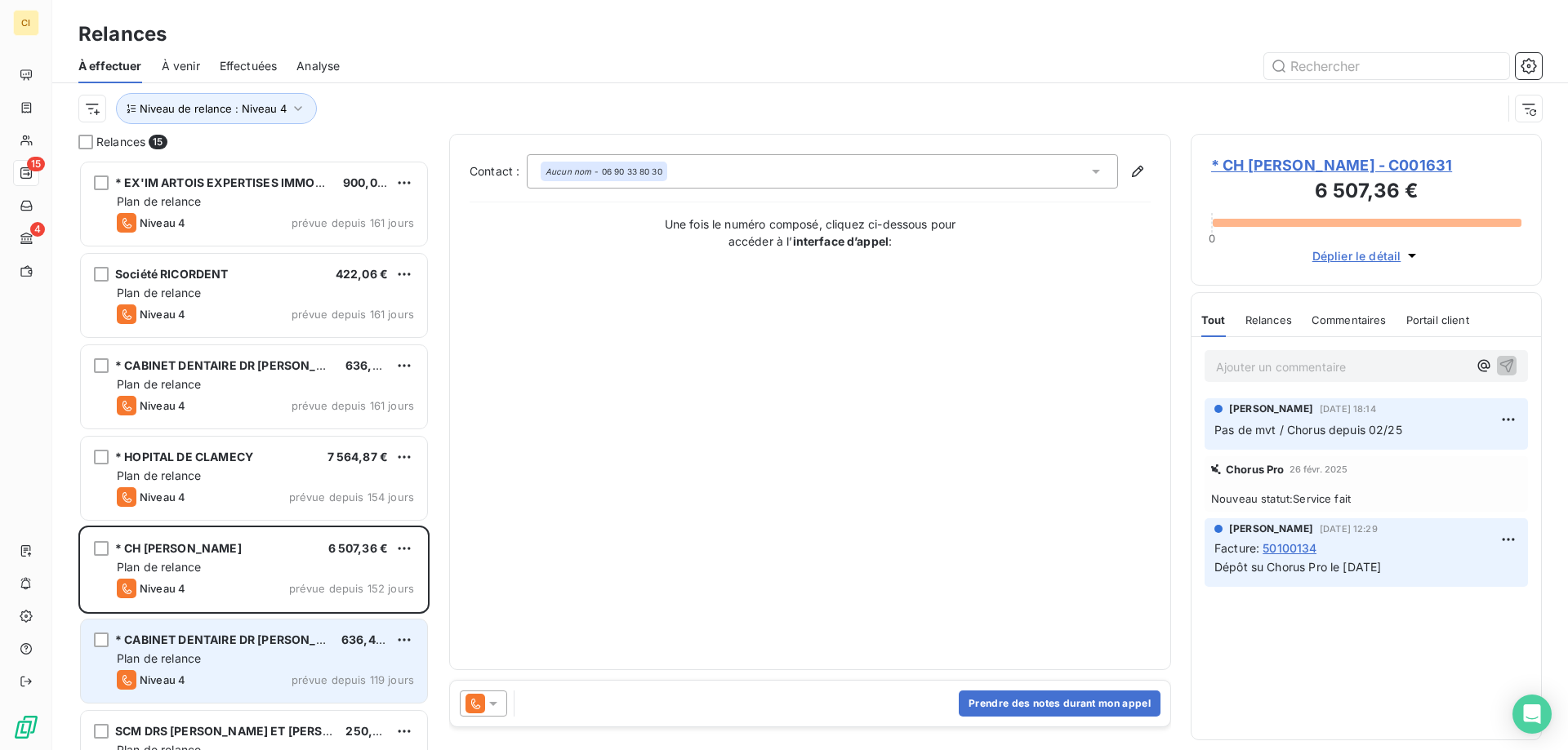
click at [165, 651] on span "Plan de relance" at bounding box center [159, 658] width 84 height 14
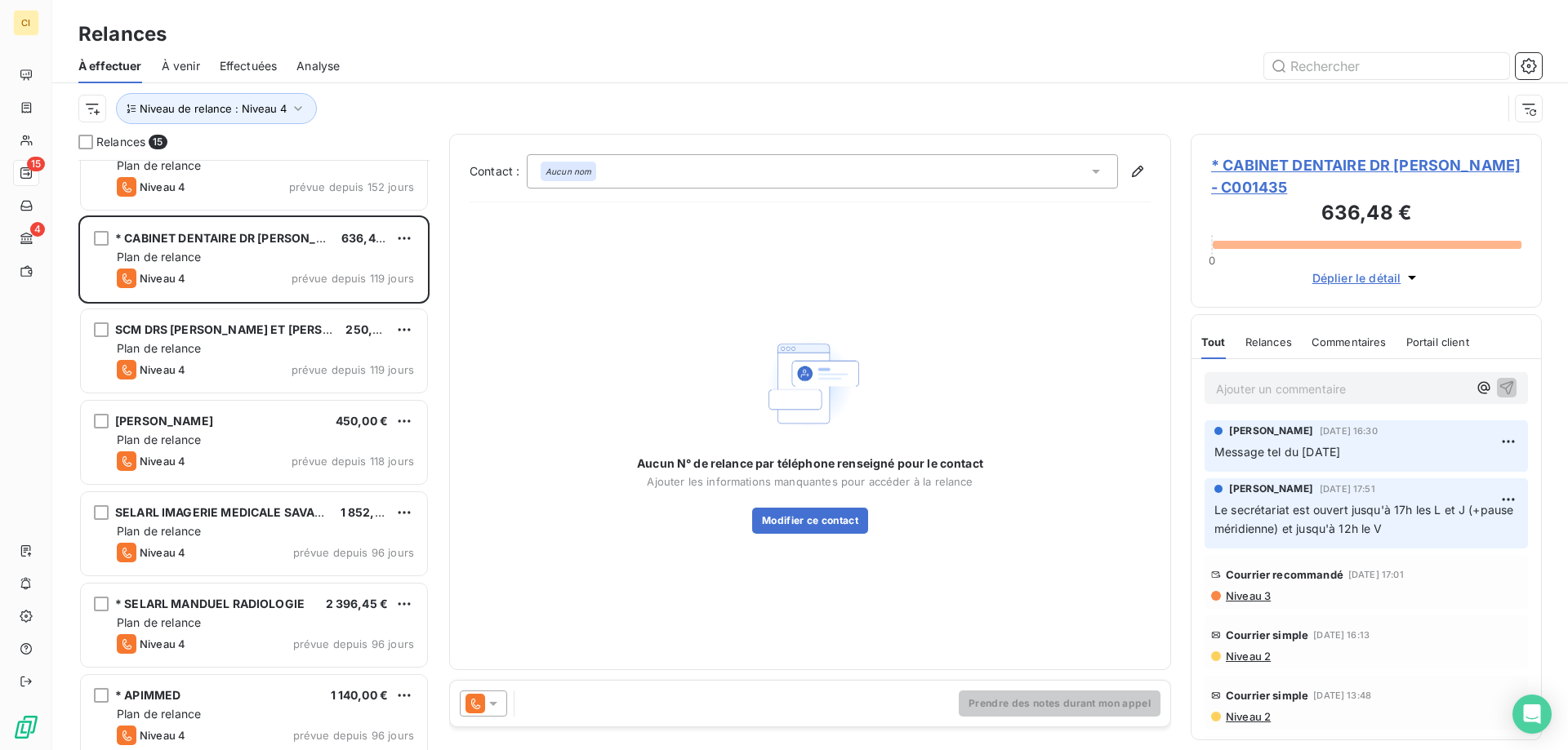
scroll to position [409, 0]
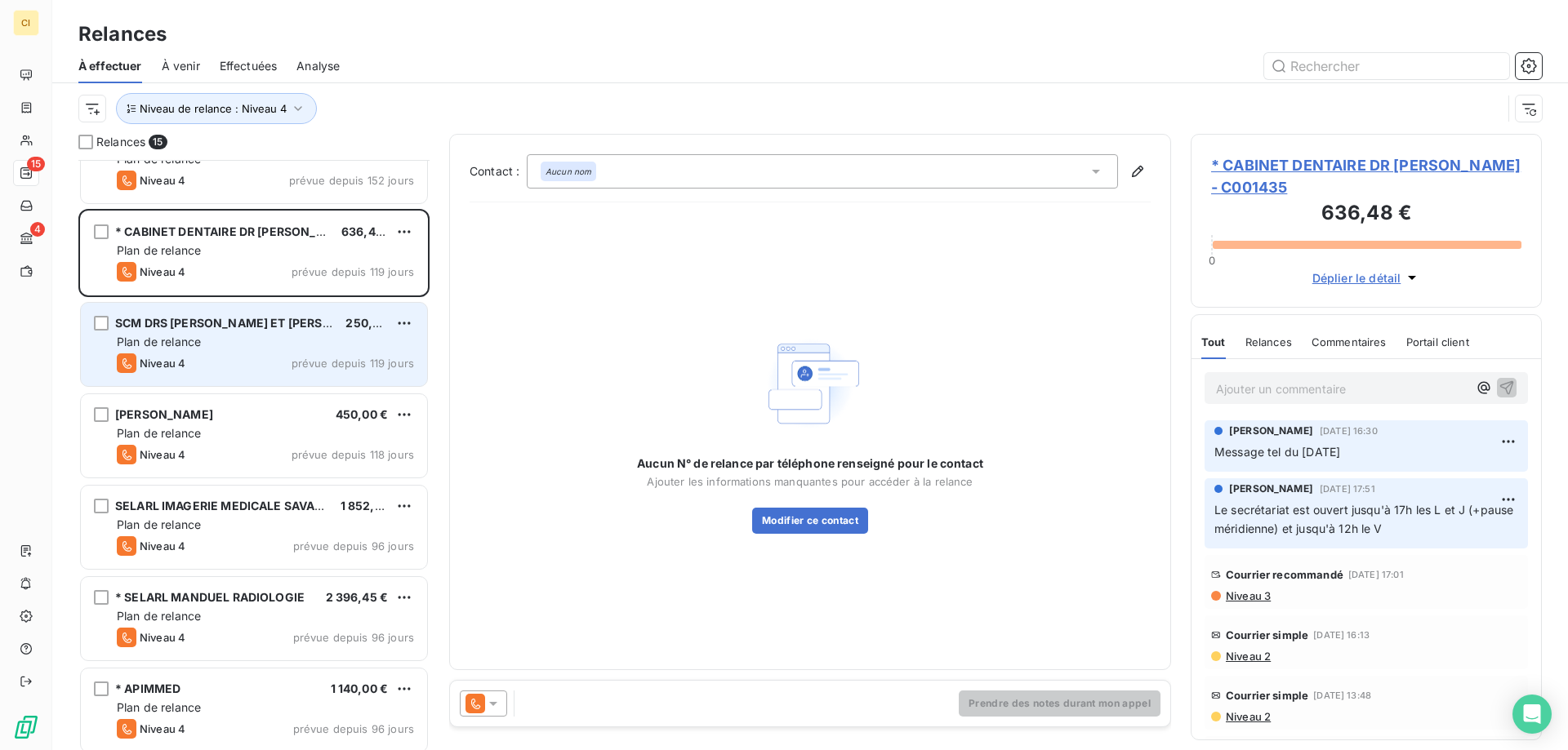
click at [185, 308] on div "SCM DRS GOURNAY ET ASSELBORN 250,00 € Plan de relance Niveau 4 prévue depuis 11…" at bounding box center [254, 345] width 347 height 83
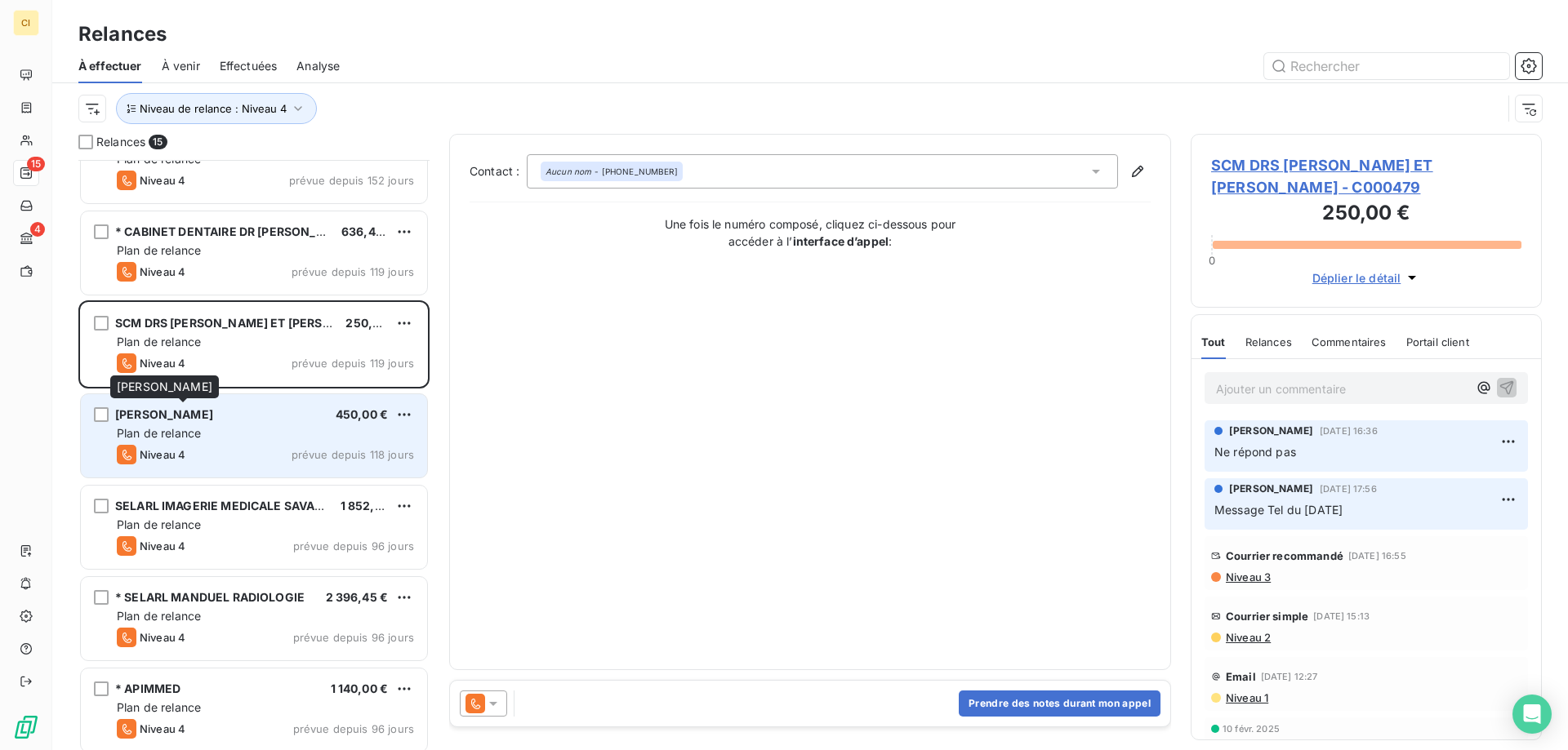
click at [188, 419] on span "DR VALENTE CATARINA" at bounding box center [164, 414] width 98 height 14
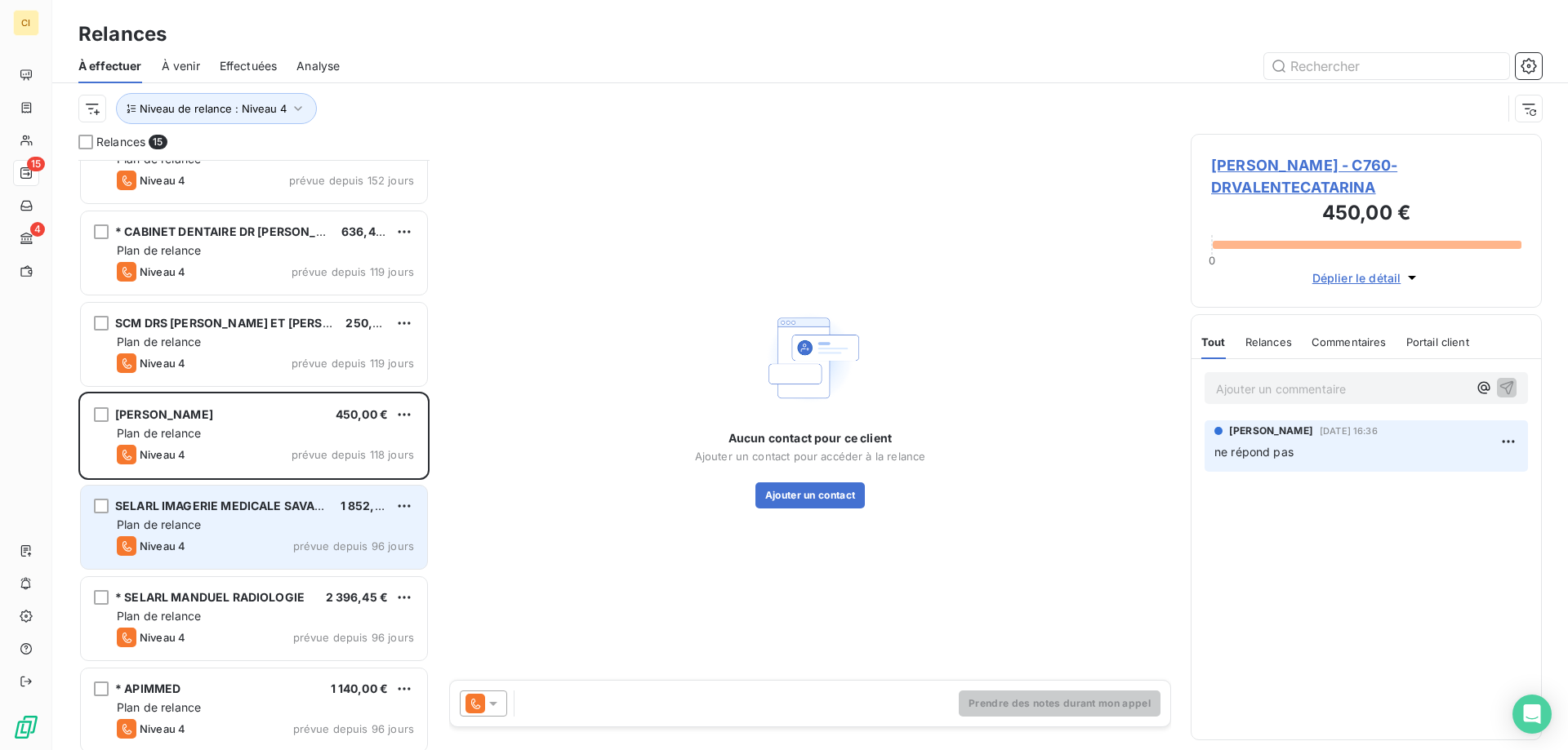
click at [191, 520] on span "Plan de relance" at bounding box center [159, 525] width 84 height 14
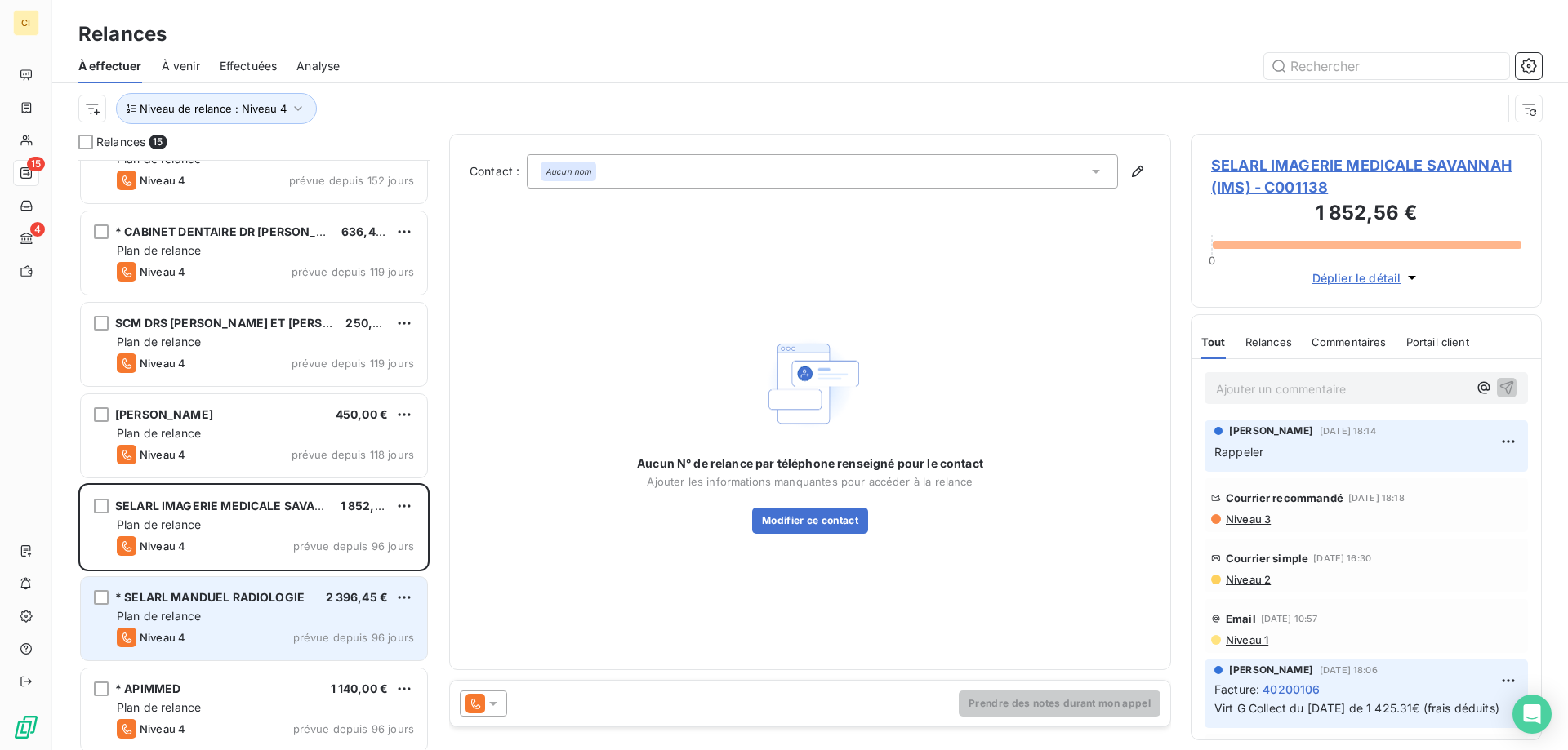
click at [136, 603] on span "* SELARL MANDUEL RADIOLOGIE" at bounding box center [210, 597] width 190 height 14
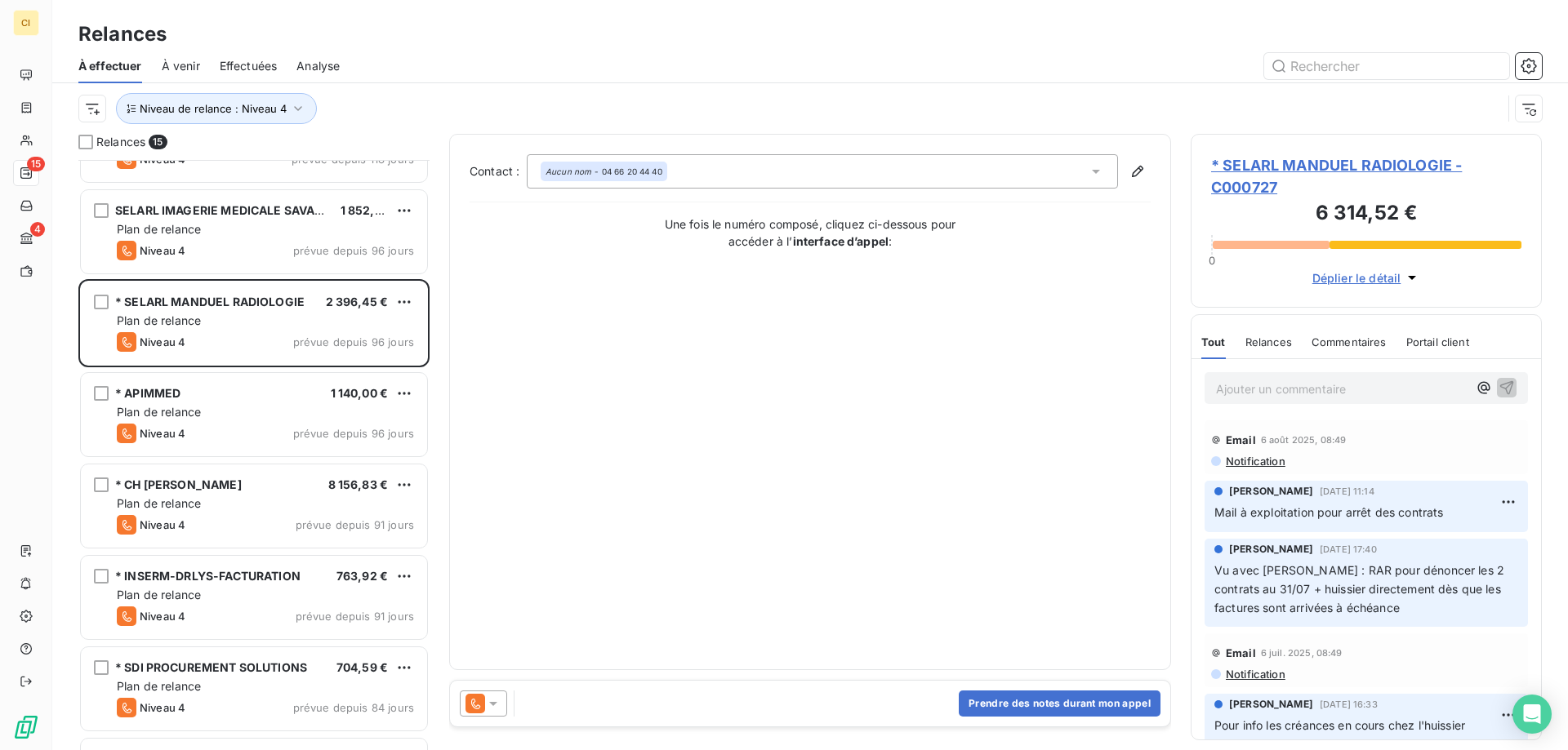
scroll to position [735, 0]
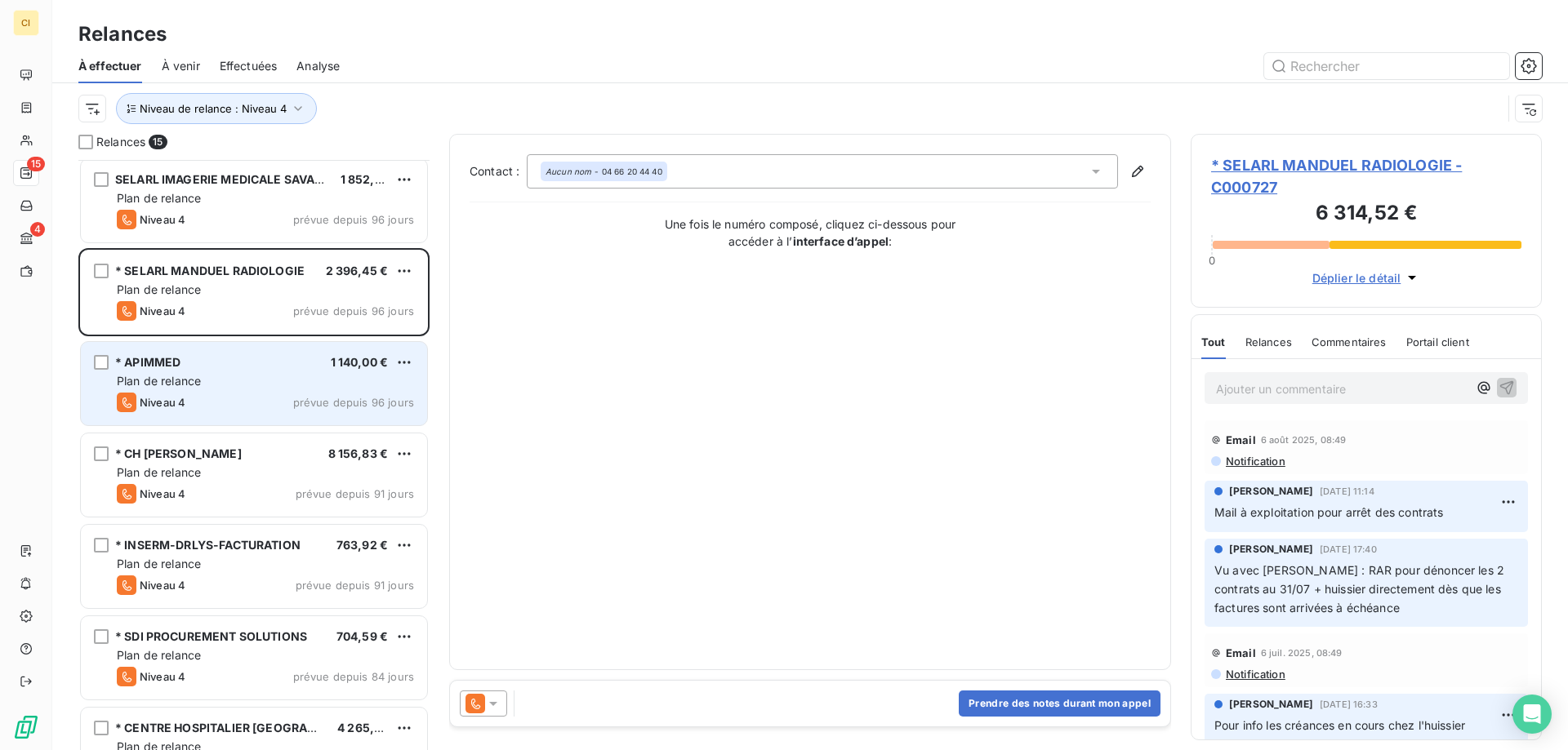
click at [174, 360] on span "* APIMMED" at bounding box center [147, 362] width 65 height 14
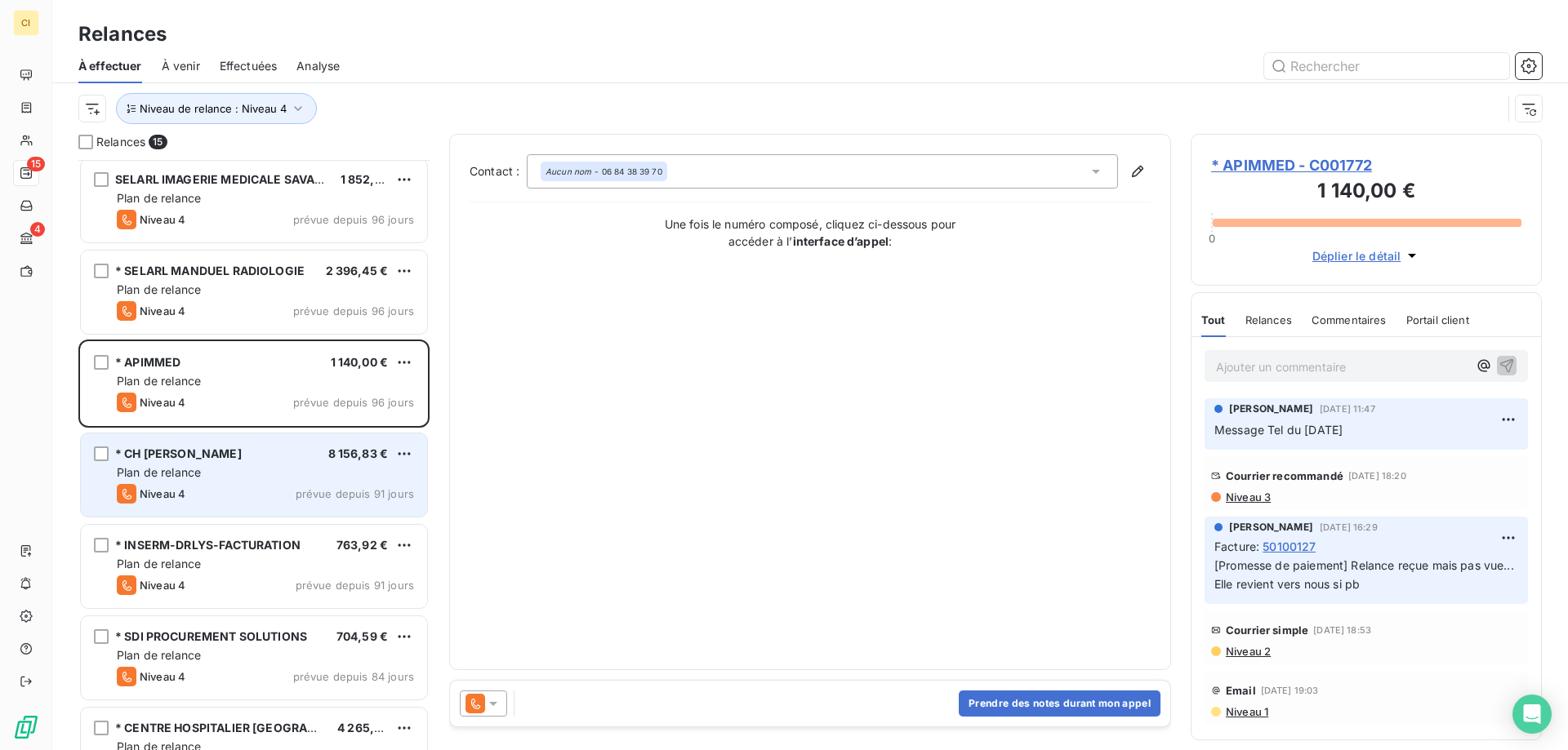
click at [160, 462] on div "* CH [PERSON_NAME]" at bounding box center [178, 454] width 126 height 16
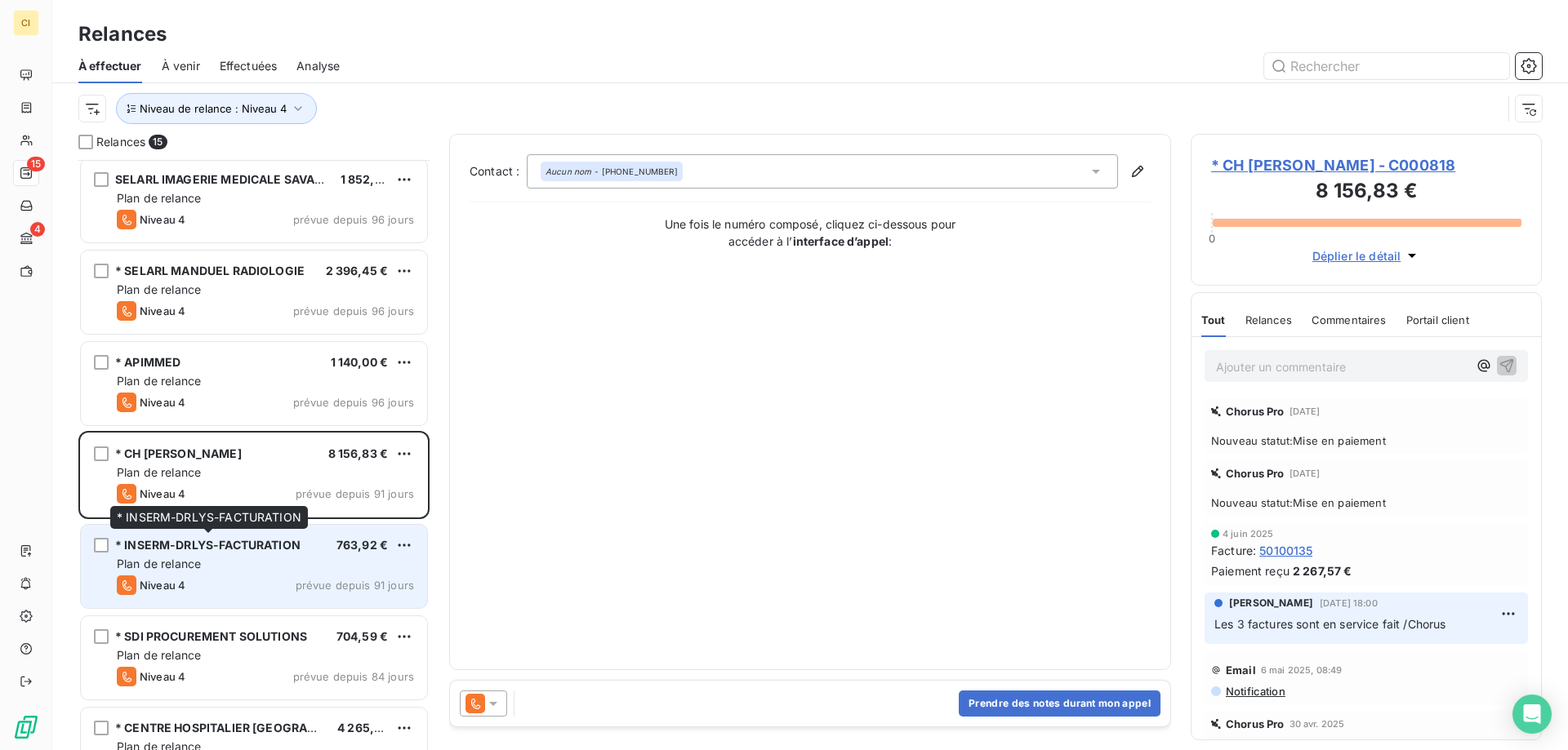
click at [160, 552] on div "* INSERM-DRLYS-FACTURATION" at bounding box center [208, 545] width 185 height 16
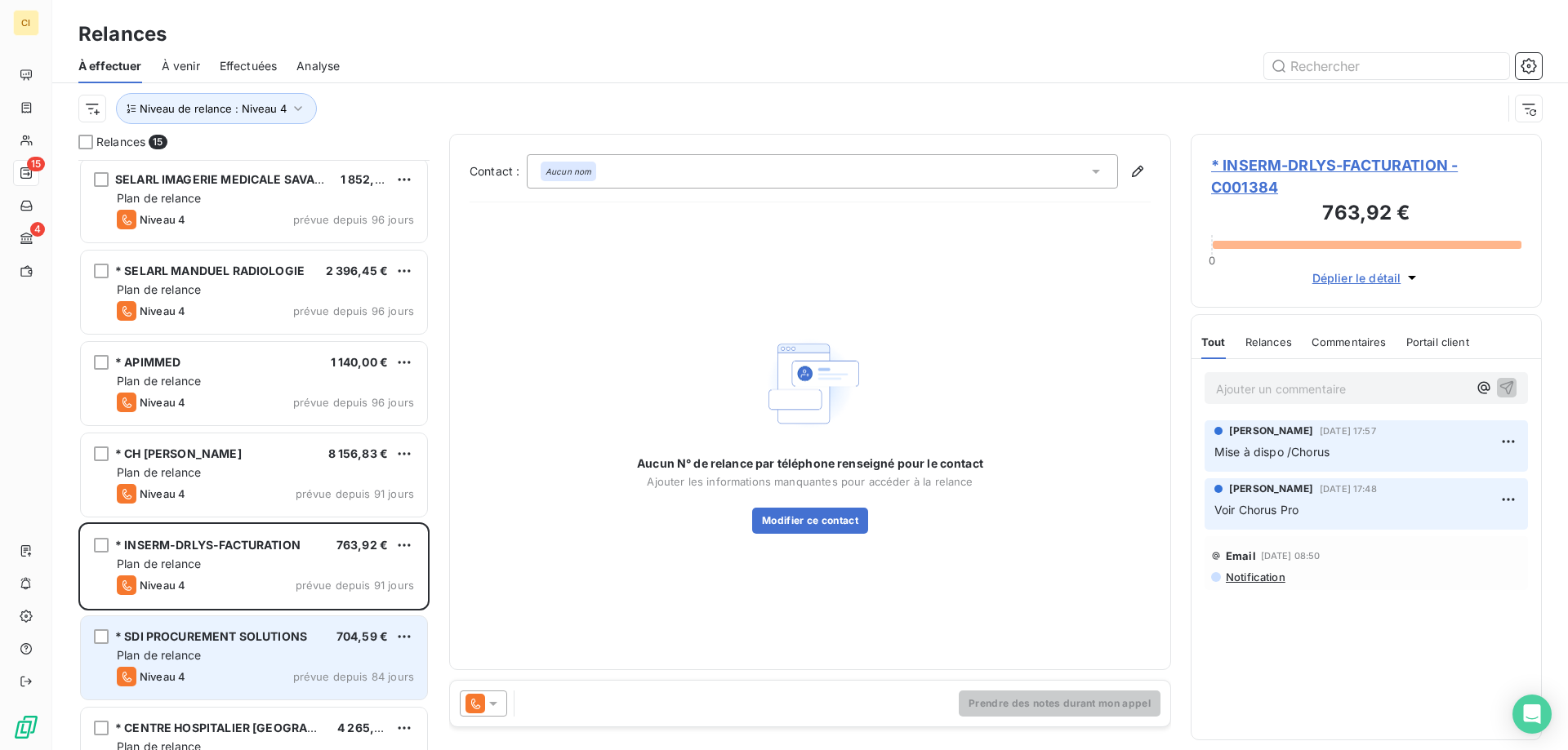
click at [160, 671] on span "Niveau 4" at bounding box center [162, 676] width 46 height 13
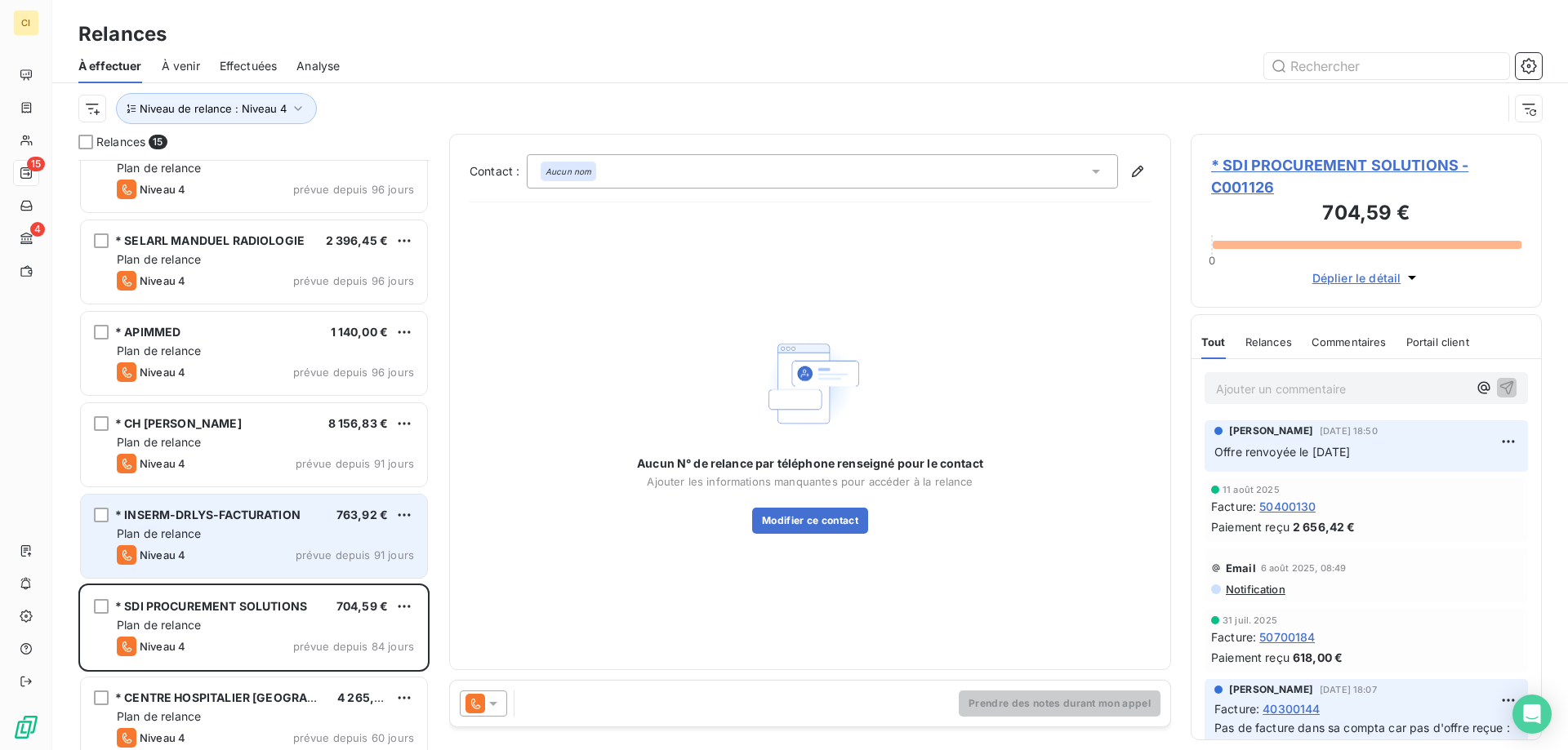
scroll to position [782, 0]
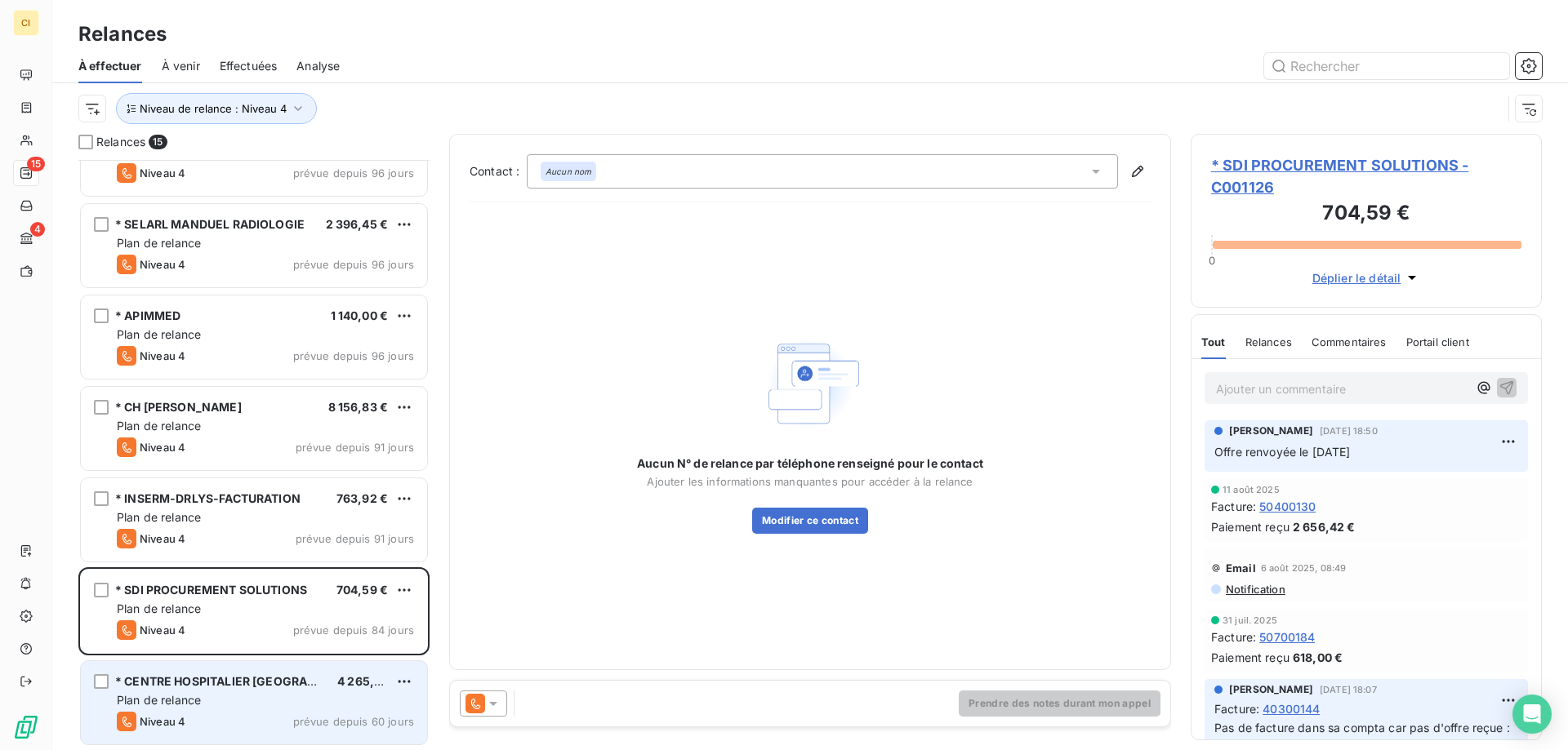
click at [186, 697] on span "Plan de relance" at bounding box center [159, 700] width 84 height 14
